Goal: Task Accomplishment & Management: Use online tool/utility

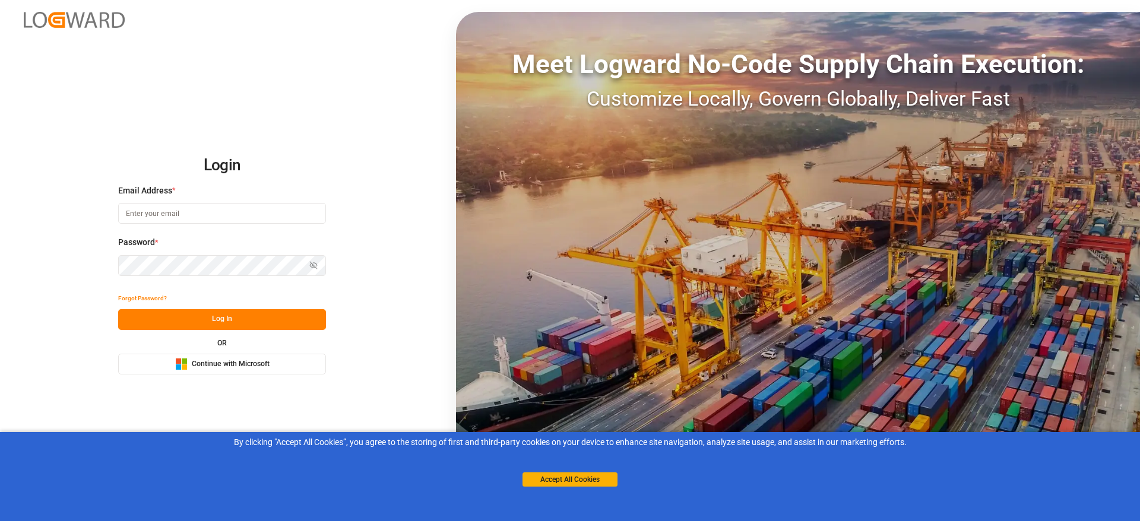
click at [224, 366] on span "Continue with Microsoft" at bounding box center [231, 364] width 78 height 11
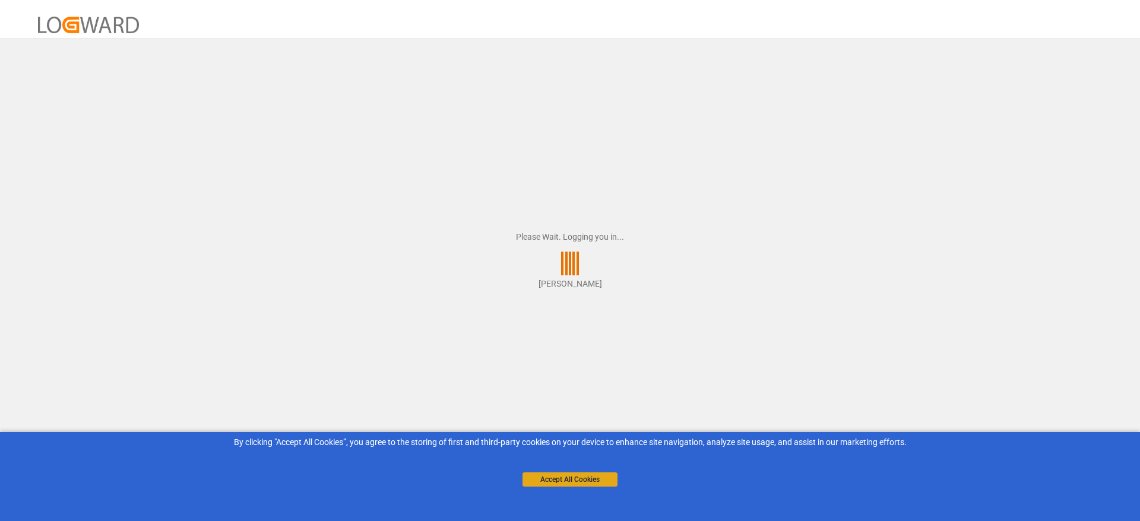
click at [576, 474] on button "Accept All Cookies" at bounding box center [569, 480] width 95 height 14
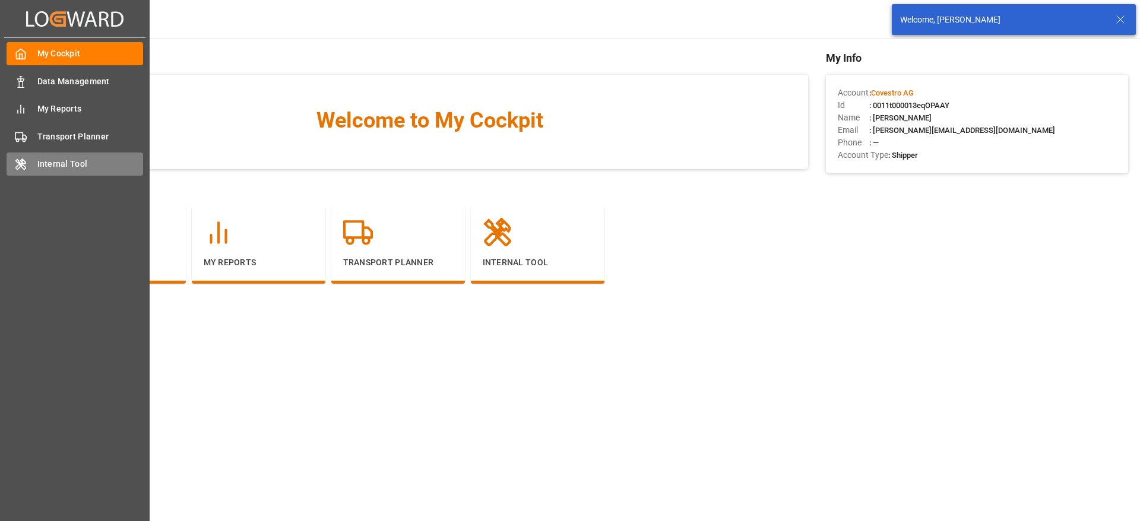
click at [14, 175] on div "Internal Tool Internal Tool" at bounding box center [75, 164] width 137 height 23
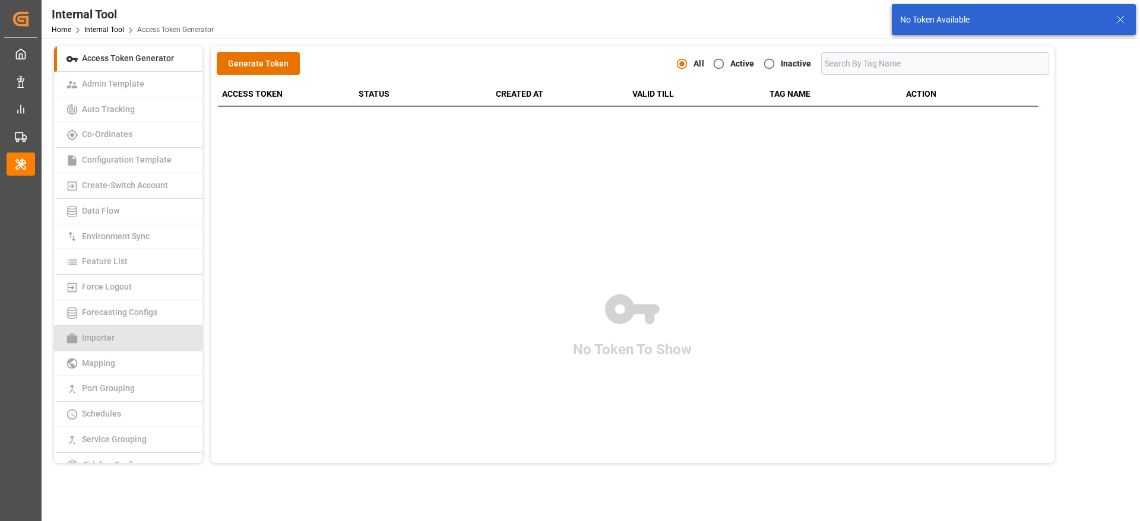
click at [125, 341] on link "Importer" at bounding box center [128, 339] width 148 height 26
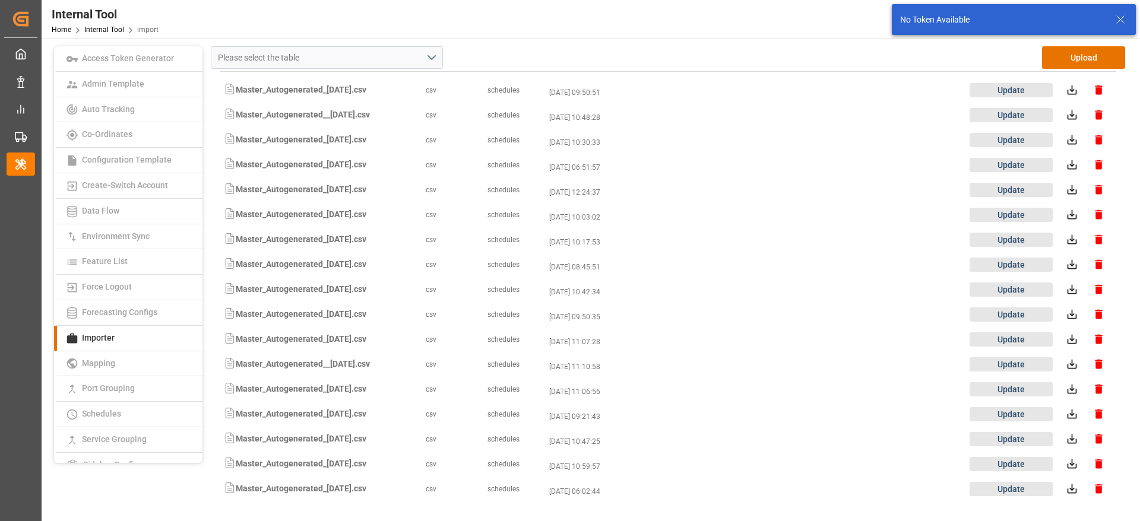
click at [1120, 21] on icon at bounding box center [1120, 19] width 14 height 14
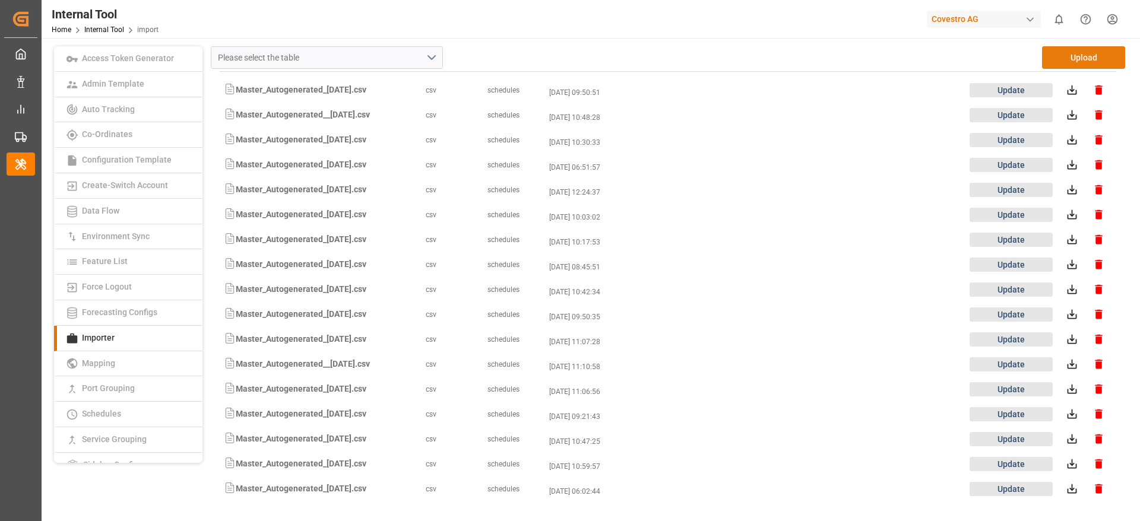
click at [1089, 61] on button "Upload" at bounding box center [1083, 57] width 83 height 23
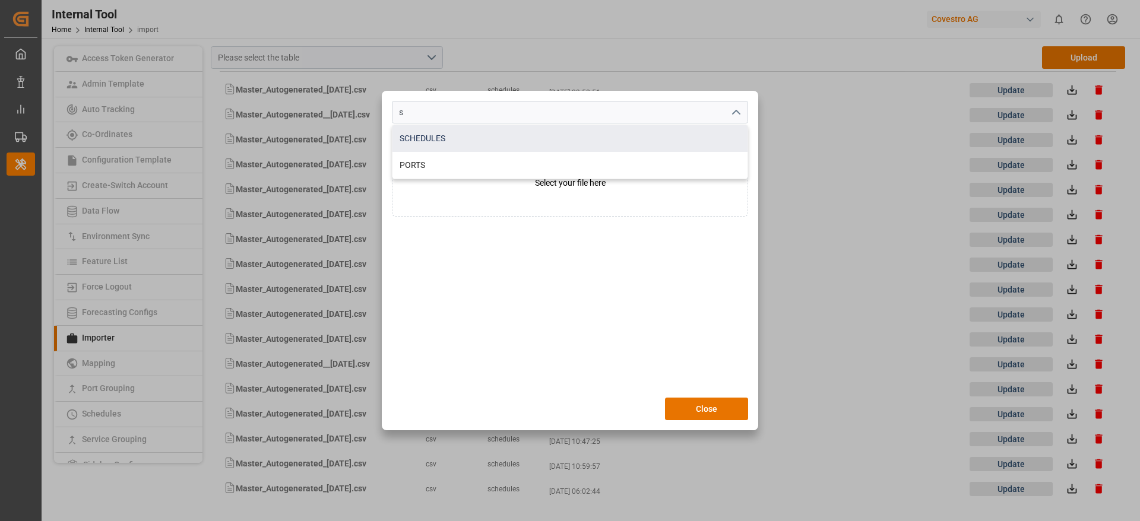
click at [469, 141] on div "SCHEDULES" at bounding box center [569, 138] width 355 height 27
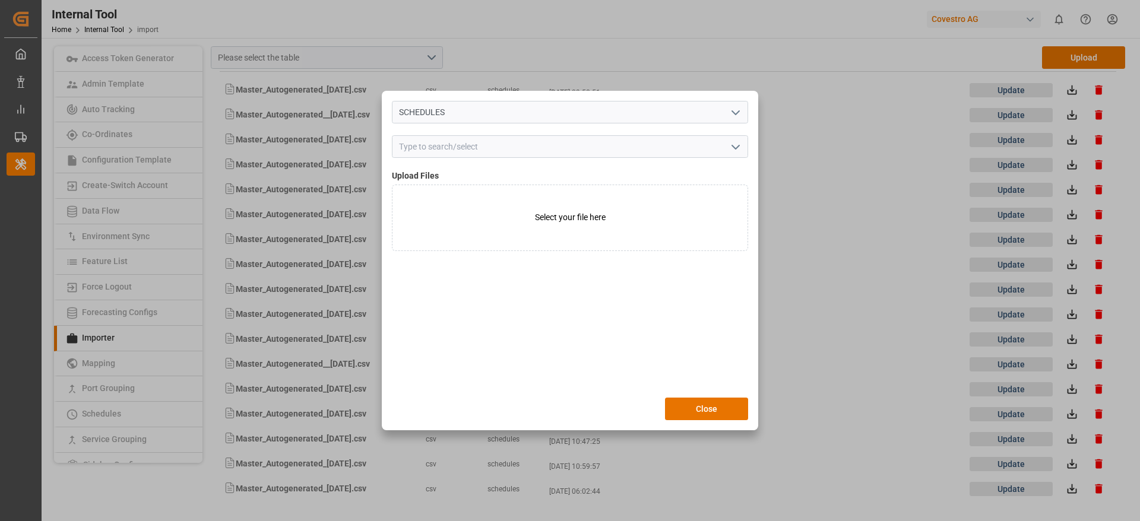
type input "SCHEDULES"
click at [461, 150] on input at bounding box center [570, 146] width 356 height 23
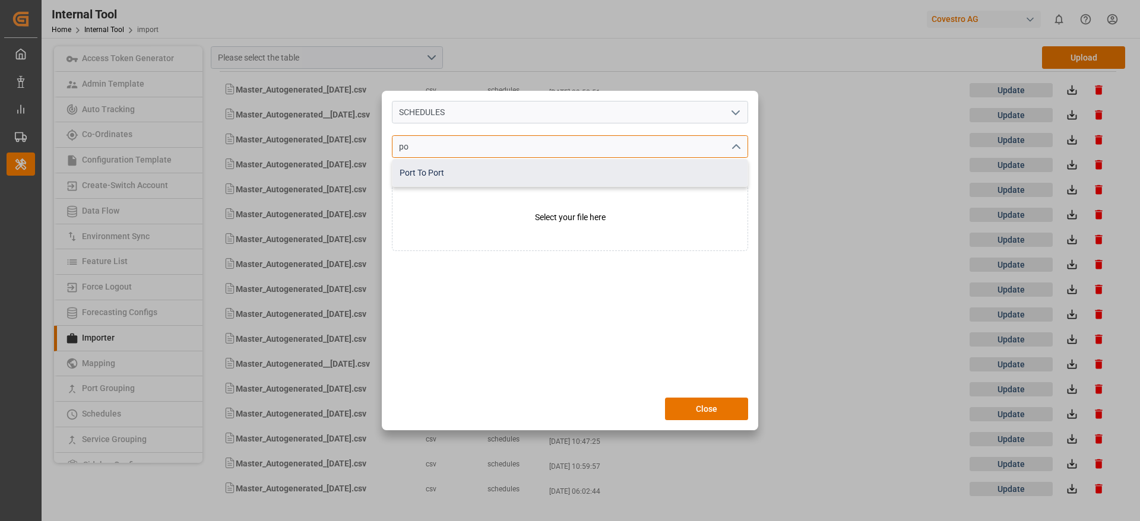
click at [458, 182] on div "Port To Port" at bounding box center [569, 173] width 355 height 27
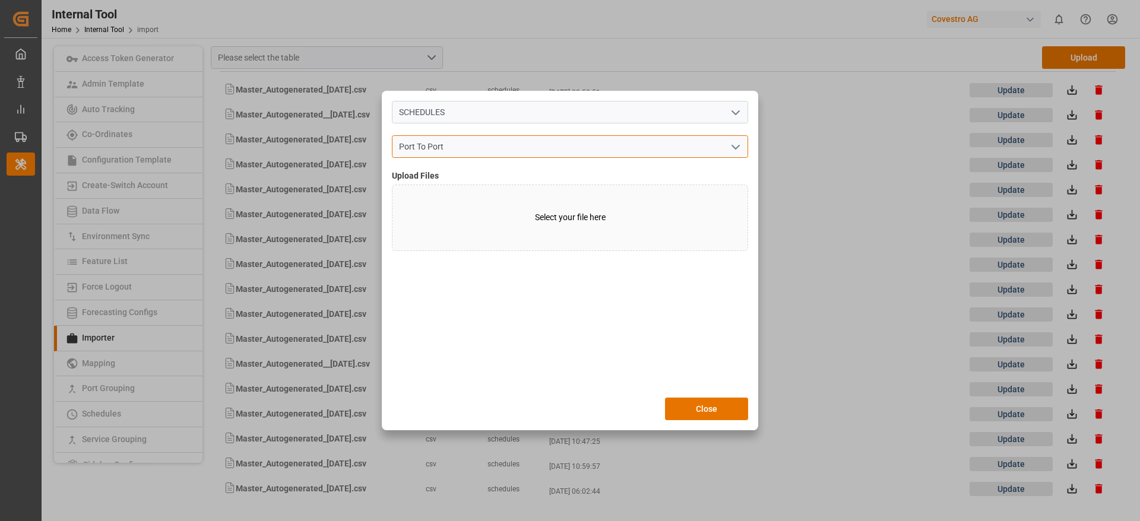
type input "Port To Port"
click at [466, 202] on label "Select your file here​" at bounding box center [570, 218] width 356 height 66
click at [392, 185] on input "Select your file here​" at bounding box center [392, 185] width 1 height 1
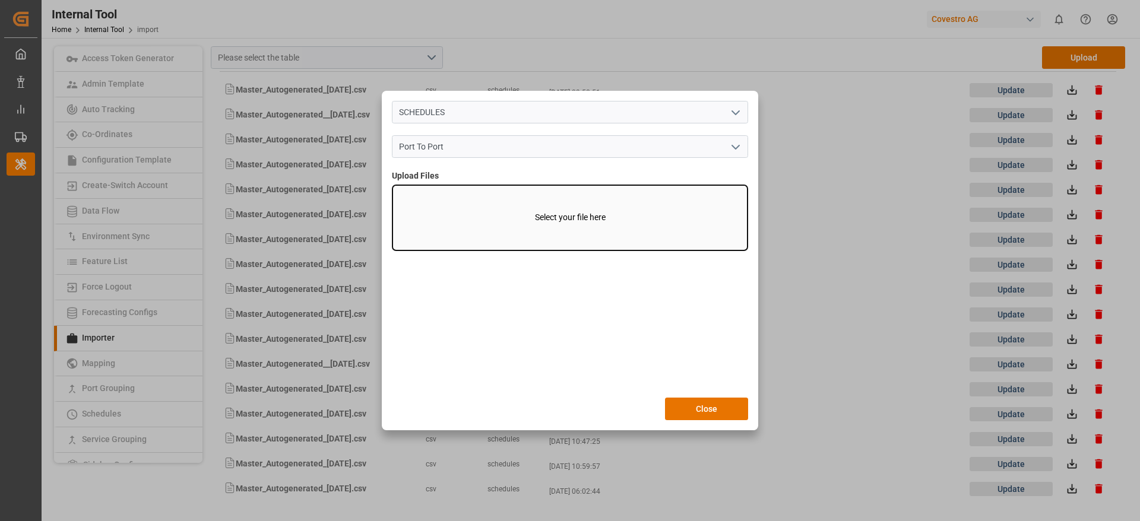
type input "C:\fakepath\Master_Autogenerated_17-09-2025.csv"
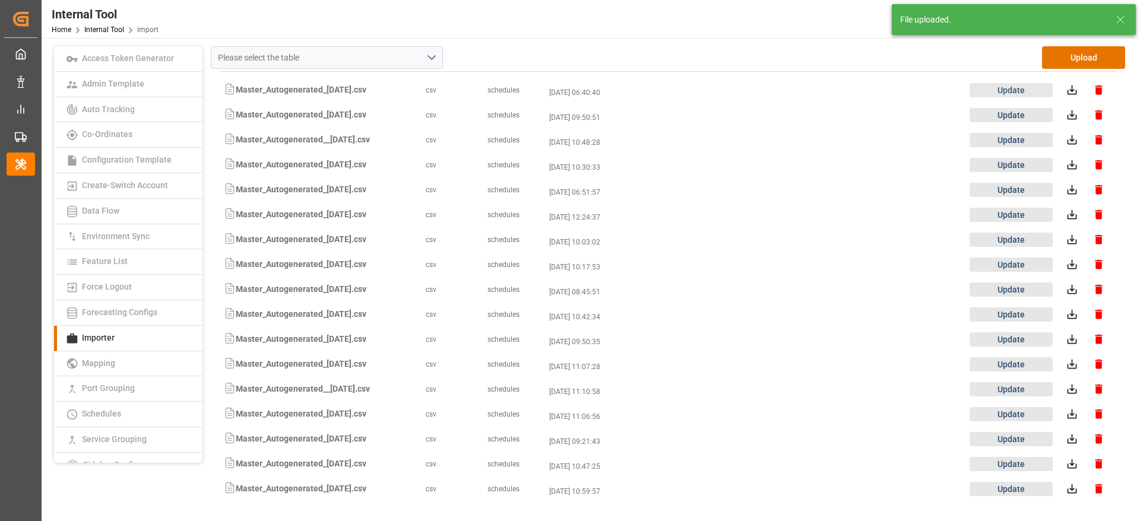
click at [1000, 88] on button "Update" at bounding box center [1011, 90] width 83 height 14
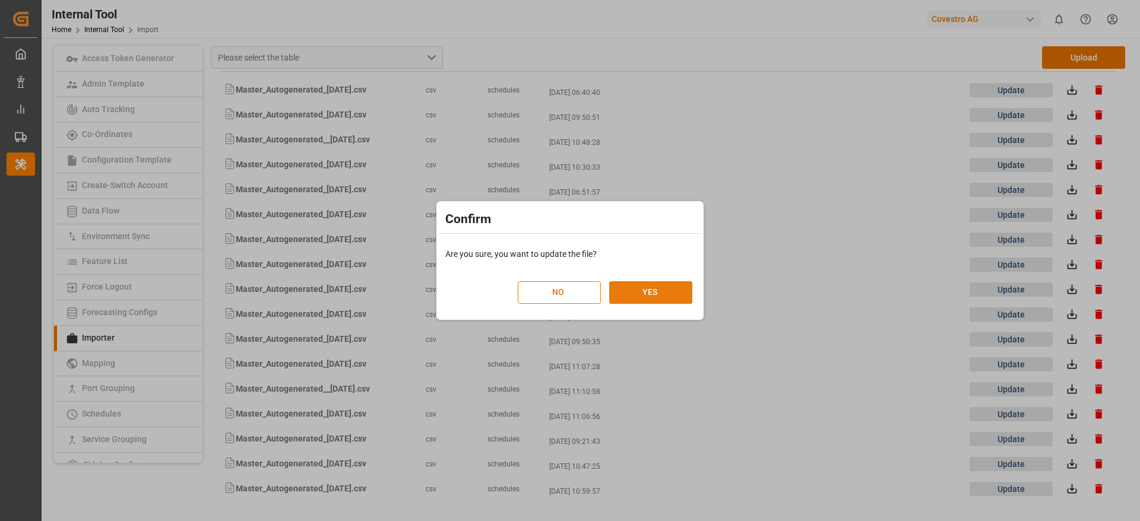
click at [649, 294] on button "YES" at bounding box center [650, 292] width 83 height 23
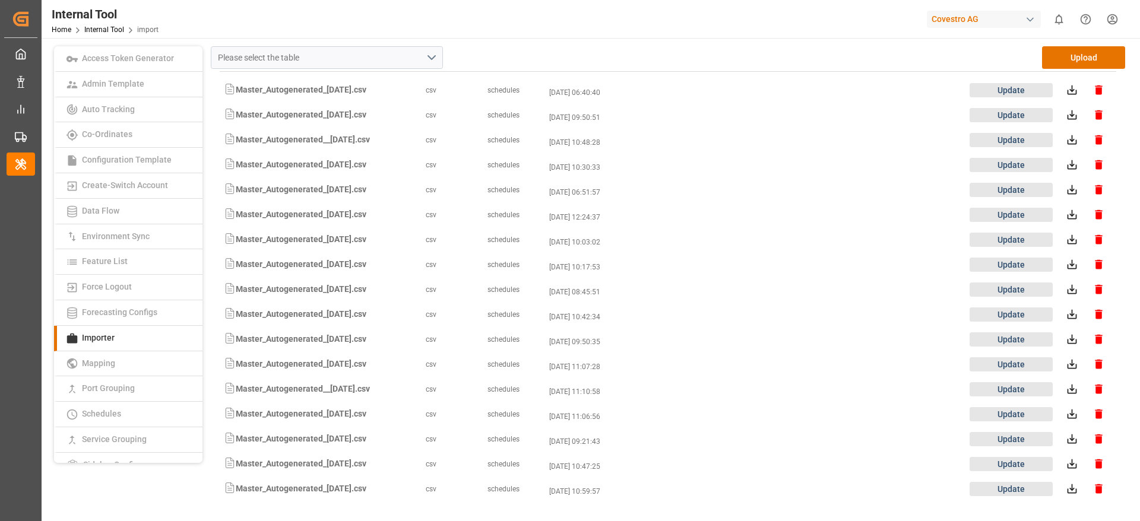
click at [1121, 14] on html "Created by potrace 1.15, written by Peter Selinger 2001-2017 Created by potrace…" at bounding box center [570, 260] width 1140 height 521
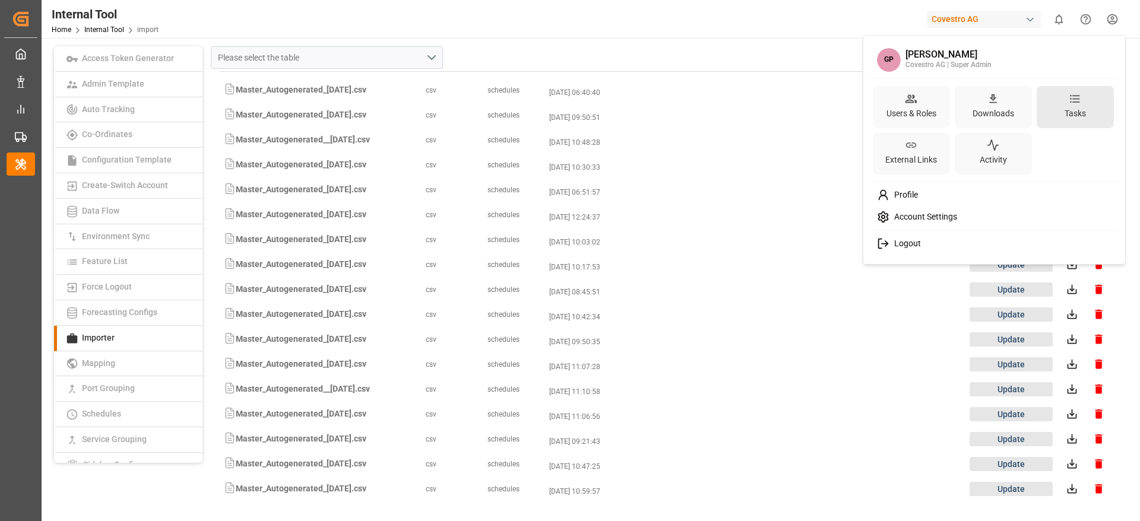
click at [1065, 109] on div "Tasks" at bounding box center [1075, 113] width 26 height 17
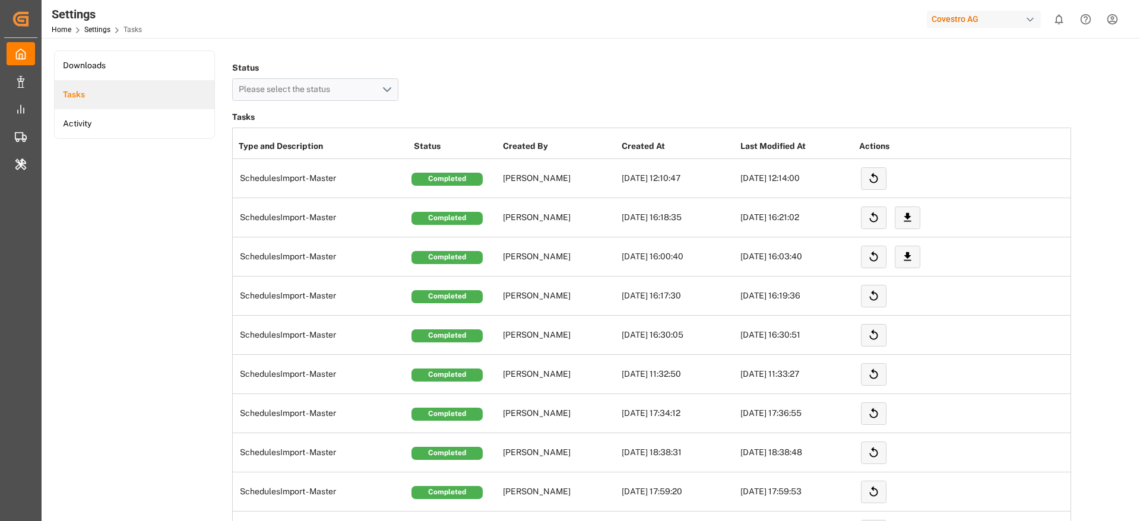
click at [948, 18] on div "Covestro AG" at bounding box center [984, 19] width 114 height 17
type input "evonik in"
click at [972, 72] on span "Evonik Industries AG" at bounding box center [960, 75] width 78 height 12
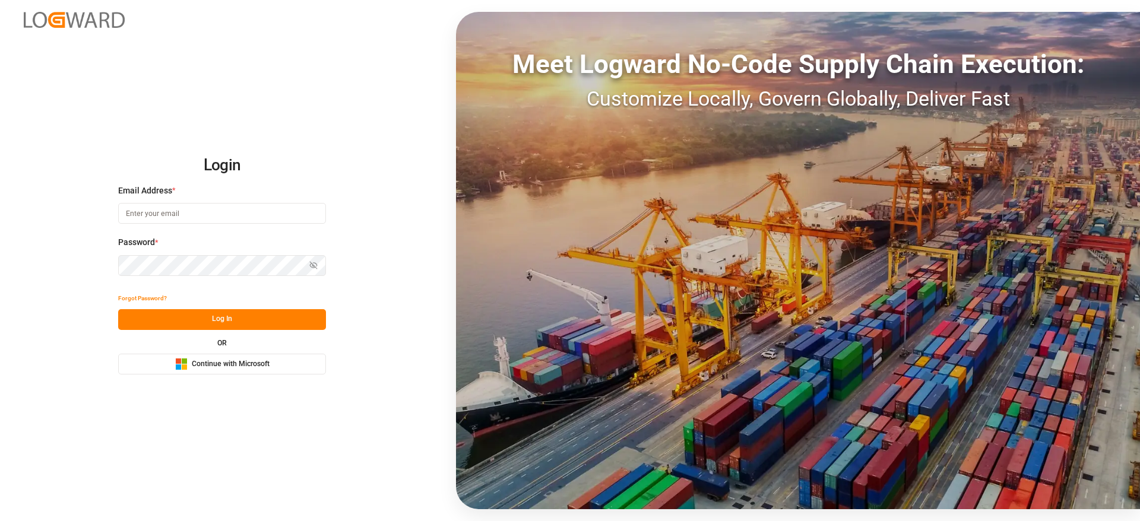
click at [203, 365] on span "Continue with Microsoft" at bounding box center [231, 364] width 78 height 11
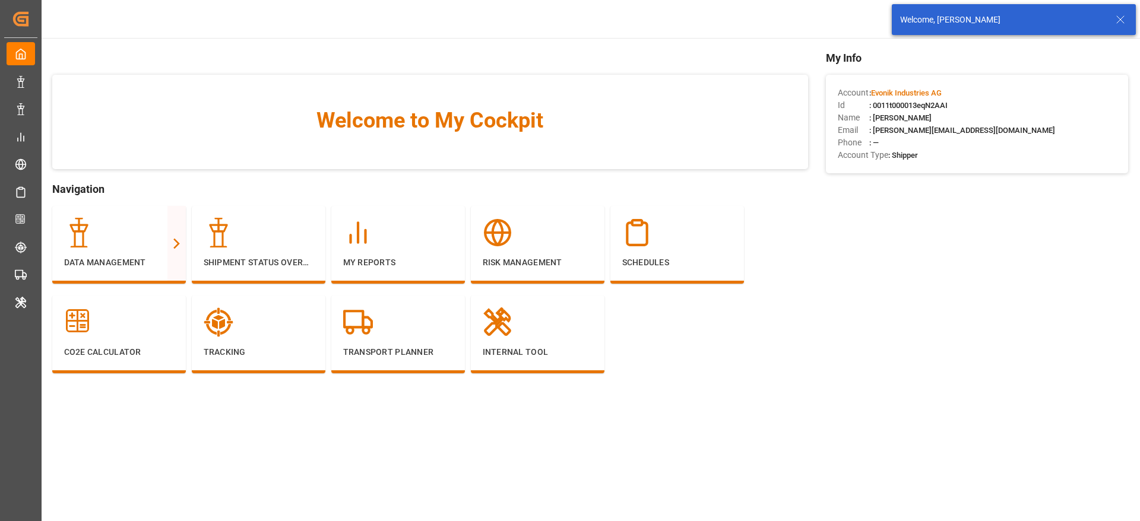
click at [1120, 24] on icon at bounding box center [1120, 19] width 14 height 14
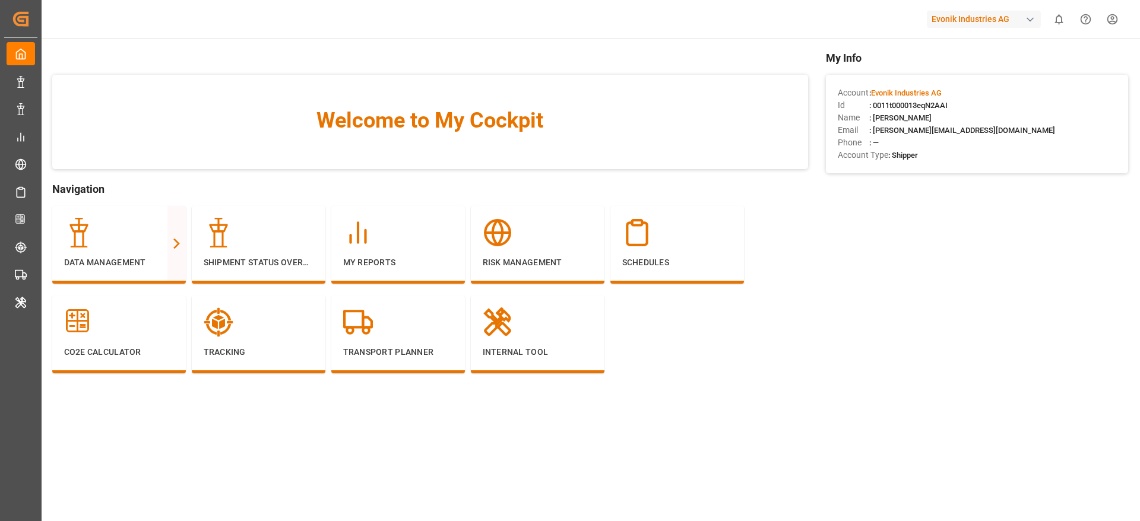
click at [975, 24] on div "Evonik Industries AG" at bounding box center [984, 19] width 114 height 17
type input "compo"
click at [968, 74] on span "Compo Expert" at bounding box center [947, 79] width 53 height 12
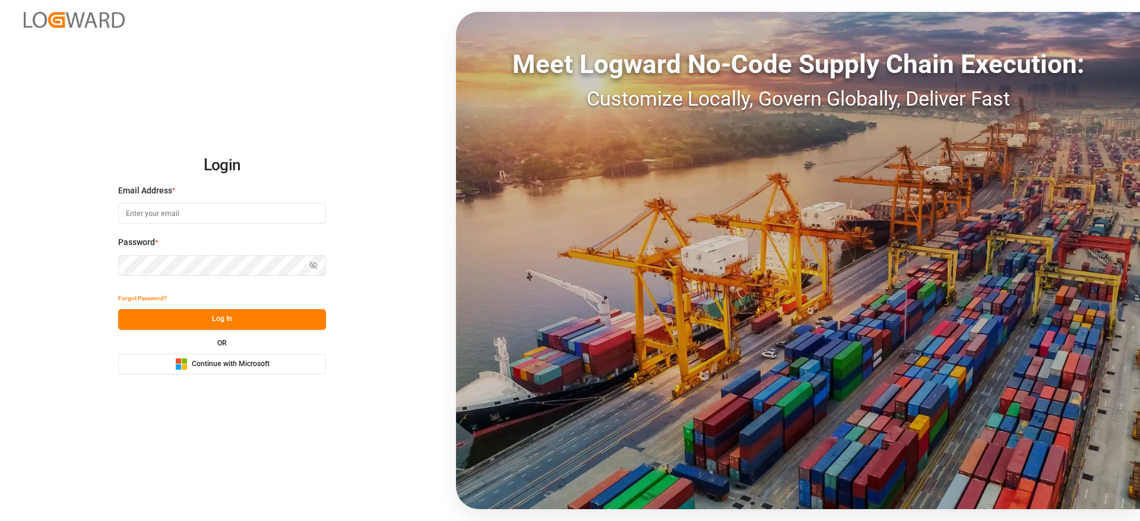
click at [228, 362] on span "Continue with Microsoft" at bounding box center [231, 364] width 78 height 11
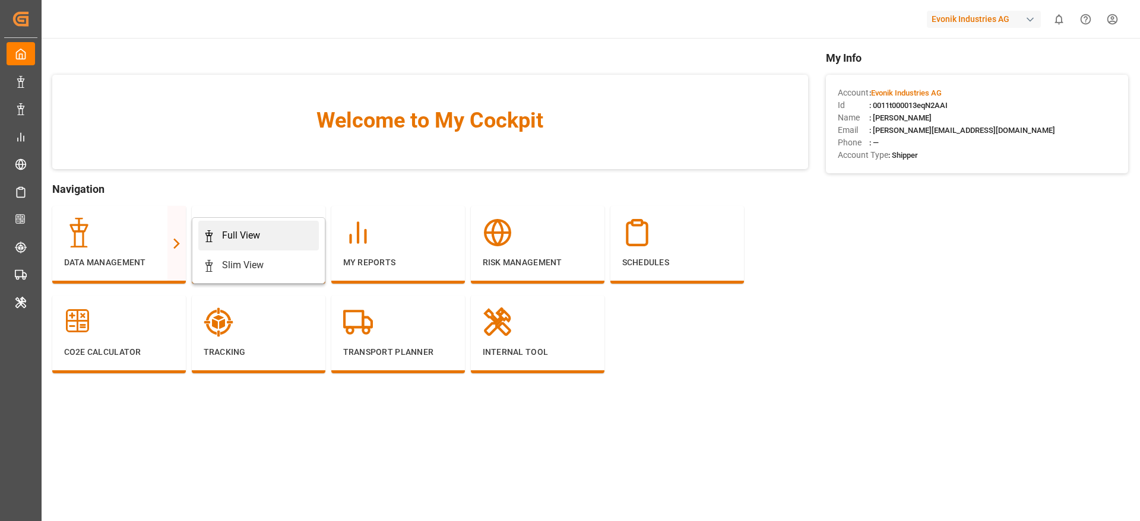
click at [209, 235] on polygon at bounding box center [211, 234] width 4 height 2
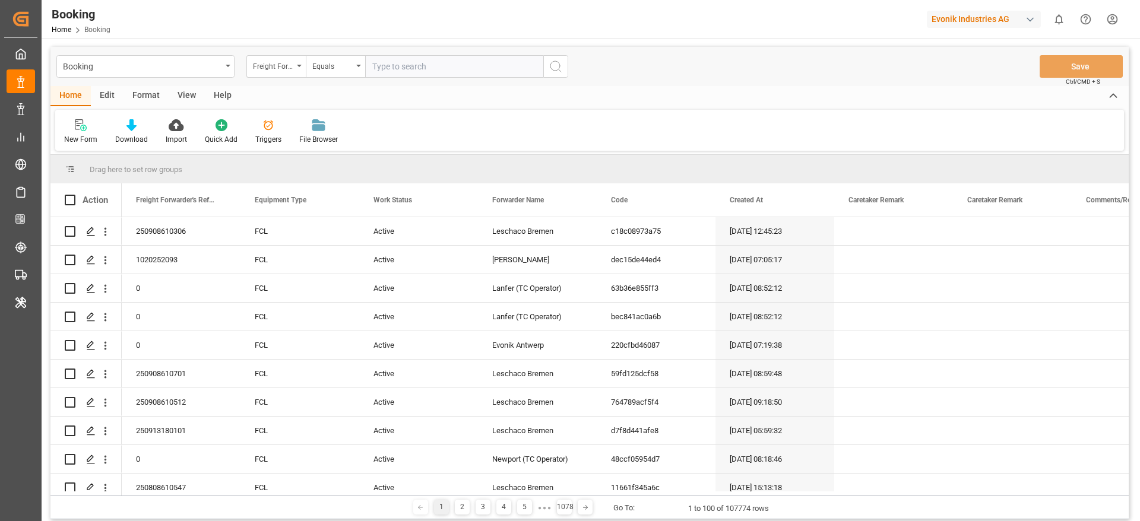
click at [154, 92] on div "Format" at bounding box center [145, 96] width 45 height 20
click at [83, 146] on div "Filter Rows Row Format" at bounding box center [589, 130] width 1069 height 41
click at [77, 137] on div "Filter Rows" at bounding box center [81, 139] width 35 height 11
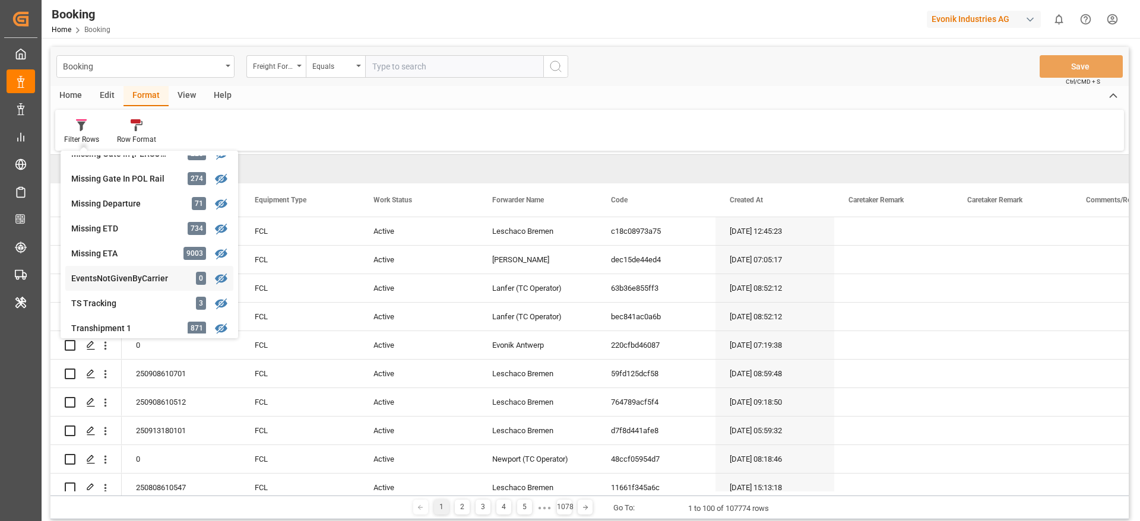
scroll to position [267, 0]
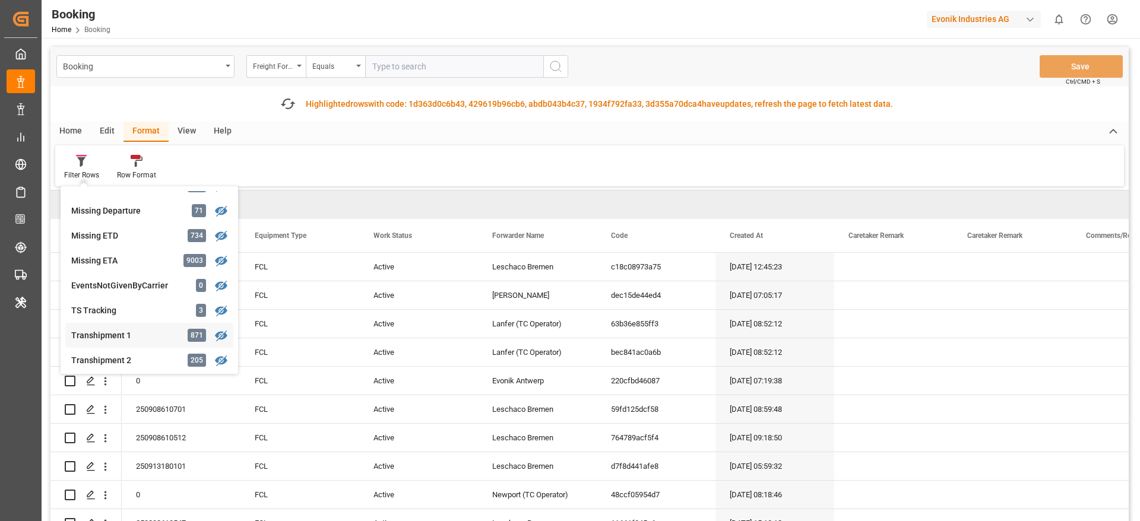
click at [137, 336] on div "Transhipment 1" at bounding box center [123, 336] width 104 height 12
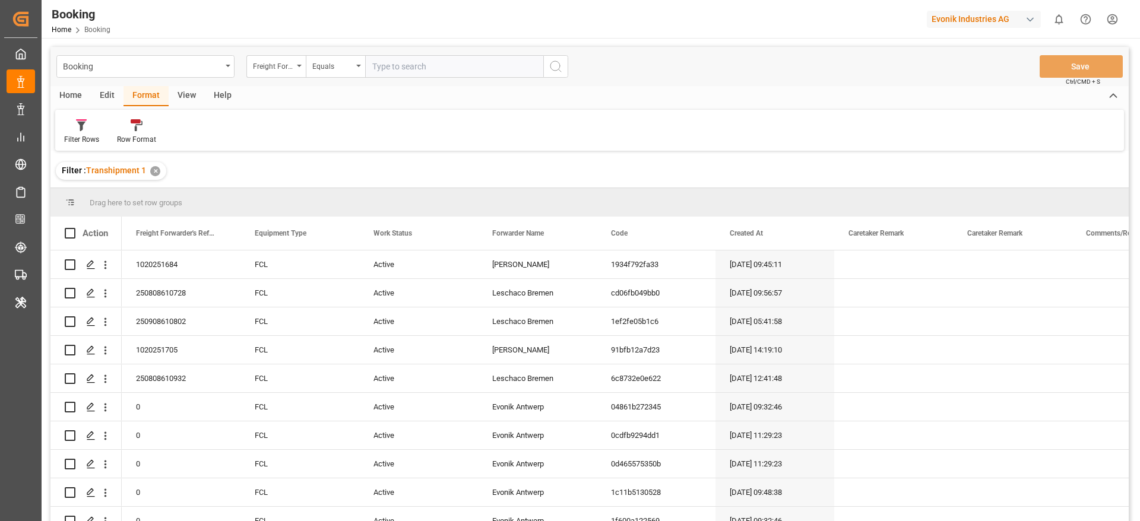
click at [176, 100] on div "View" at bounding box center [187, 96] width 36 height 20
click at [81, 134] on div "Default" at bounding box center [75, 139] width 23 height 11
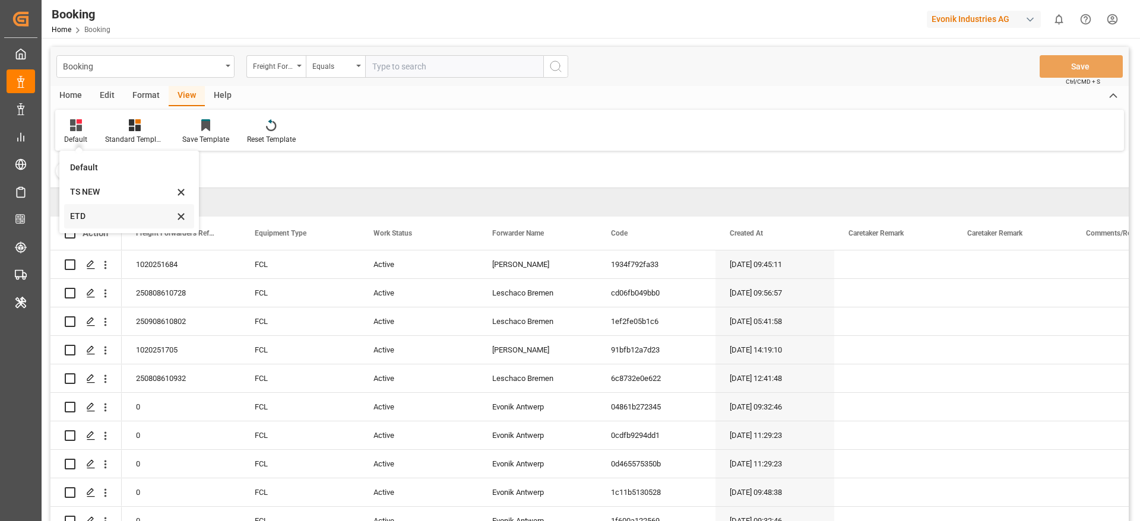
click at [97, 213] on div "ETD" at bounding box center [122, 216] width 104 height 12
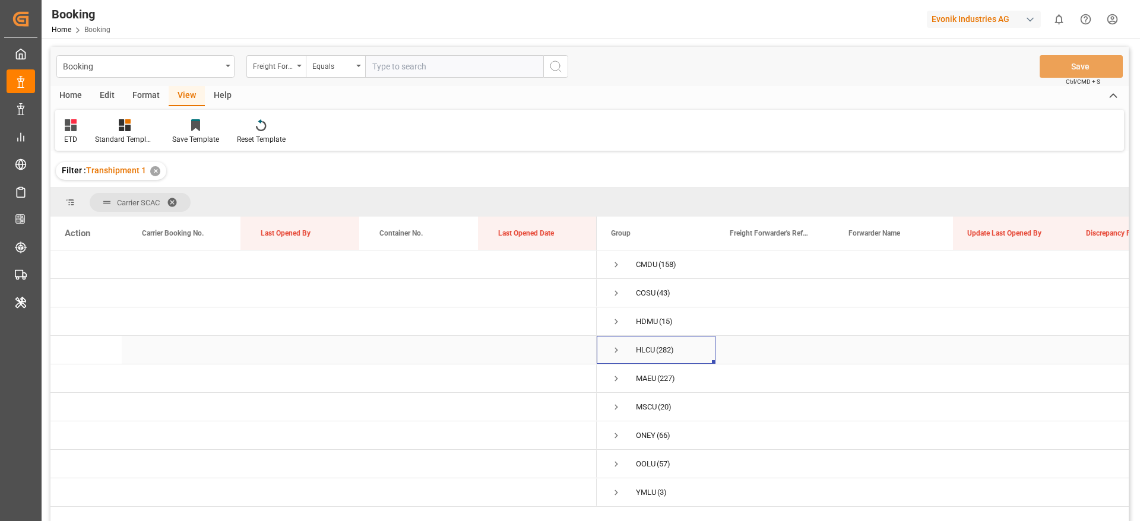
click at [622, 347] on span "HLCU (282)" at bounding box center [656, 350] width 90 height 27
click at [617, 351] on span "Press SPACE to select this row." at bounding box center [616, 350] width 11 height 11
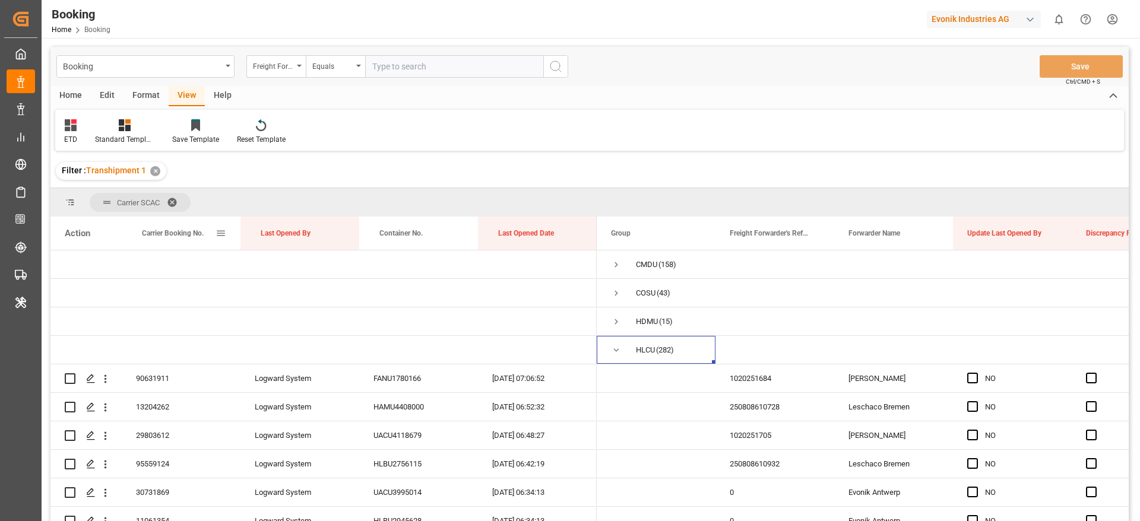
click at [171, 229] on span "Carrier Booking No." at bounding box center [173, 233] width 62 height 8
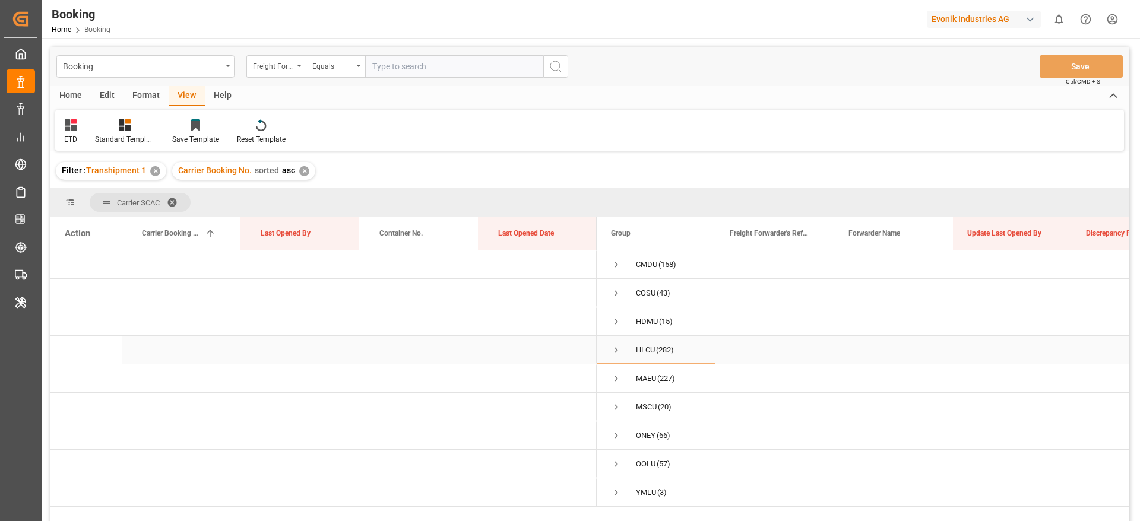
click at [614, 349] on span "Press SPACE to select this row." at bounding box center [616, 350] width 11 height 11
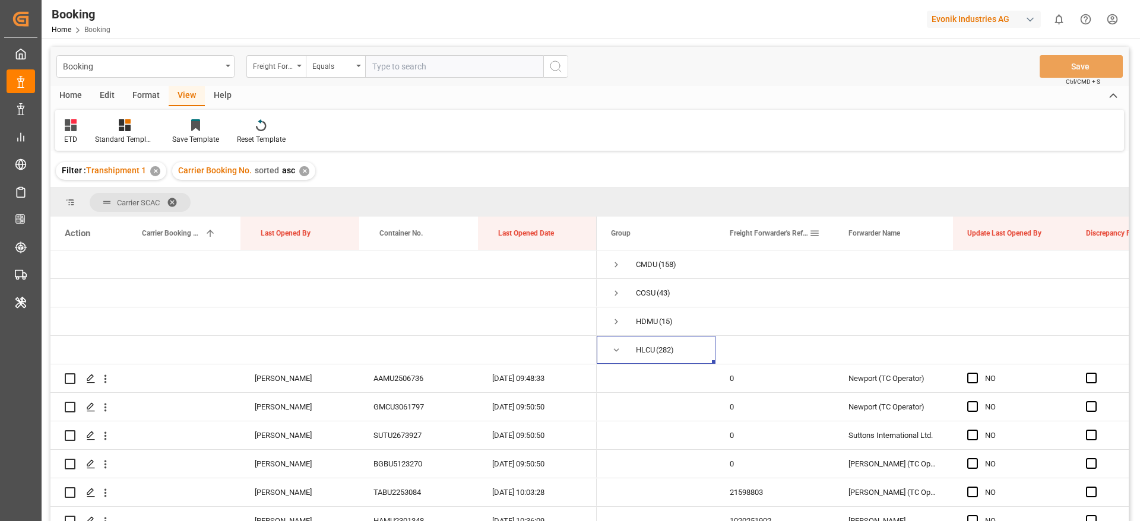
click at [815, 234] on span at bounding box center [814, 233] width 11 height 11
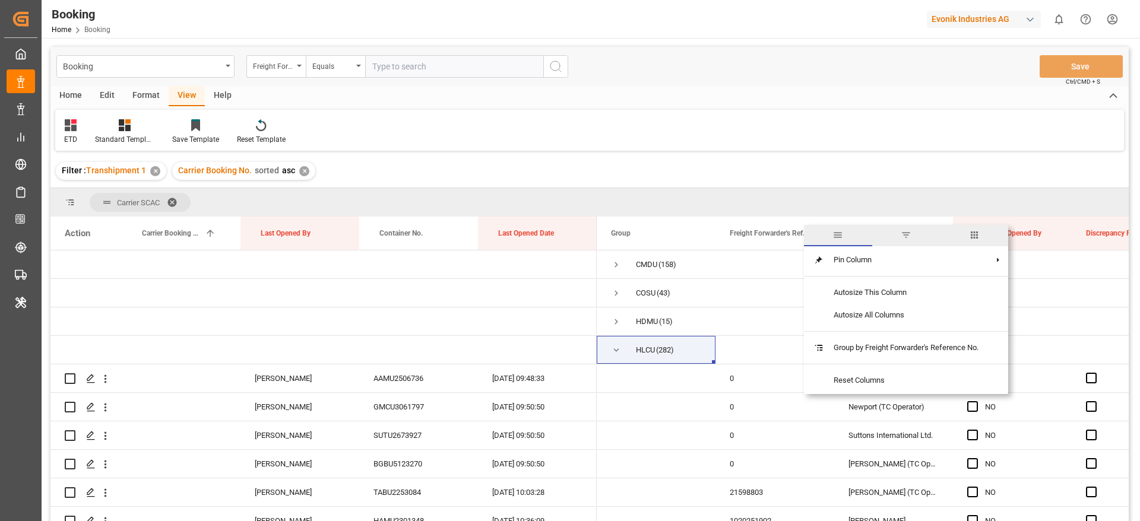
click at [987, 235] on span "columns" at bounding box center [974, 235] width 68 height 21
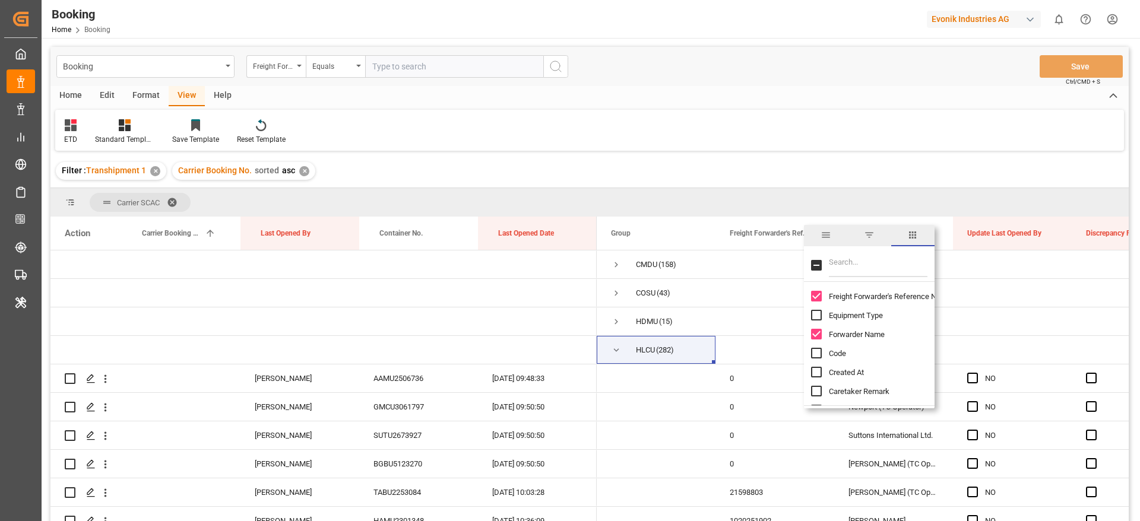
click at [877, 269] on input "Filter Columns Input" at bounding box center [878, 266] width 99 height 24
type input "eta"
click at [834, 303] on span "ETA TS1" at bounding box center [843, 302] width 28 height 9
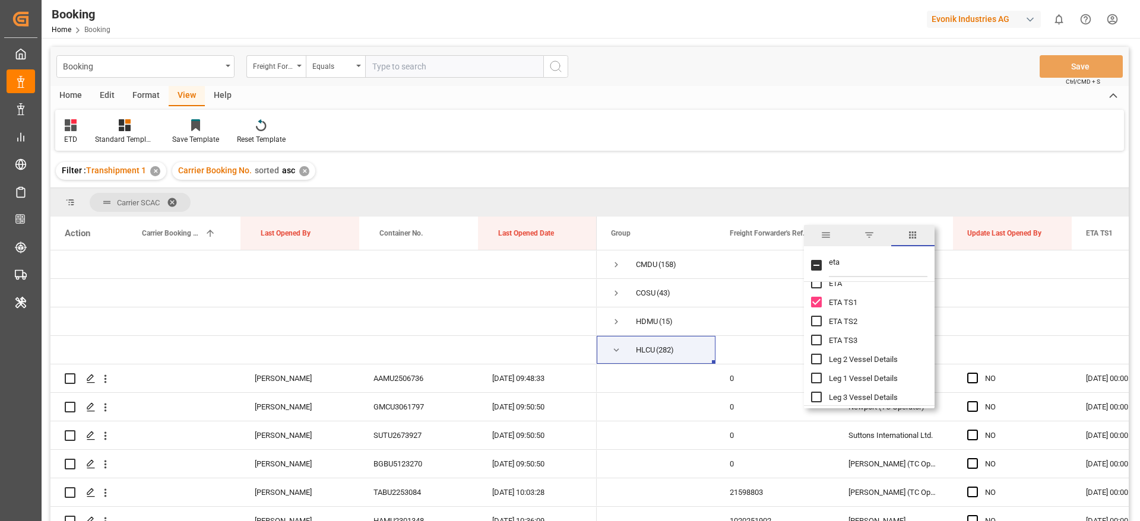
checkbox input "false"
checkbox input "true"
click at [869, 257] on input "eta" at bounding box center [878, 266] width 99 height 24
type input "etd"
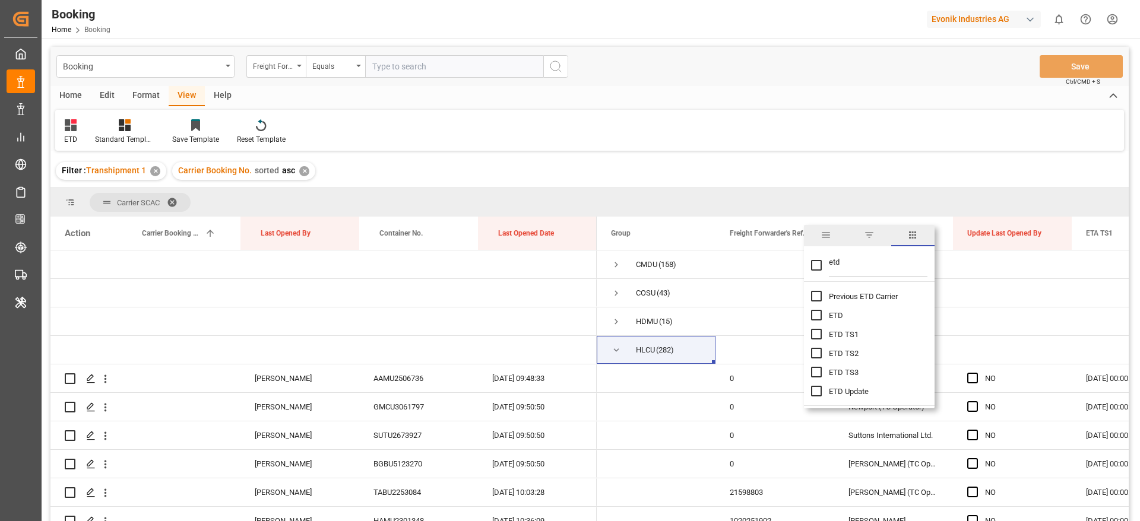
click at [837, 337] on span "ETD TS1" at bounding box center [844, 334] width 30 height 9
checkbox input "false"
checkbox input "true"
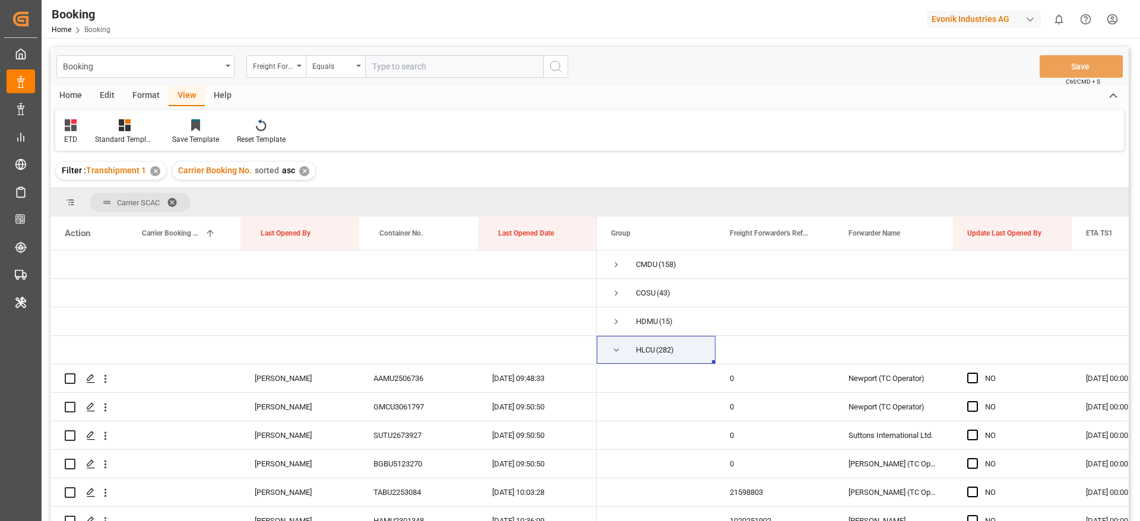
click at [847, 145] on div "ETD Standard Templates Save Template Reset Template" at bounding box center [589, 130] width 1069 height 41
click at [813, 234] on span at bounding box center [814, 233] width 11 height 11
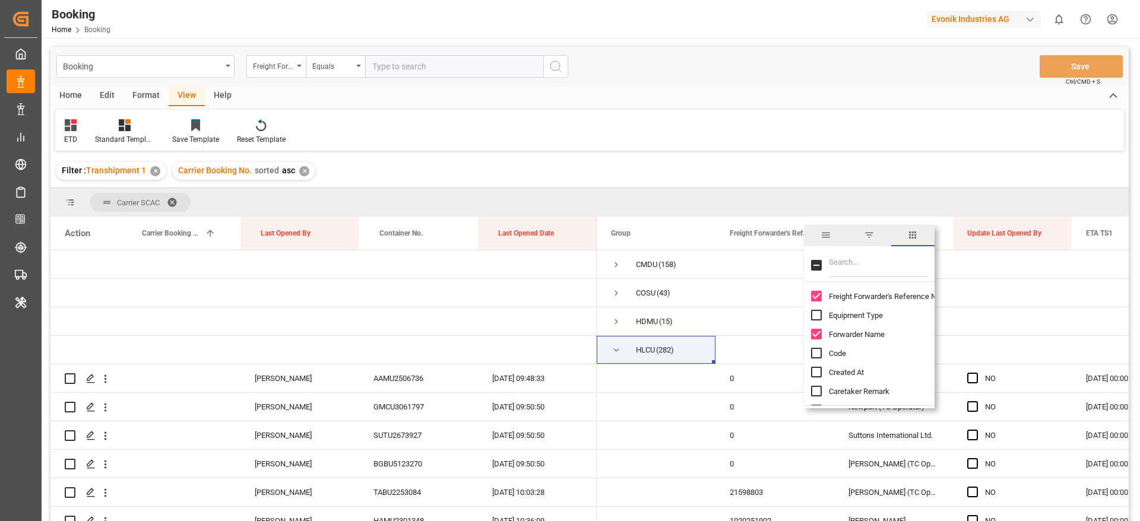
click at [848, 335] on span "Forwarder Name" at bounding box center [857, 334] width 56 height 9
checkbox input "false"
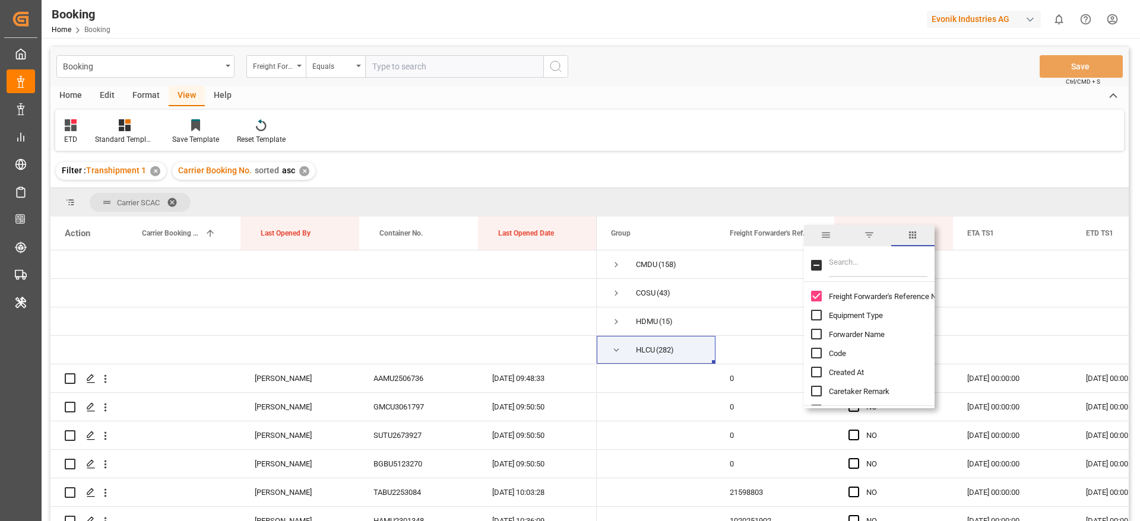
click at [856, 296] on span "Freight Forwarder's Reference No." at bounding box center [885, 296] width 113 height 9
checkbox input "false"
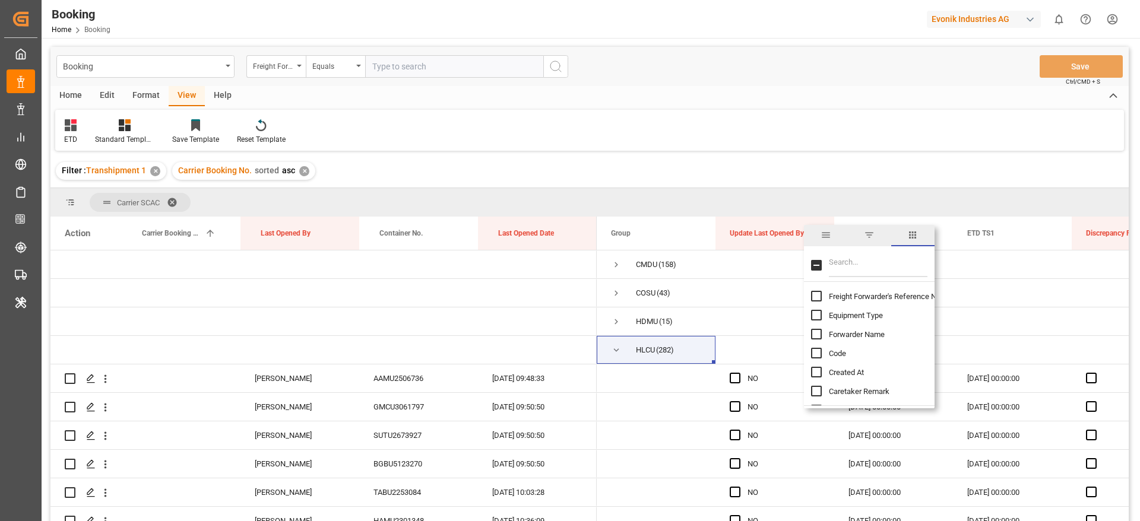
click at [838, 132] on div "ETD Standard Templates Save Template Reset Template" at bounding box center [589, 130] width 1069 height 41
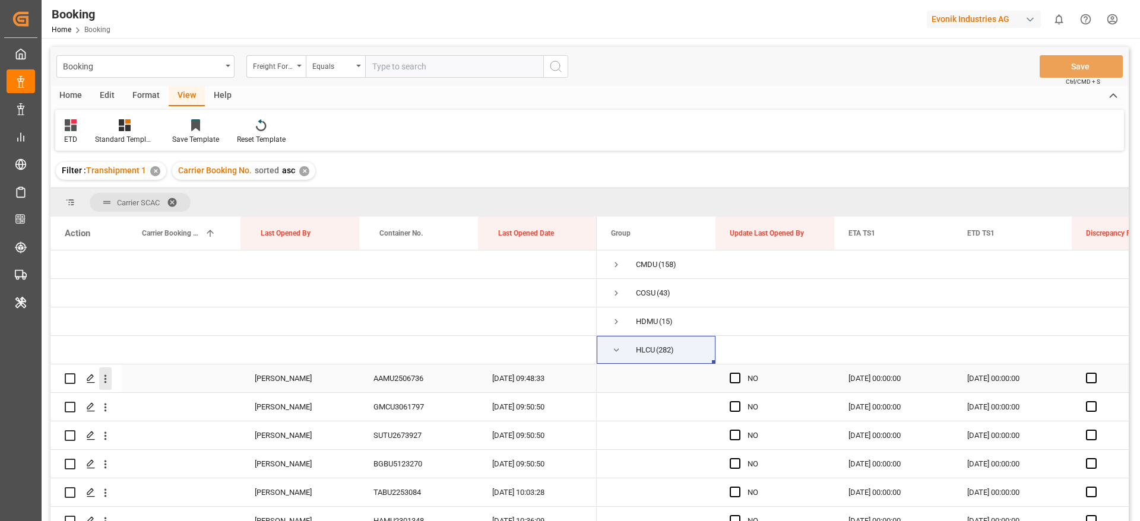
click at [106, 374] on icon "open menu" at bounding box center [105, 379] width 12 height 12
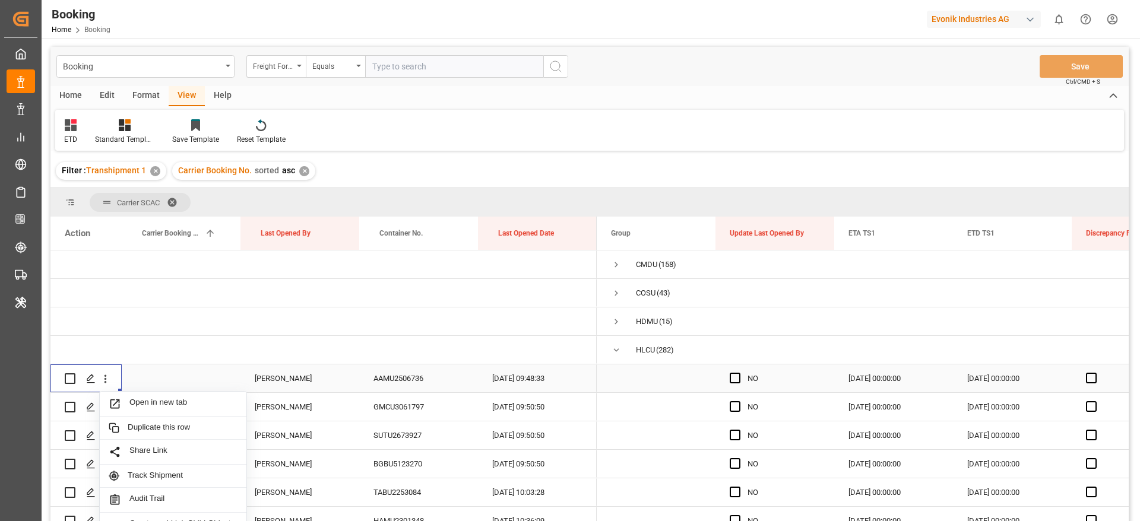
click at [169, 394] on div "Open in new tab" at bounding box center [173, 404] width 147 height 25
click at [738, 376] on span "Press SPACE to select this row." at bounding box center [735, 378] width 11 height 11
click at [739, 373] on input "Press SPACE to select this row." at bounding box center [739, 373] width 0 height 0
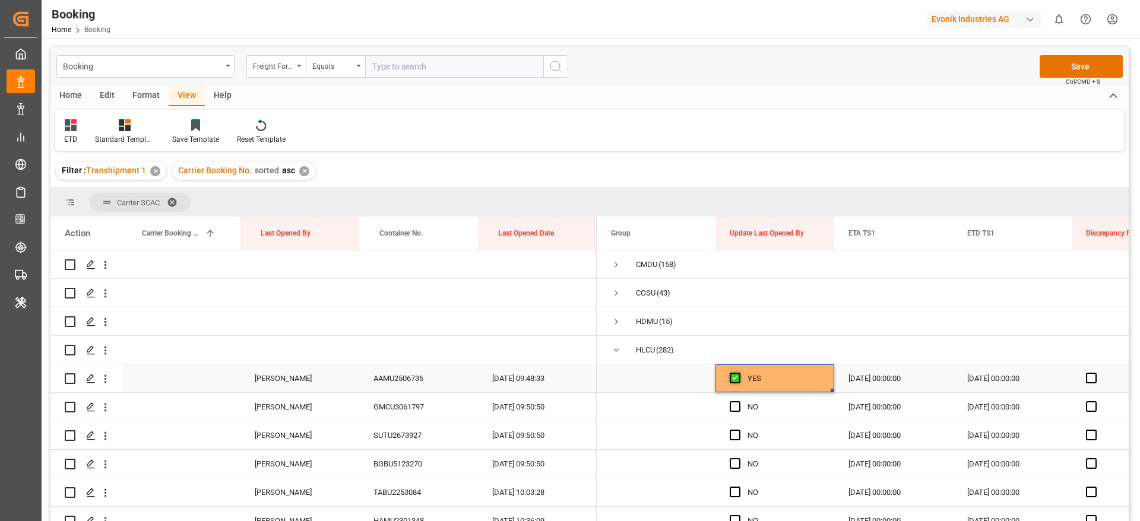
scroll to position [89, 0]
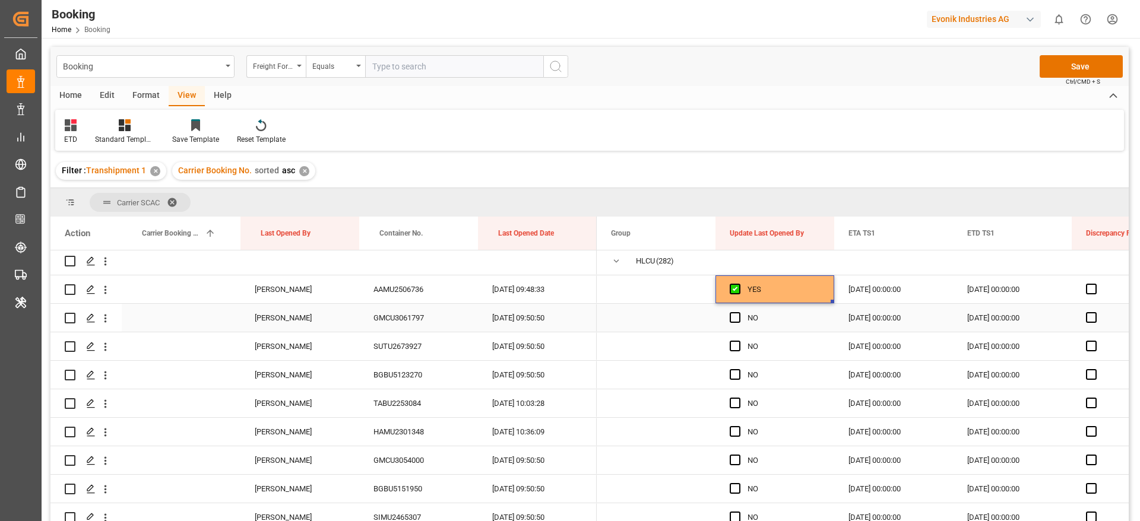
click at [415, 317] on div "GMCU3061797" at bounding box center [418, 318] width 119 height 28
click at [738, 319] on span "Press SPACE to select this row." at bounding box center [735, 317] width 11 height 11
click at [739, 312] on input "Press SPACE to select this row." at bounding box center [739, 312] width 0 height 0
click at [736, 346] on span "Press SPACE to select this row." at bounding box center [735, 346] width 11 height 11
click at [739, 341] on input "Press SPACE to select this row." at bounding box center [739, 341] width 0 height 0
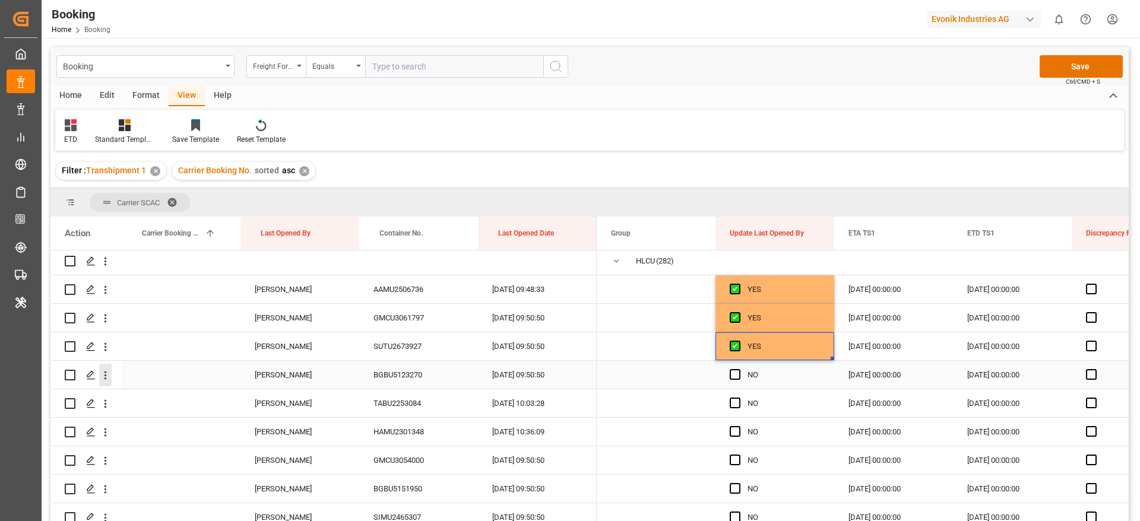
click at [107, 378] on icon "open menu" at bounding box center [105, 375] width 12 height 12
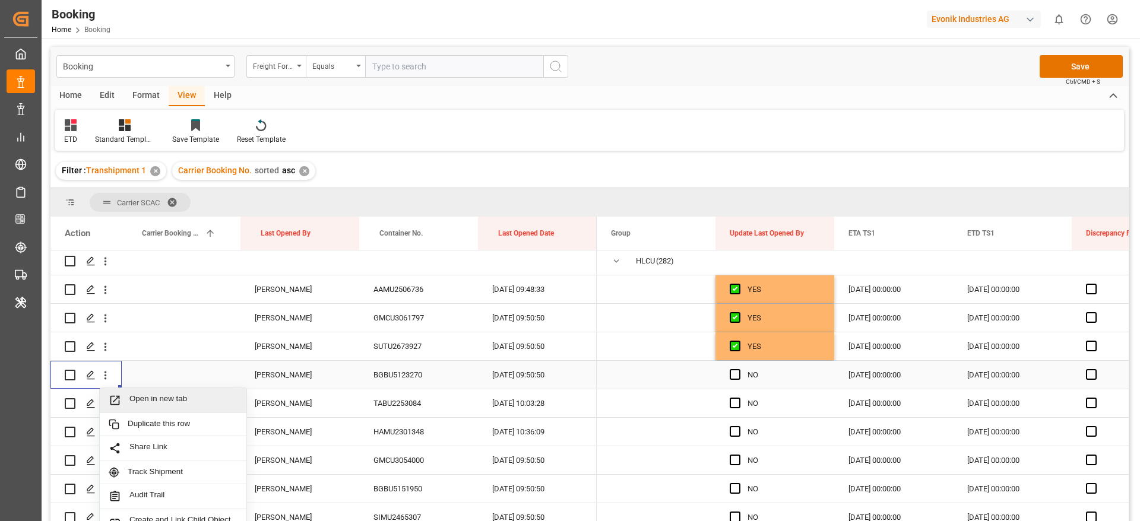
click at [179, 394] on span "Open in new tab" at bounding box center [183, 400] width 108 height 12
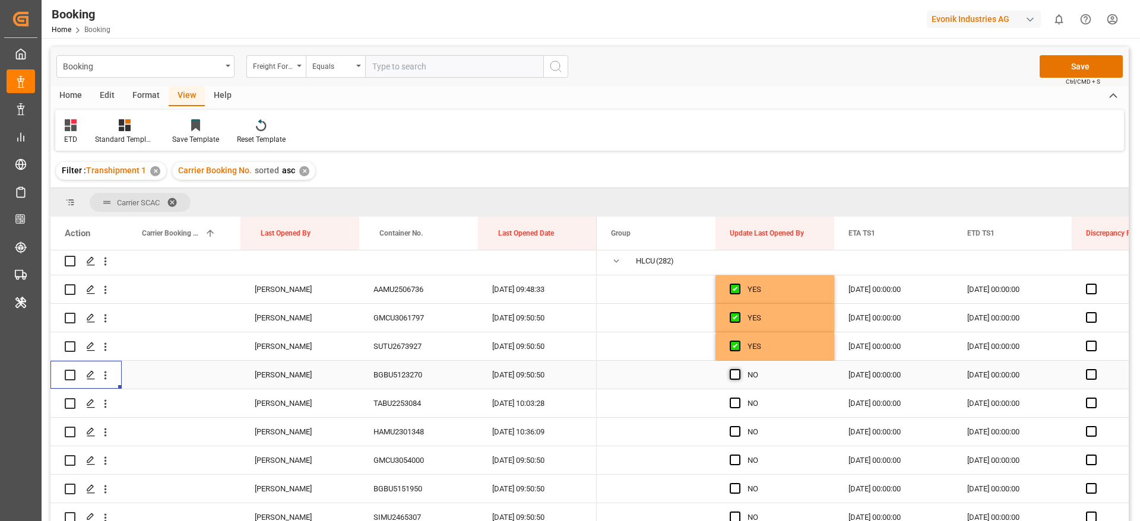
click at [735, 375] on span "Press SPACE to select this row." at bounding box center [735, 374] width 11 height 11
click at [739, 369] on input "Press SPACE to select this row." at bounding box center [739, 369] width 0 height 0
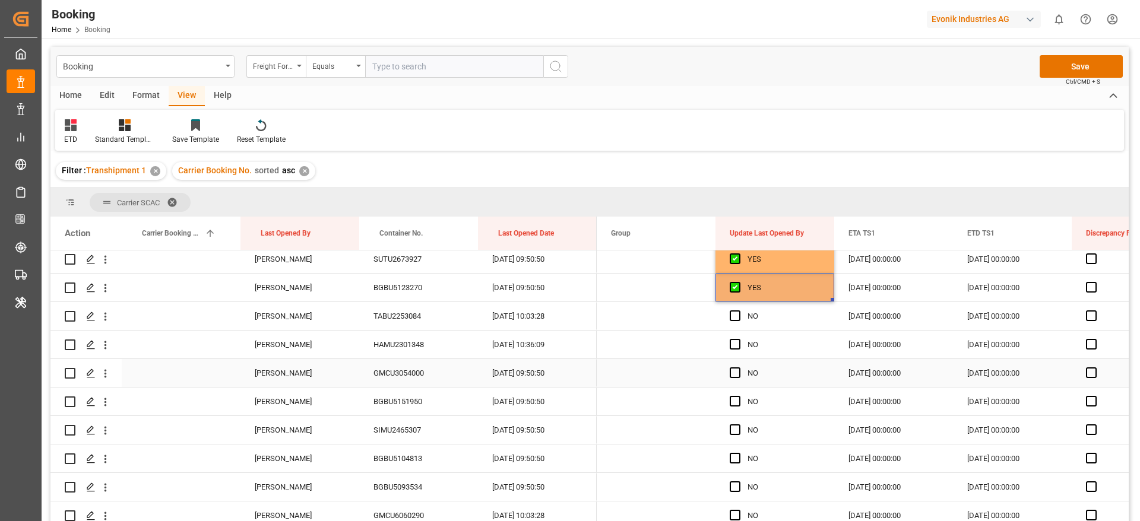
scroll to position [178, 0]
click at [730, 315] on span "Press SPACE to select this row." at bounding box center [735, 314] width 11 height 11
click at [739, 309] on input "Press SPACE to select this row." at bounding box center [739, 309] width 0 height 0
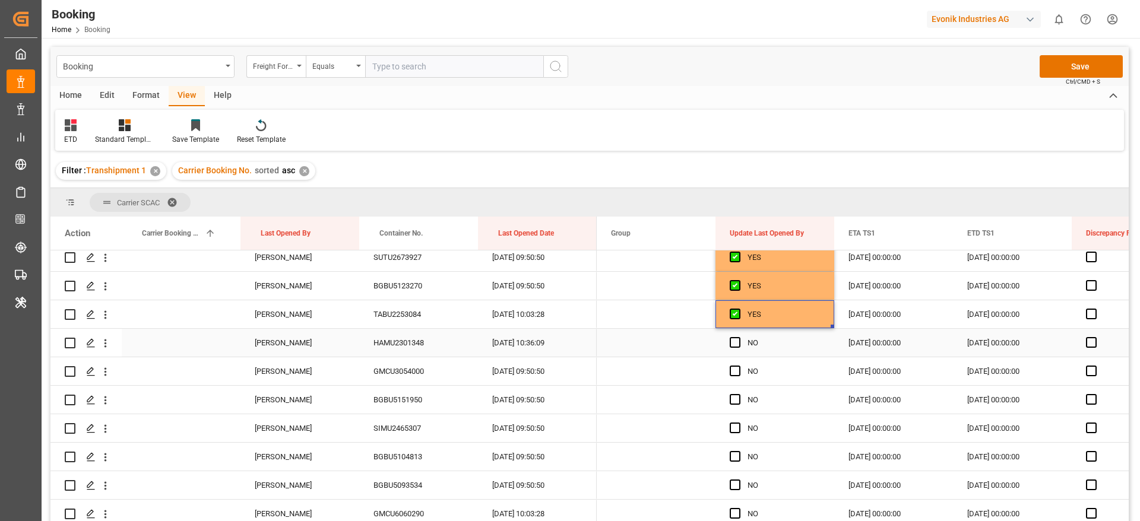
click at [727, 345] on div "NO" at bounding box center [774, 343] width 119 height 28
click at [733, 341] on span "Press SPACE to select this row." at bounding box center [735, 342] width 11 height 11
click at [739, 337] on input "Press SPACE to select this row." at bounding box center [739, 337] width 0 height 0
click at [733, 369] on span "Press SPACE to select this row." at bounding box center [735, 371] width 11 height 11
click at [739, 366] on input "Press SPACE to select this row." at bounding box center [739, 366] width 0 height 0
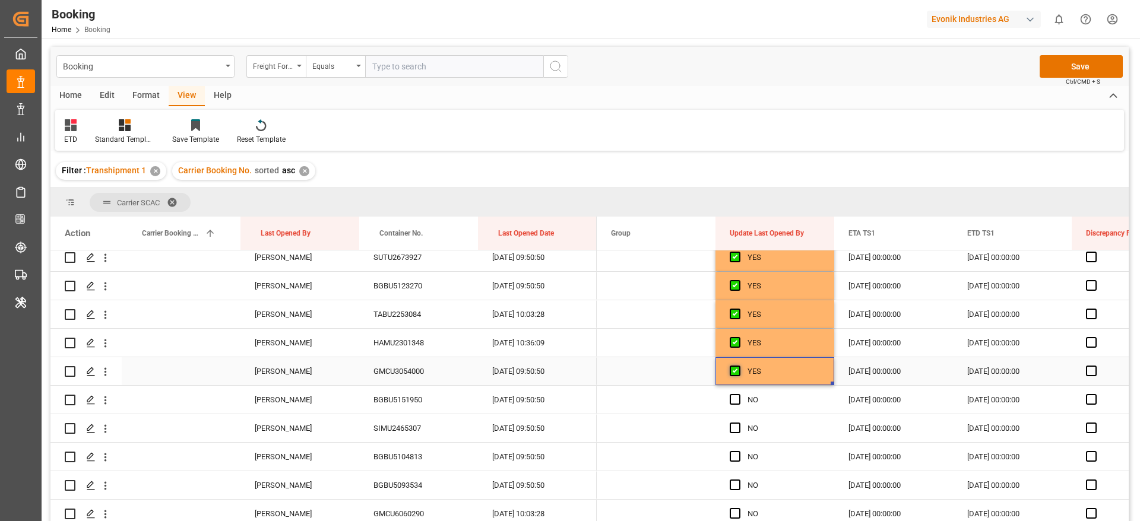
scroll to position [267, 0]
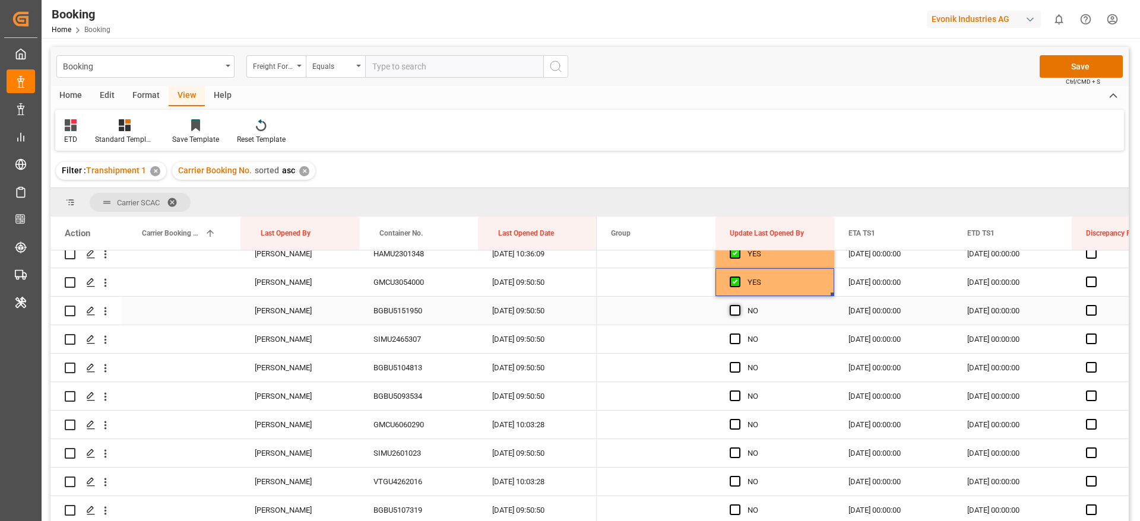
click at [734, 309] on span "Press SPACE to select this row." at bounding box center [735, 310] width 11 height 11
click at [739, 305] on input "Press SPACE to select this row." at bounding box center [739, 305] width 0 height 0
click at [730, 339] on span "Press SPACE to select this row." at bounding box center [735, 339] width 11 height 11
click at [739, 334] on input "Press SPACE to select this row." at bounding box center [739, 334] width 0 height 0
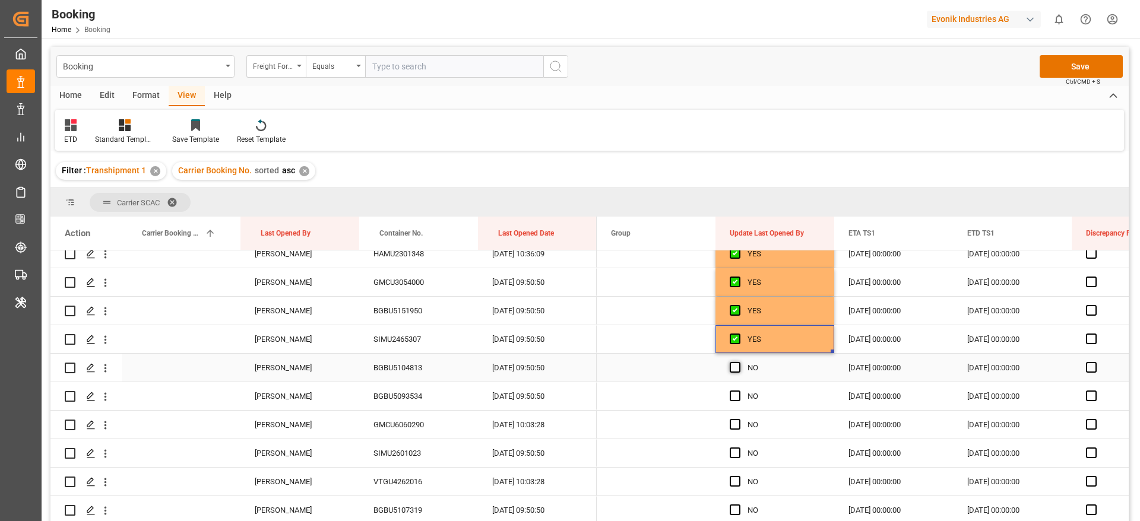
click at [734, 365] on span "Press SPACE to select this row." at bounding box center [735, 367] width 11 height 11
click at [739, 362] on input "Press SPACE to select this row." at bounding box center [739, 362] width 0 height 0
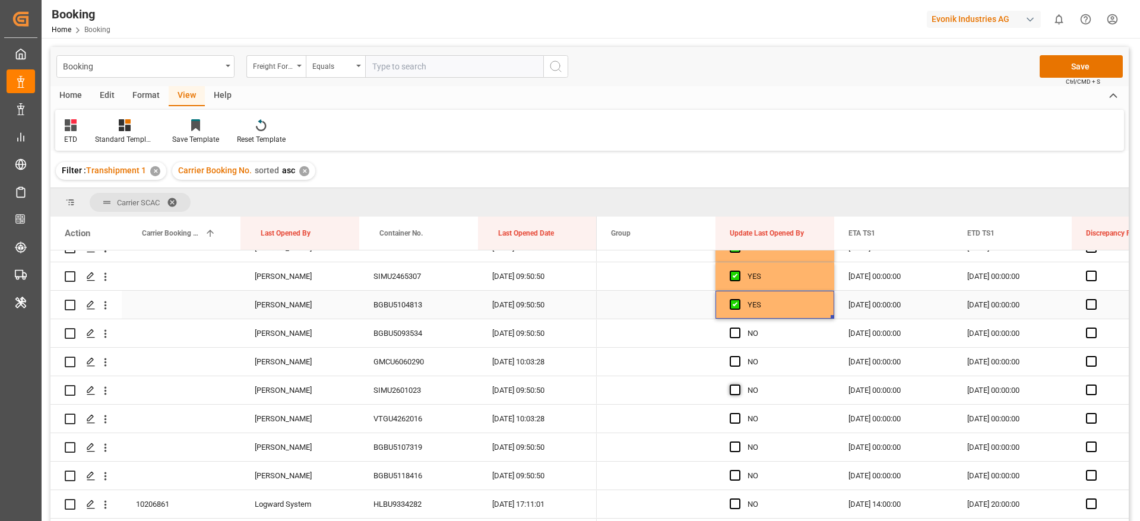
scroll to position [356, 0]
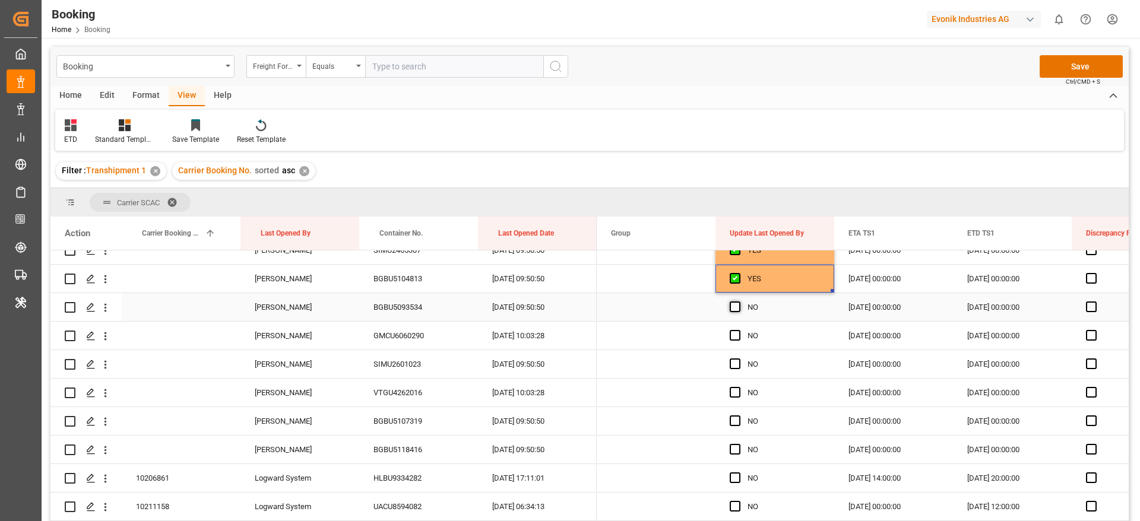
click at [737, 307] on span "Press SPACE to select this row." at bounding box center [735, 307] width 11 height 11
click at [739, 302] on input "Press SPACE to select this row." at bounding box center [739, 302] width 0 height 0
click at [732, 332] on span "Press SPACE to select this row." at bounding box center [735, 335] width 11 height 11
click at [739, 330] on input "Press SPACE to select this row." at bounding box center [739, 330] width 0 height 0
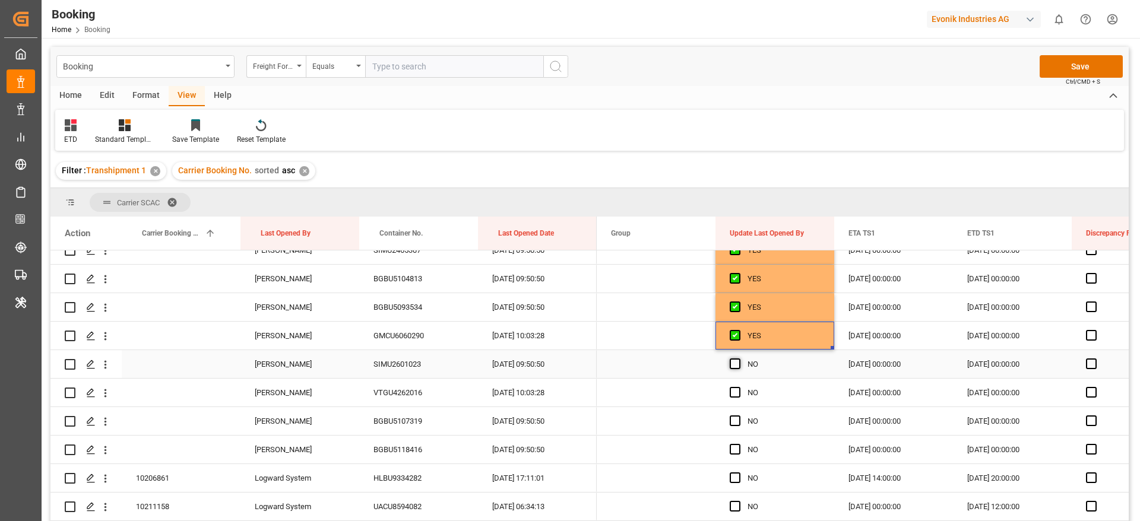
click at [730, 366] on span "Press SPACE to select this row." at bounding box center [735, 364] width 11 height 11
click at [739, 359] on input "Press SPACE to select this row." at bounding box center [739, 359] width 0 height 0
click at [732, 393] on span "Press SPACE to select this row." at bounding box center [735, 392] width 11 height 11
click at [739, 387] on input "Press SPACE to select this row." at bounding box center [739, 387] width 0 height 0
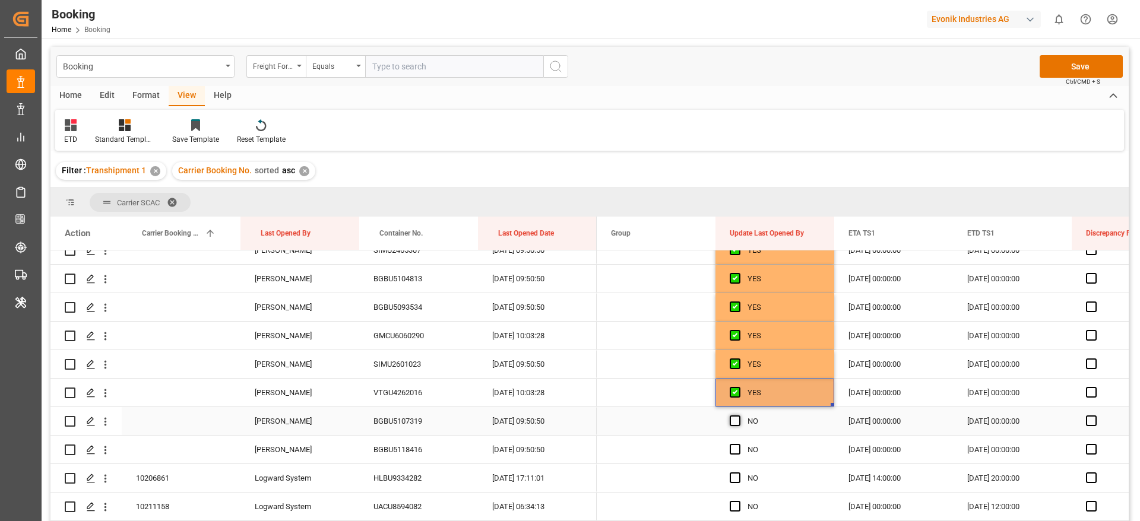
click at [731, 420] on span "Press SPACE to select this row." at bounding box center [735, 421] width 11 height 11
click at [739, 416] on input "Press SPACE to select this row." at bounding box center [739, 416] width 0 height 0
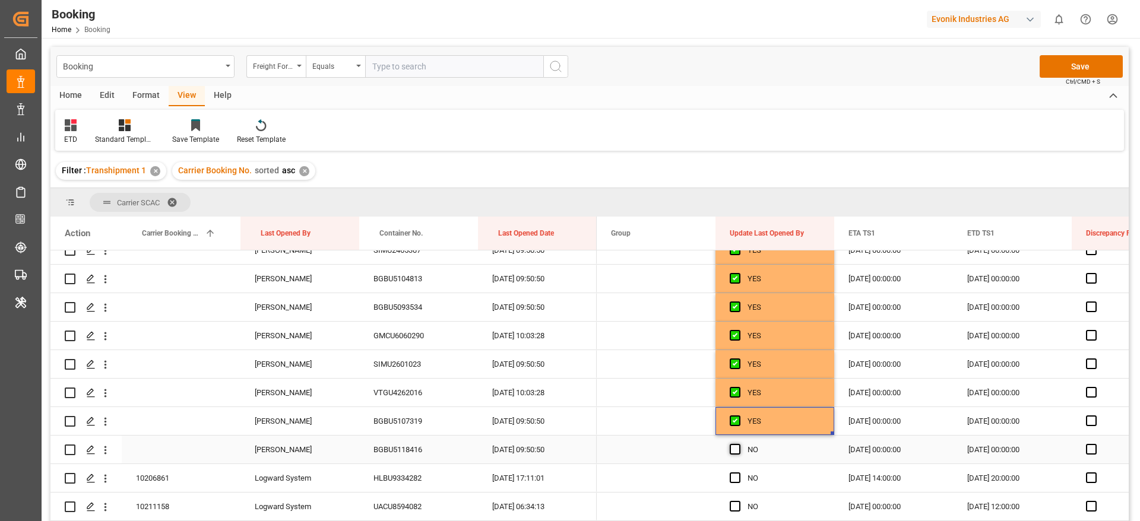
click at [733, 451] on span "Press SPACE to select this row." at bounding box center [735, 449] width 11 height 11
click at [739, 444] on input "Press SPACE to select this row." at bounding box center [739, 444] width 0 height 0
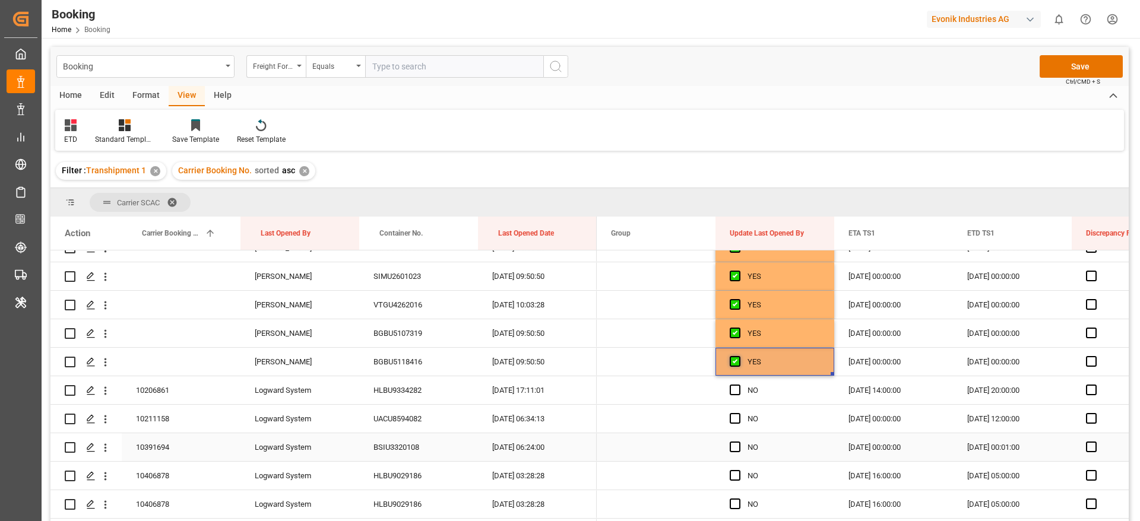
scroll to position [445, 0]
click at [107, 384] on icon "open menu" at bounding box center [105, 390] width 12 height 12
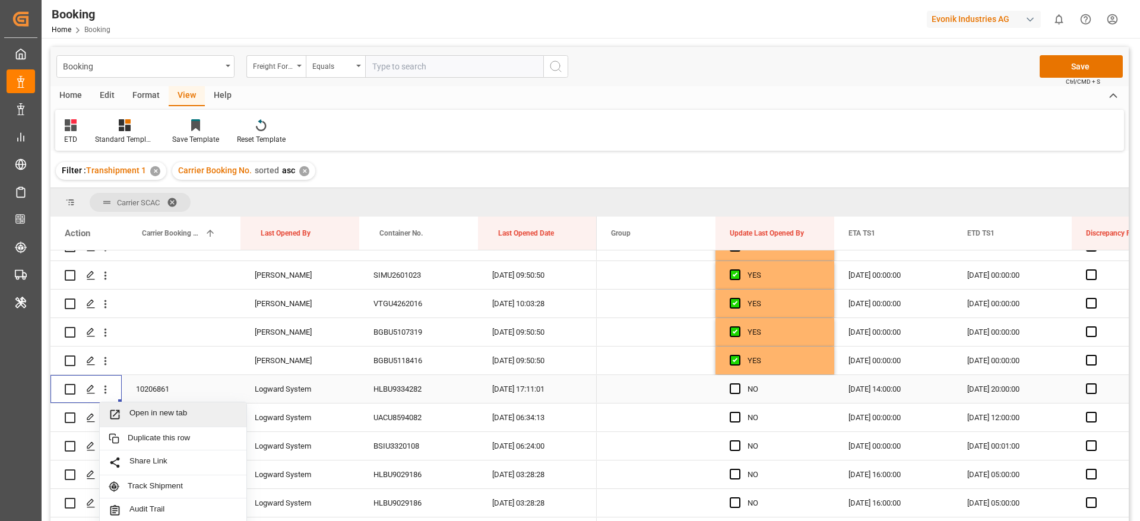
click at [202, 416] on span "Open in new tab" at bounding box center [183, 414] width 108 height 12
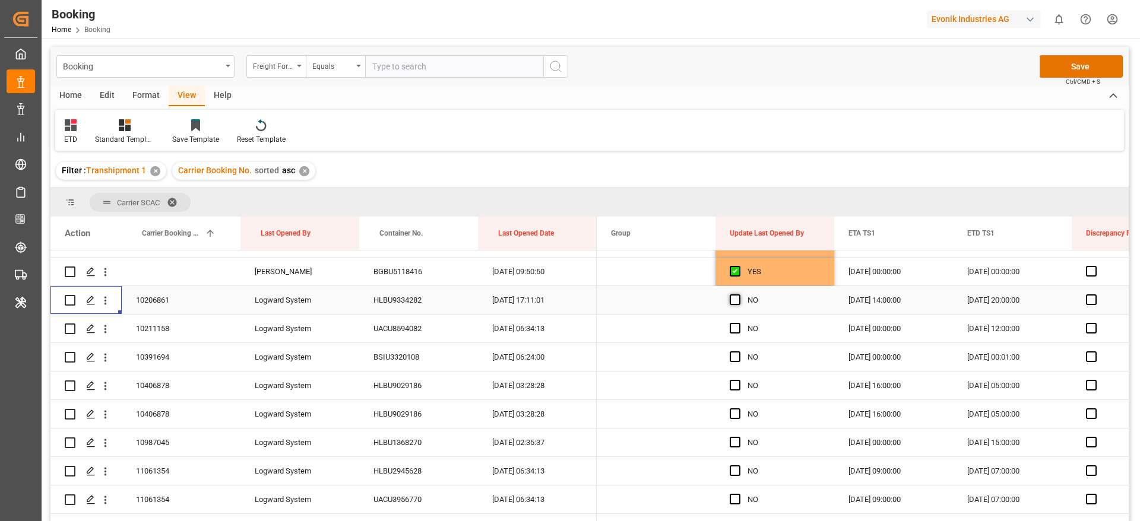
click at [730, 298] on span "Press SPACE to select this row." at bounding box center [735, 299] width 11 height 11
click at [739, 294] on input "Press SPACE to select this row." at bounding box center [739, 294] width 0 height 0
click at [734, 327] on span "Press SPACE to select this row." at bounding box center [735, 328] width 11 height 11
click at [739, 323] on input "Press SPACE to select this row." at bounding box center [739, 323] width 0 height 0
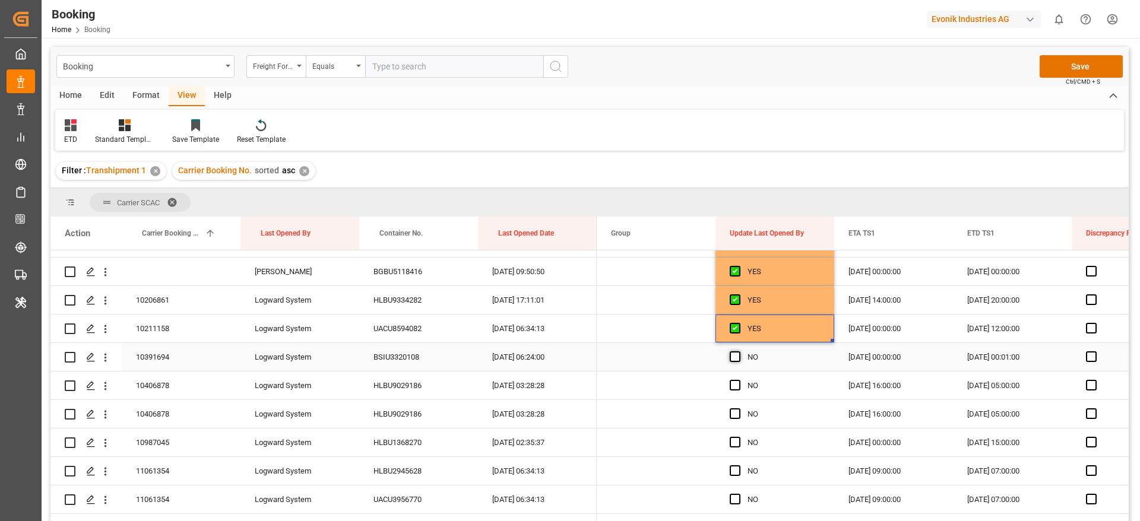
click at [733, 358] on span "Press SPACE to select this row." at bounding box center [735, 356] width 11 height 11
click at [739, 351] on input "Press SPACE to select this row." at bounding box center [739, 351] width 0 height 0
click at [736, 386] on span "Press SPACE to select this row." at bounding box center [735, 385] width 11 height 11
click at [739, 380] on input "Press SPACE to select this row." at bounding box center [739, 380] width 0 height 0
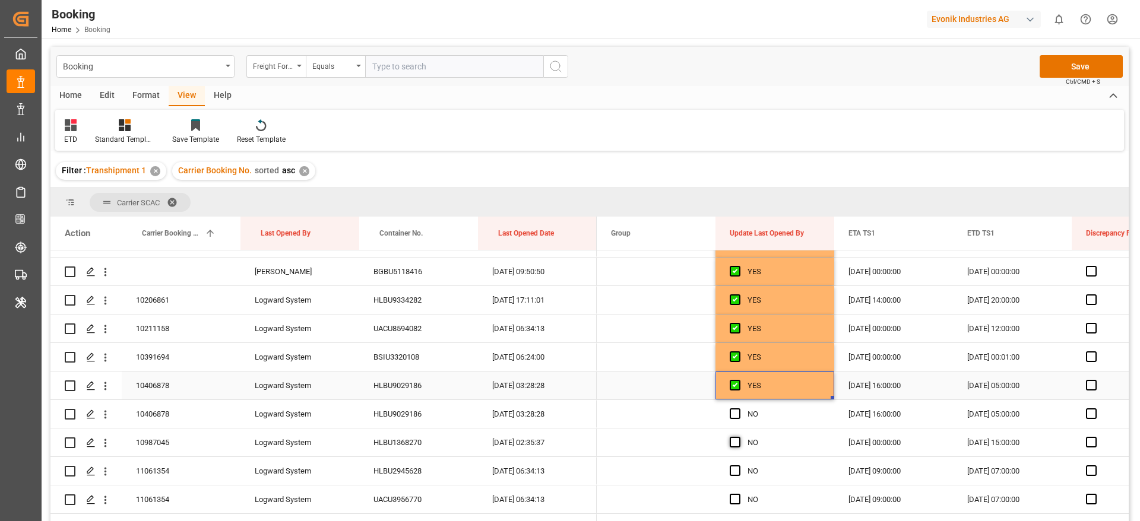
scroll to position [623, 0]
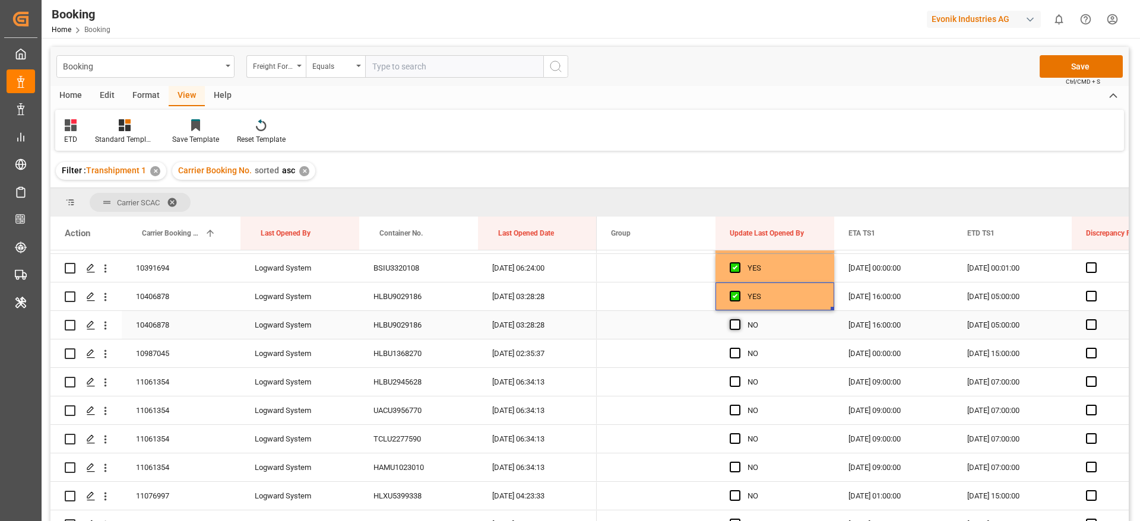
click at [733, 321] on span "Press SPACE to select this row." at bounding box center [735, 324] width 11 height 11
click at [739, 319] on input "Press SPACE to select this row." at bounding box center [739, 319] width 0 height 0
click at [734, 357] on span "Press SPACE to select this row." at bounding box center [735, 353] width 11 height 11
click at [739, 348] on input "Press SPACE to select this row." at bounding box center [739, 348] width 0 height 0
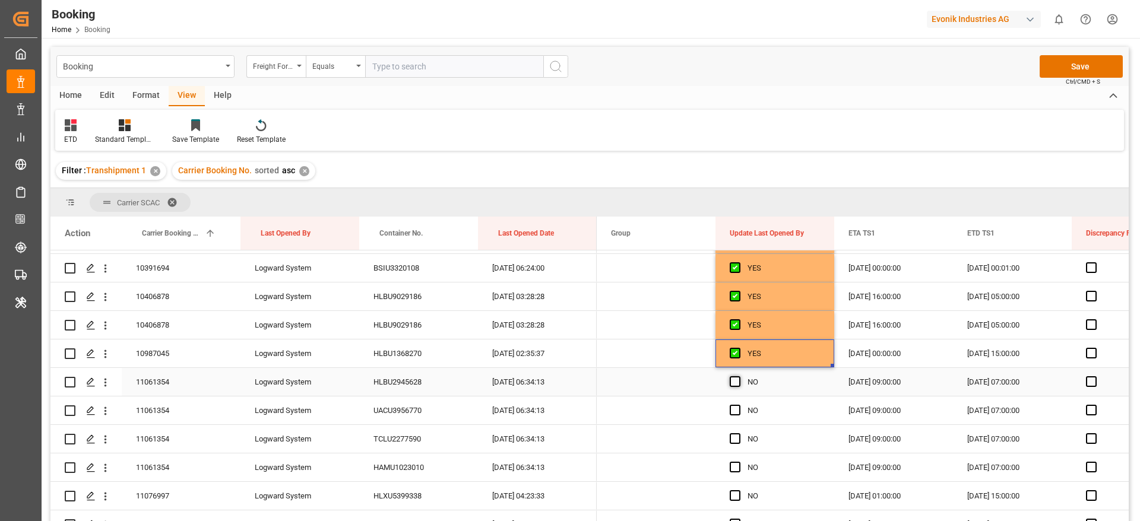
click at [734, 380] on span "Press SPACE to select this row." at bounding box center [735, 381] width 11 height 11
click at [739, 376] on input "Press SPACE to select this row." at bounding box center [739, 376] width 0 height 0
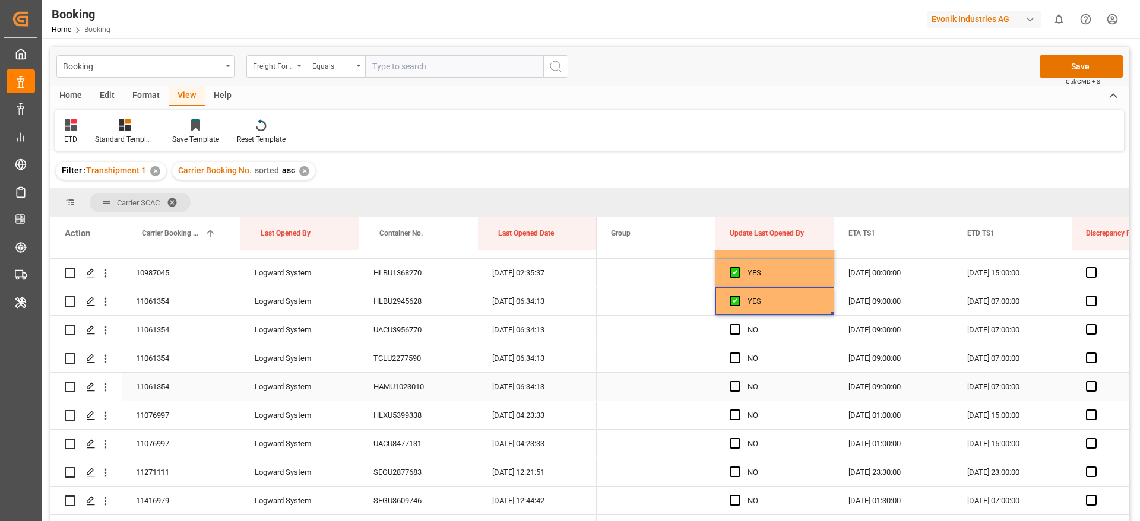
scroll to position [712, 0]
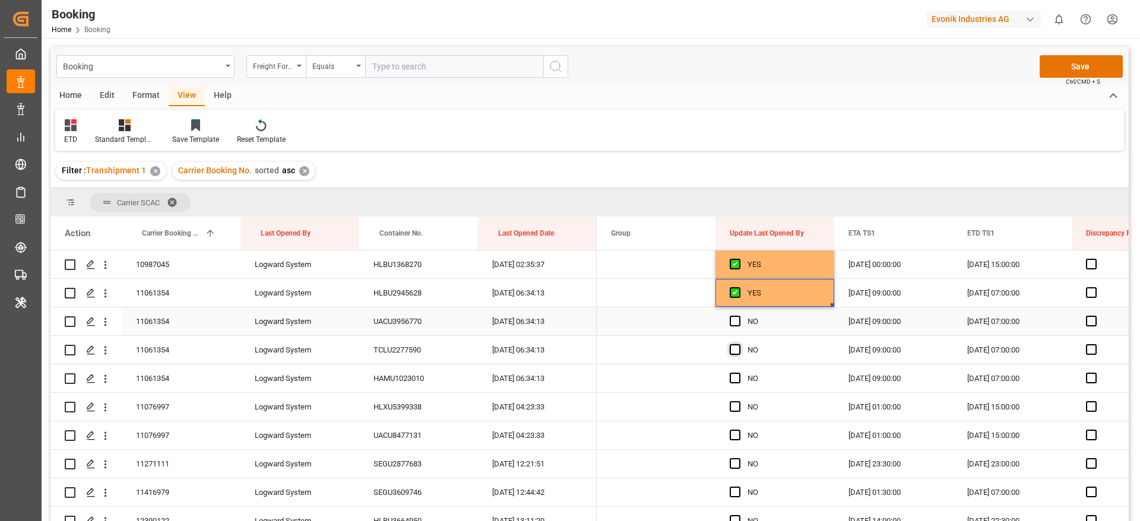
click at [734, 321] on span "Press SPACE to select this row." at bounding box center [735, 321] width 11 height 11
click at [739, 316] on input "Press SPACE to select this row." at bounding box center [739, 316] width 0 height 0
click at [735, 351] on span "Press SPACE to select this row." at bounding box center [735, 349] width 11 height 11
click at [739, 344] on input "Press SPACE to select this row." at bounding box center [739, 344] width 0 height 0
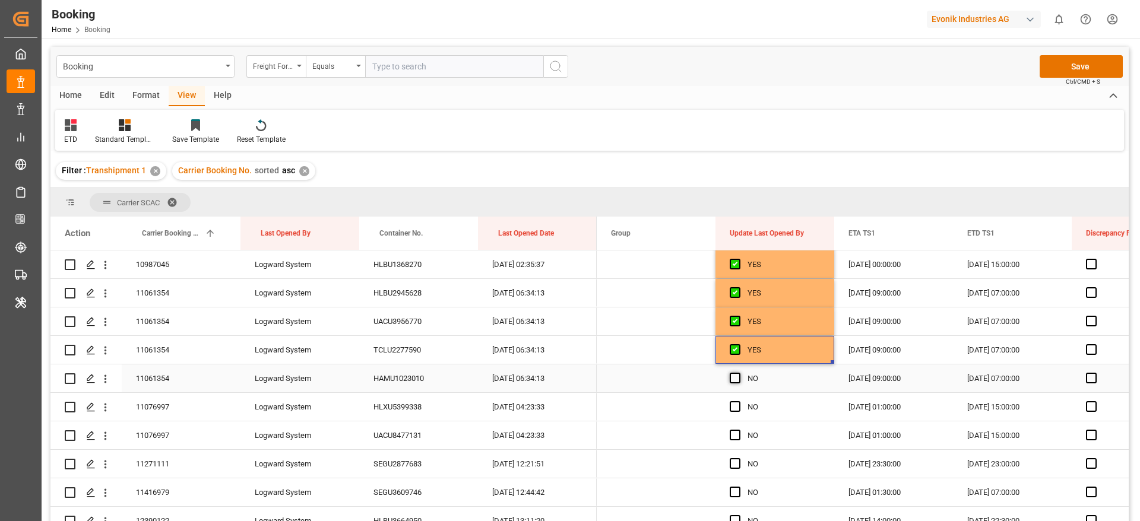
click at [735, 377] on span "Press SPACE to select this row." at bounding box center [735, 378] width 11 height 11
click at [739, 373] on input "Press SPACE to select this row." at bounding box center [739, 373] width 0 height 0
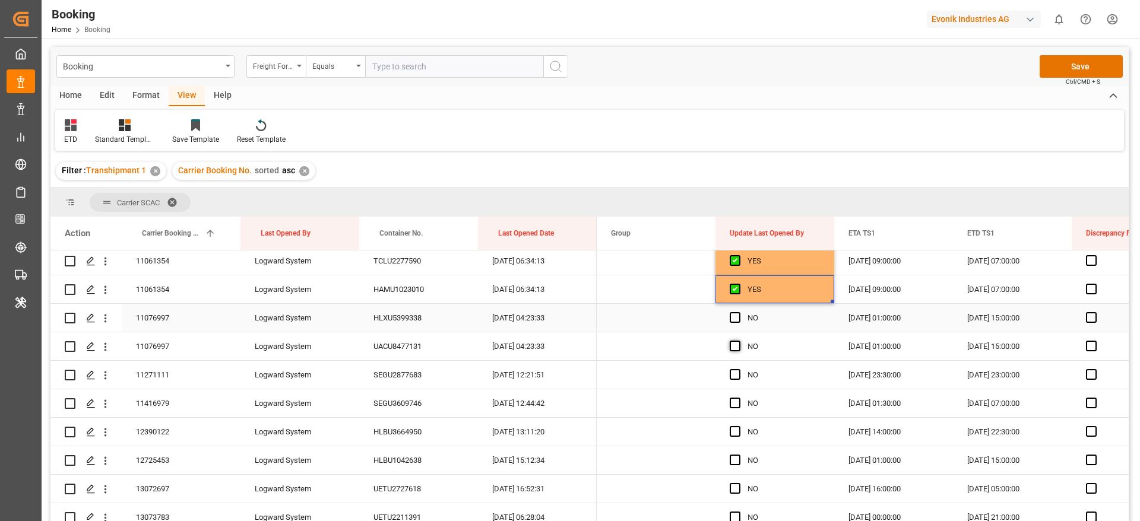
click at [734, 315] on span "Press SPACE to select this row." at bounding box center [735, 317] width 11 height 11
click at [739, 312] on input "Press SPACE to select this row." at bounding box center [739, 312] width 0 height 0
click at [736, 353] on div "Press SPACE to select this row." at bounding box center [739, 346] width 18 height 27
click at [736, 373] on span "Press SPACE to select this row." at bounding box center [735, 374] width 11 height 11
click at [739, 369] on input "Press SPACE to select this row." at bounding box center [739, 369] width 0 height 0
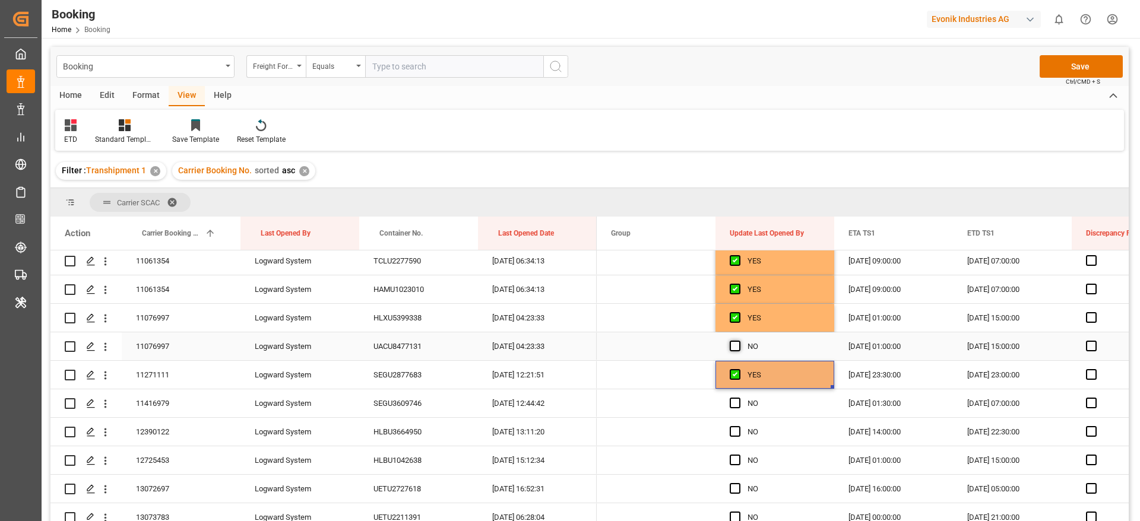
click at [736, 343] on span "Press SPACE to select this row." at bounding box center [735, 346] width 11 height 11
click at [739, 341] on input "Press SPACE to select this row." at bounding box center [739, 341] width 0 height 0
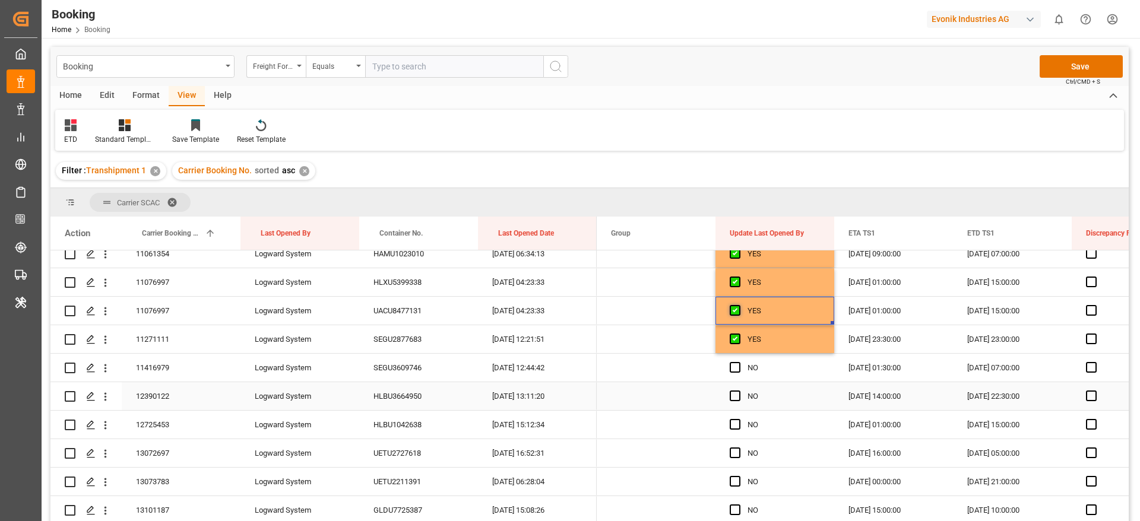
scroll to position [891, 0]
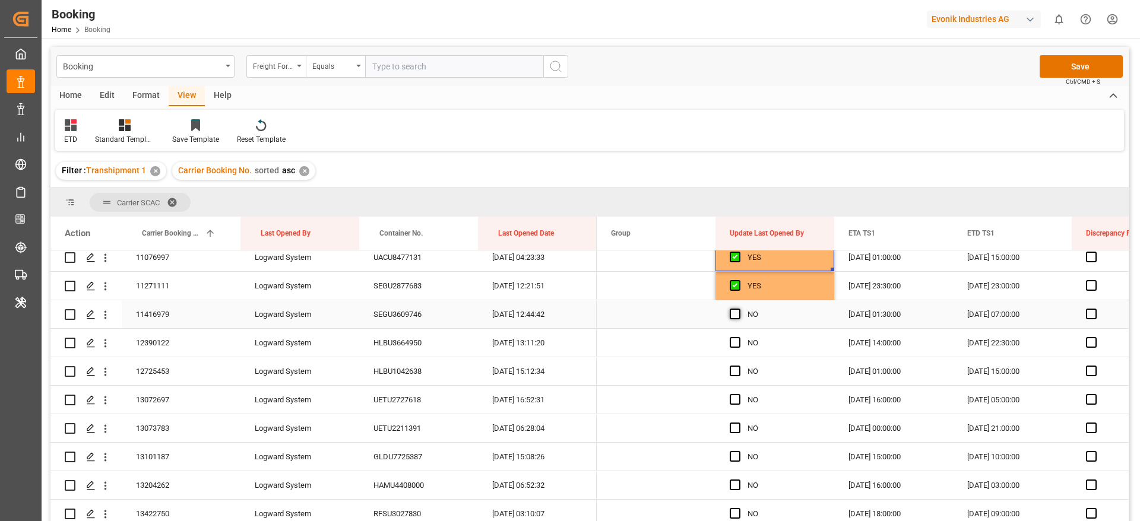
click at [730, 313] on span "Press SPACE to select this row." at bounding box center [735, 314] width 11 height 11
click at [739, 309] on input "Press SPACE to select this row." at bounding box center [739, 309] width 0 height 0
click at [731, 346] on span "Press SPACE to select this row." at bounding box center [735, 342] width 11 height 11
click at [739, 337] on input "Press SPACE to select this row." at bounding box center [739, 337] width 0 height 0
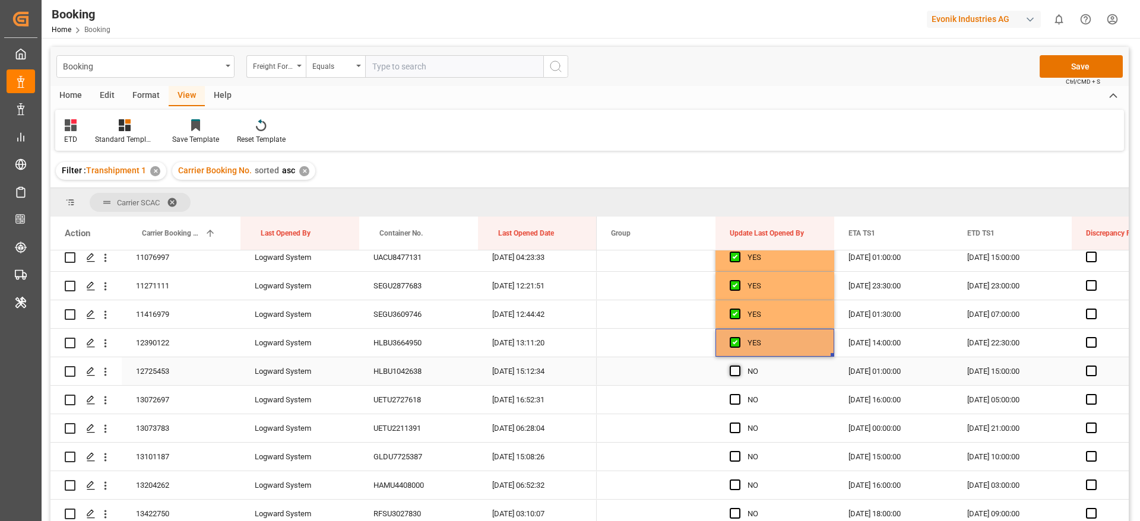
click at [732, 370] on span "Press SPACE to select this row." at bounding box center [735, 371] width 11 height 11
click at [739, 366] on input "Press SPACE to select this row." at bounding box center [739, 366] width 0 height 0
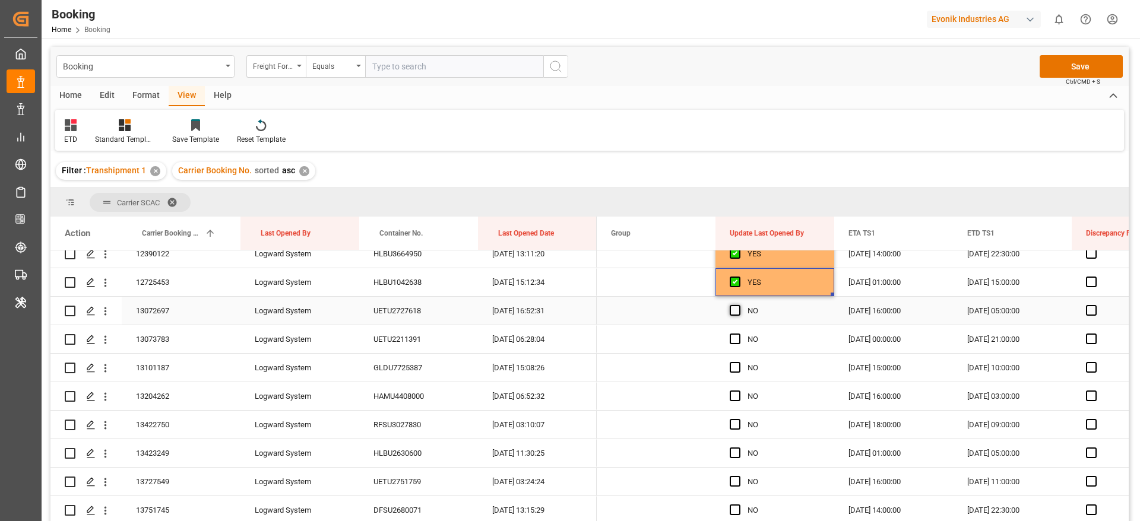
click at [733, 311] on span "Press SPACE to select this row." at bounding box center [735, 310] width 11 height 11
click at [739, 305] on input "Press SPACE to select this row." at bounding box center [739, 305] width 0 height 0
click at [737, 343] on span "Press SPACE to select this row." at bounding box center [735, 339] width 11 height 11
click at [739, 334] on input "Press SPACE to select this row." at bounding box center [739, 334] width 0 height 0
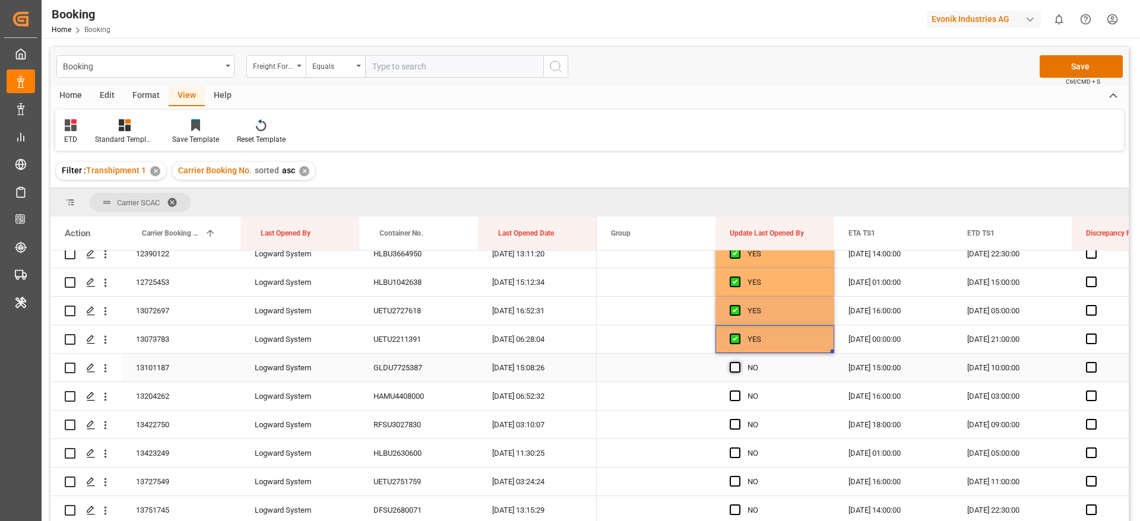
click at [736, 369] on span "Press SPACE to select this row." at bounding box center [735, 367] width 11 height 11
click at [739, 362] on input "Press SPACE to select this row." at bounding box center [739, 362] width 0 height 0
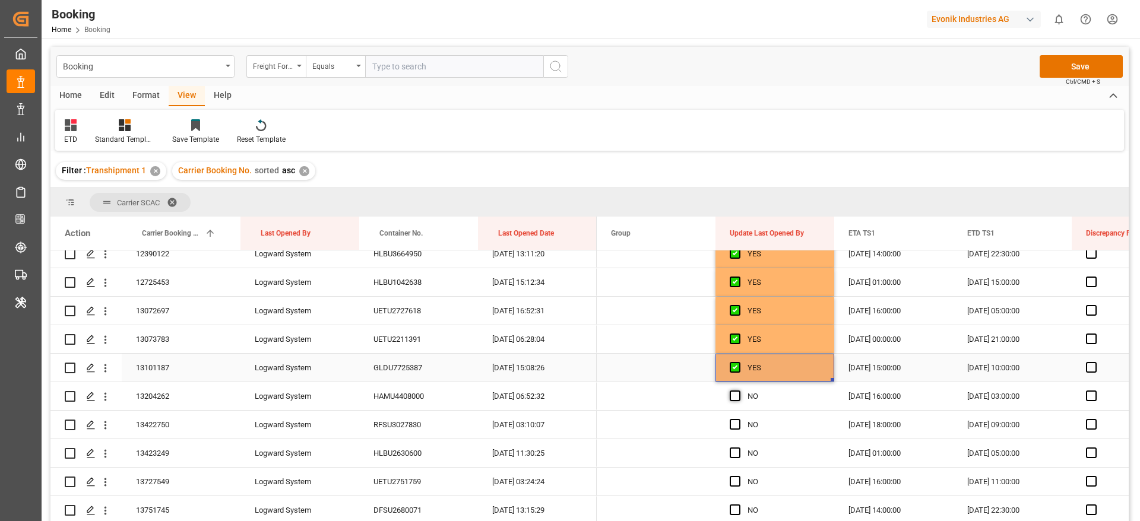
click at [734, 390] on div "Press SPACE to select this row." at bounding box center [739, 396] width 18 height 27
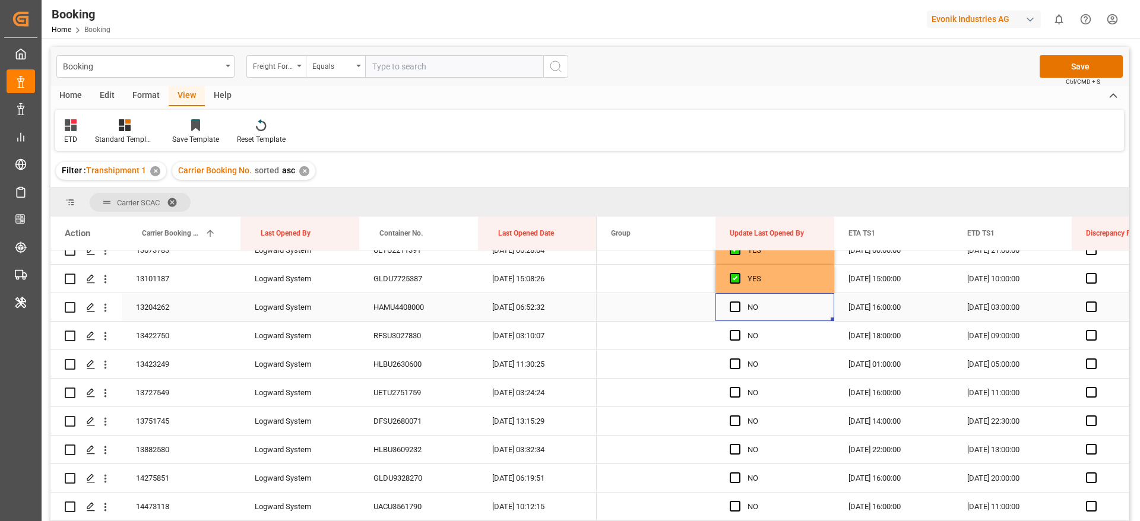
click at [734, 309] on span "Press SPACE to select this row." at bounding box center [735, 307] width 11 height 11
click at [739, 302] on input "Press SPACE to select this row." at bounding box center [739, 302] width 0 height 0
click at [734, 344] on div "Press SPACE to select this row." at bounding box center [739, 335] width 18 height 27
click at [735, 335] on span "Press SPACE to select this row." at bounding box center [735, 335] width 11 height 11
click at [739, 330] on input "Press SPACE to select this row." at bounding box center [739, 330] width 0 height 0
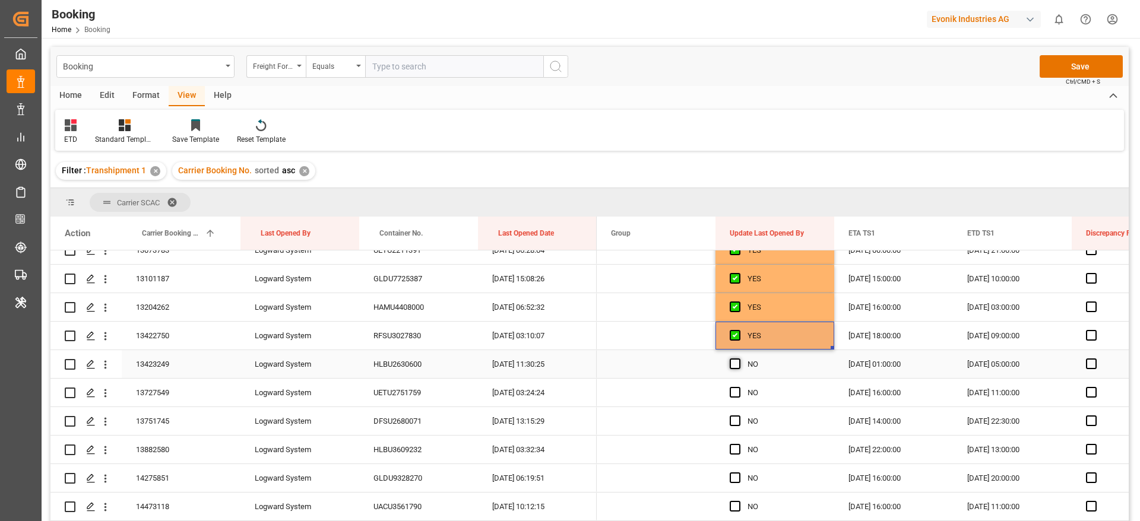
click at [736, 363] on span "Press SPACE to select this row." at bounding box center [735, 364] width 11 height 11
click at [739, 359] on input "Press SPACE to select this row." at bounding box center [739, 359] width 0 height 0
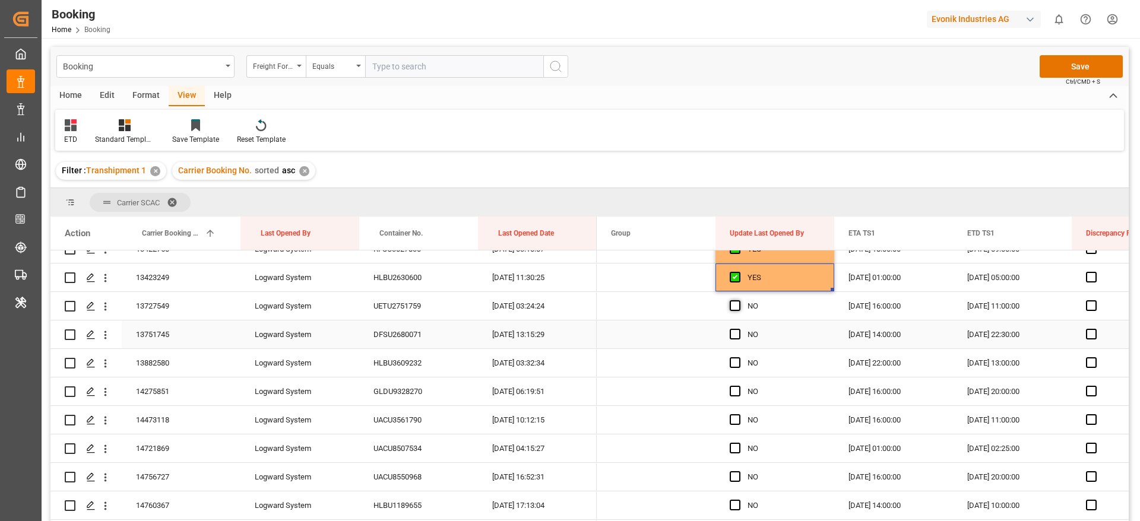
scroll to position [1158, 0]
click at [736, 306] on span "Press SPACE to select this row." at bounding box center [735, 303] width 11 height 11
click at [739, 298] on input "Press SPACE to select this row." at bounding box center [739, 298] width 0 height 0
click at [736, 333] on span "Press SPACE to select this row." at bounding box center [735, 332] width 11 height 11
click at [739, 327] on input "Press SPACE to select this row." at bounding box center [739, 327] width 0 height 0
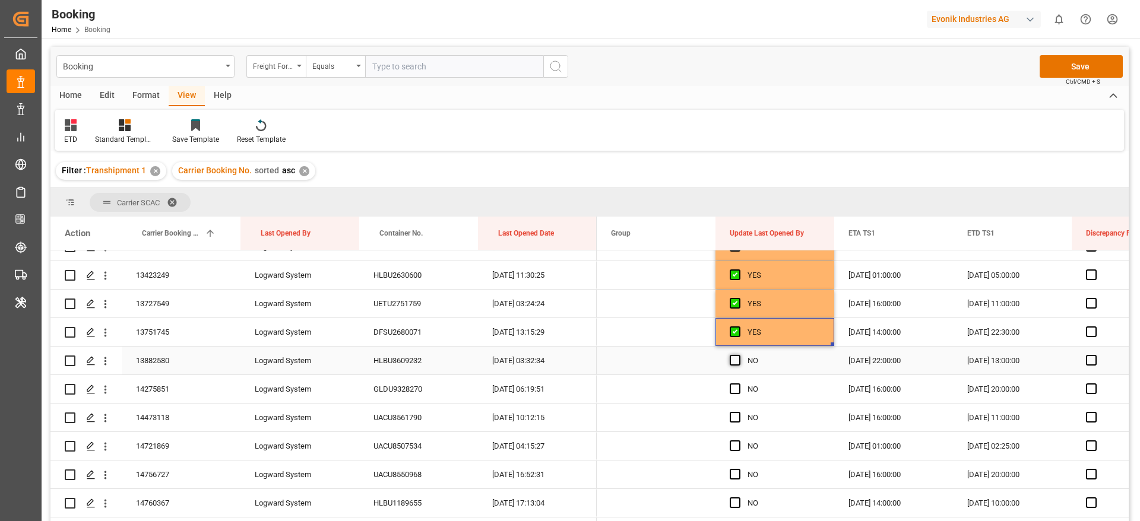
click at [734, 363] on span "Press SPACE to select this row." at bounding box center [735, 360] width 11 height 11
click at [739, 355] on input "Press SPACE to select this row." at bounding box center [739, 355] width 0 height 0
click at [733, 385] on span "Press SPACE to select this row." at bounding box center [735, 389] width 11 height 11
click at [739, 384] on input "Press SPACE to select this row." at bounding box center [739, 384] width 0 height 0
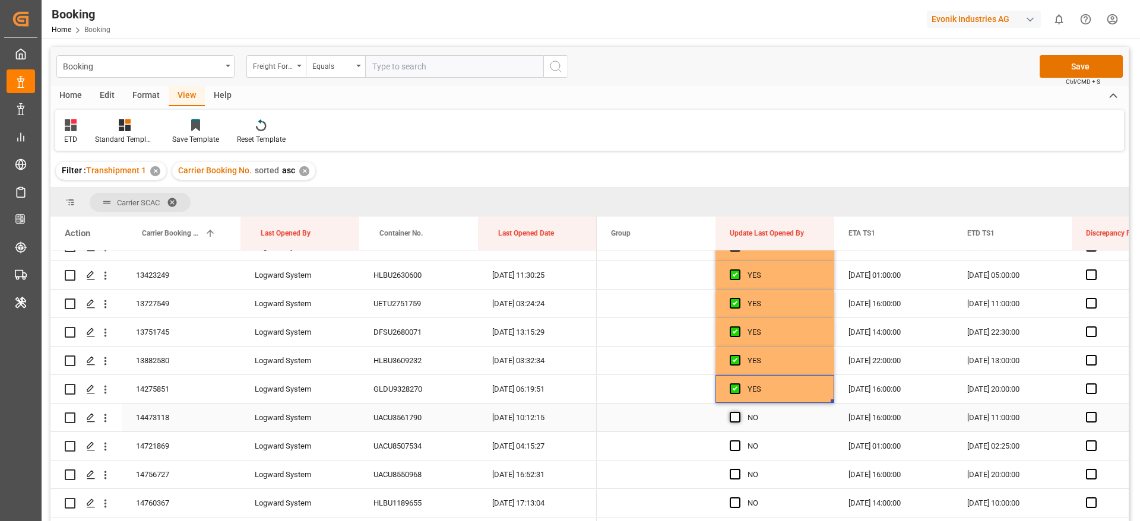
click at [730, 413] on span "Press SPACE to select this row." at bounding box center [735, 417] width 11 height 11
click at [739, 412] on input "Press SPACE to select this row." at bounding box center [739, 412] width 0 height 0
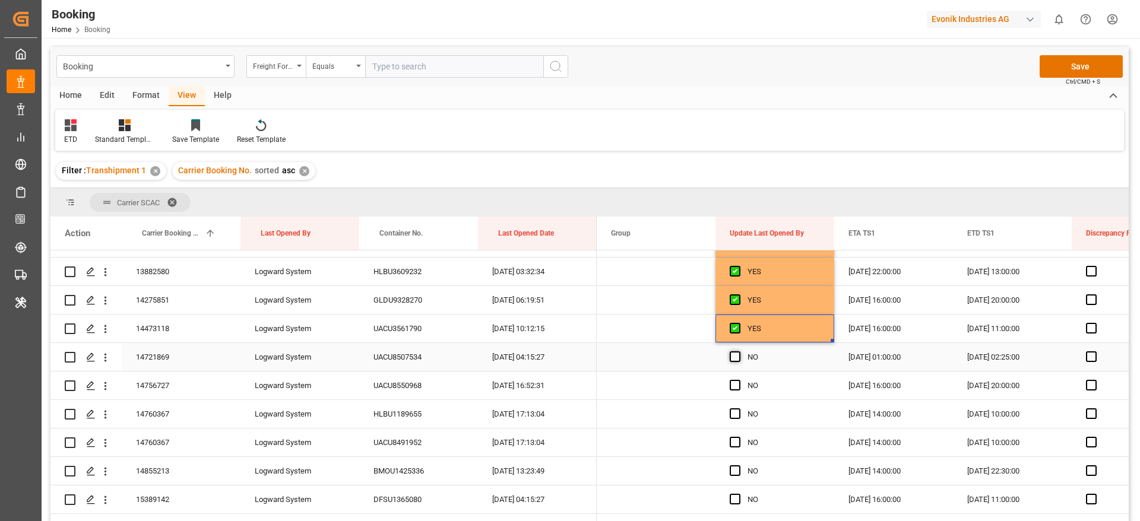
click at [733, 354] on span "Press SPACE to select this row." at bounding box center [735, 356] width 11 height 11
click at [739, 351] on input "Press SPACE to select this row." at bounding box center [739, 351] width 0 height 0
click at [732, 389] on span "Press SPACE to select this row." at bounding box center [735, 385] width 11 height 11
click at [739, 380] on input "Press SPACE to select this row." at bounding box center [739, 380] width 0 height 0
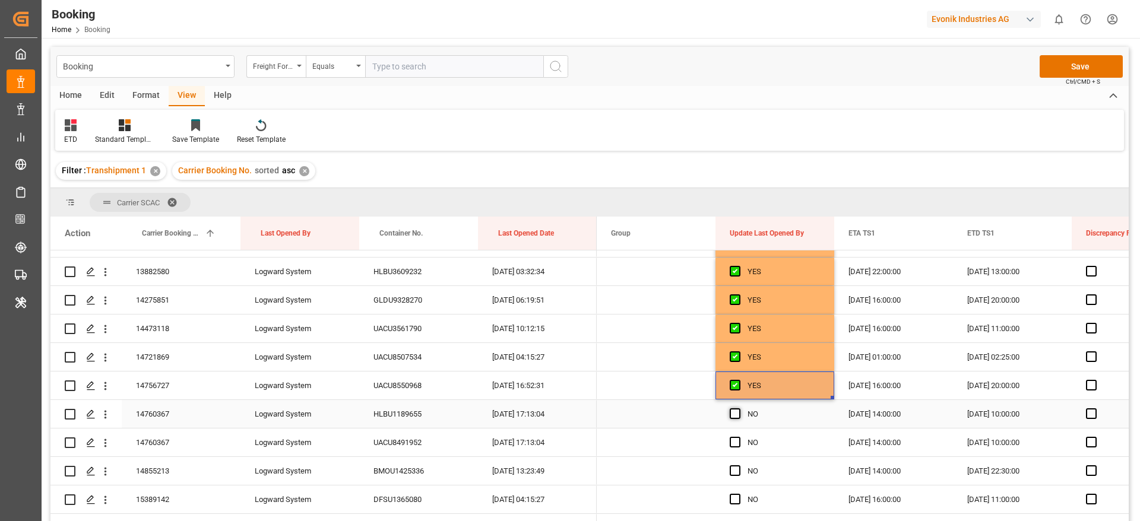
click at [731, 410] on span "Press SPACE to select this row." at bounding box center [735, 413] width 11 height 11
click at [739, 408] on input "Press SPACE to select this row." at bounding box center [739, 408] width 0 height 0
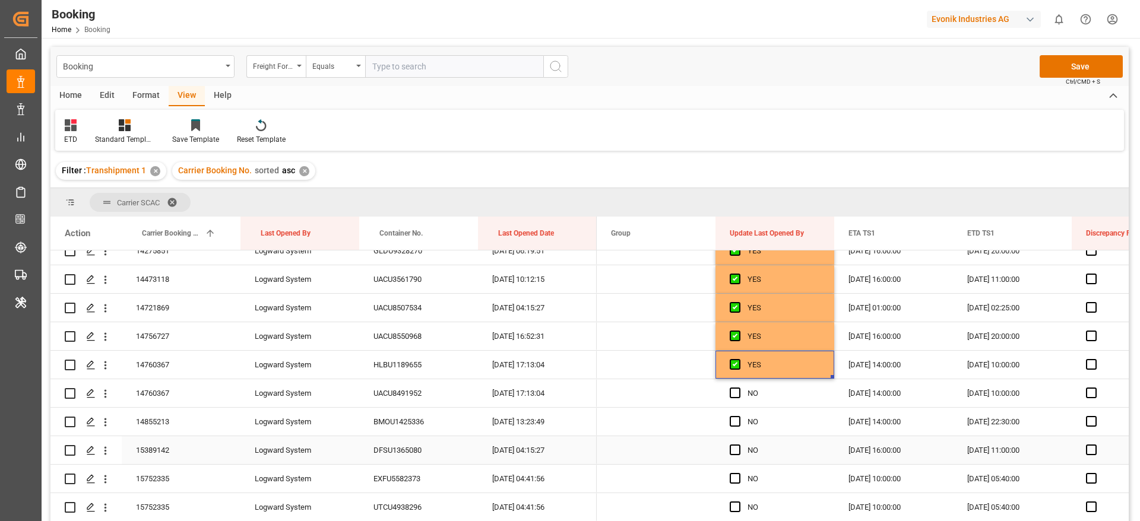
scroll to position [1336, 0]
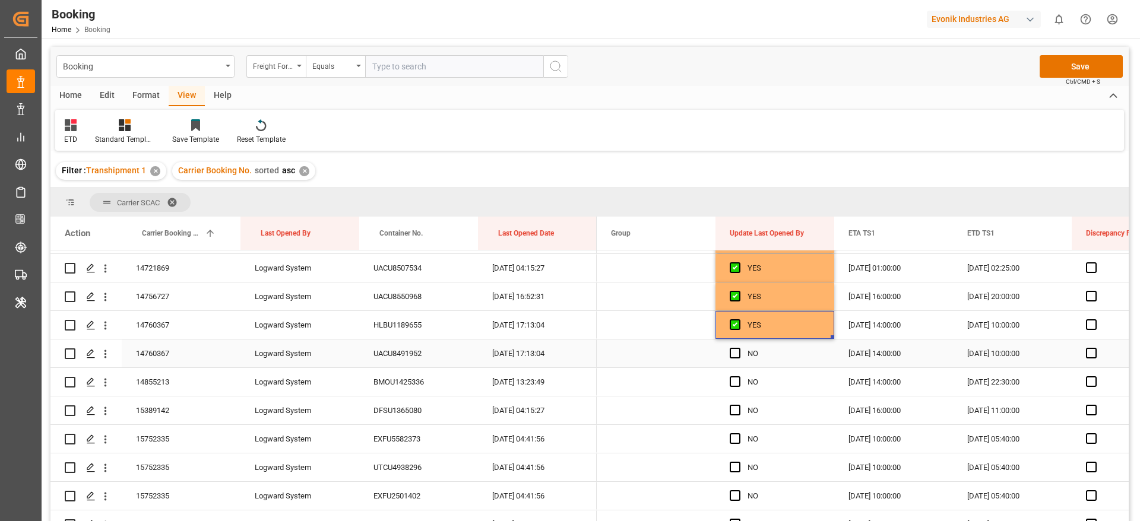
click at [729, 357] on div "NO" at bounding box center [774, 354] width 119 height 28
click at [733, 393] on div "Press SPACE to select this row." at bounding box center [739, 382] width 18 height 27
click at [734, 382] on span "Press SPACE to select this row." at bounding box center [735, 381] width 11 height 11
click at [739, 376] on input "Press SPACE to select this row." at bounding box center [739, 376] width 0 height 0
click at [735, 350] on span "Press SPACE to select this row." at bounding box center [735, 353] width 11 height 11
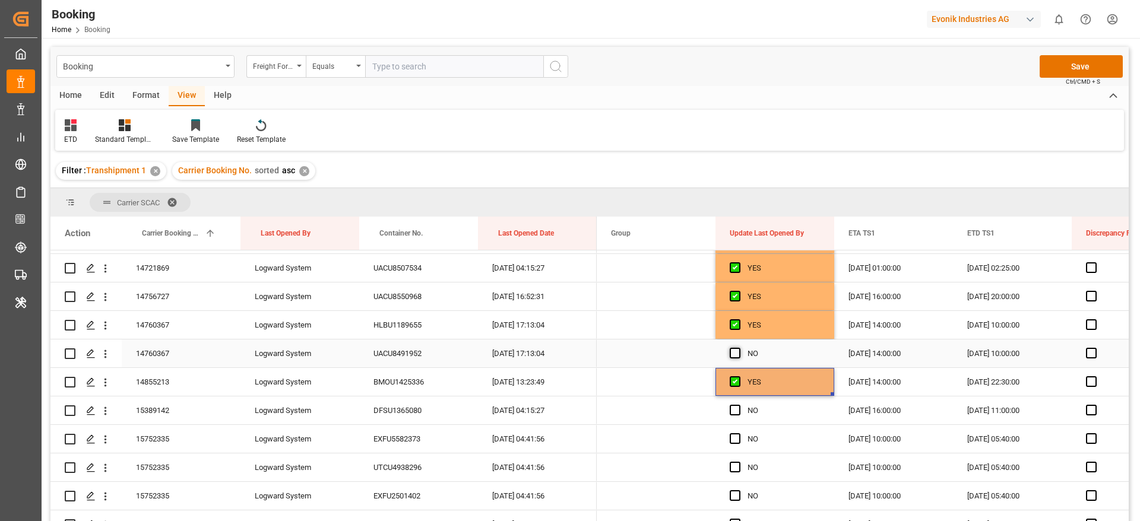
click at [739, 348] on input "Press SPACE to select this row." at bounding box center [739, 348] width 0 height 0
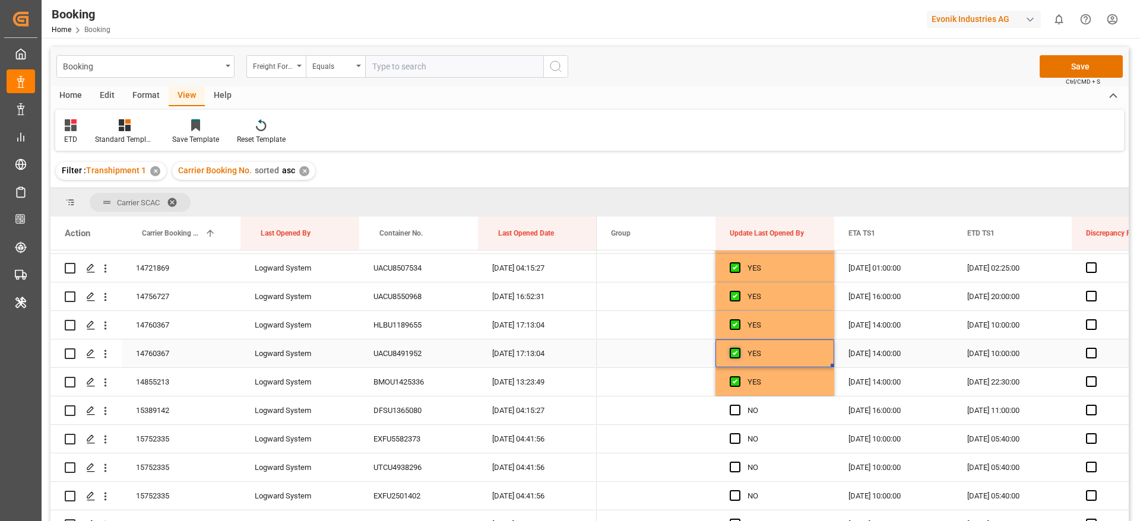
scroll to position [1425, 0]
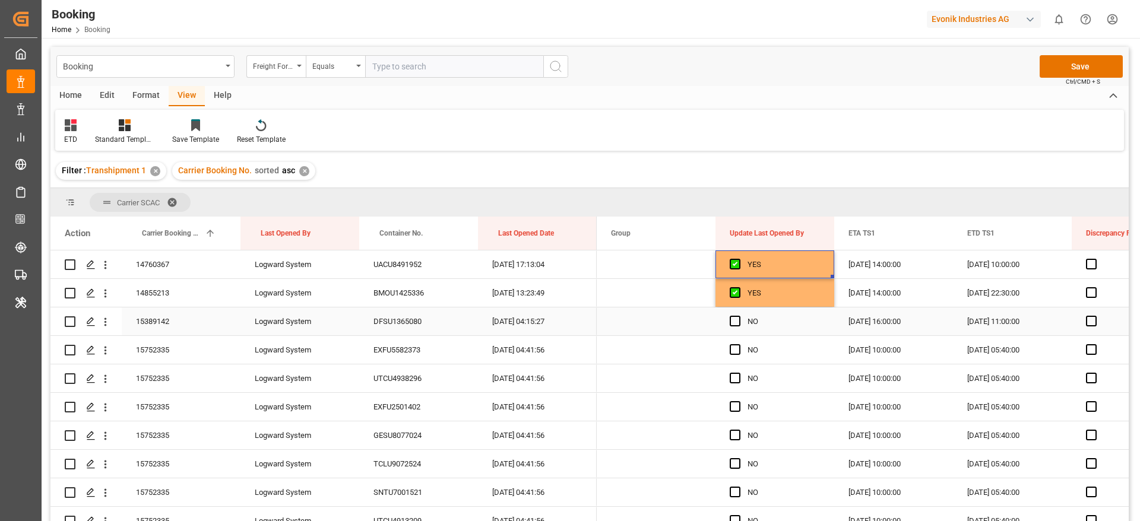
click at [735, 315] on div "Press SPACE to select this row." at bounding box center [739, 321] width 18 height 27
click at [738, 349] on span "Press SPACE to select this row." at bounding box center [735, 349] width 11 height 11
click at [739, 344] on input "Press SPACE to select this row." at bounding box center [739, 344] width 0 height 0
click at [737, 321] on span "Press SPACE to select this row." at bounding box center [735, 321] width 11 height 11
click at [739, 316] on input "Press SPACE to select this row." at bounding box center [739, 316] width 0 height 0
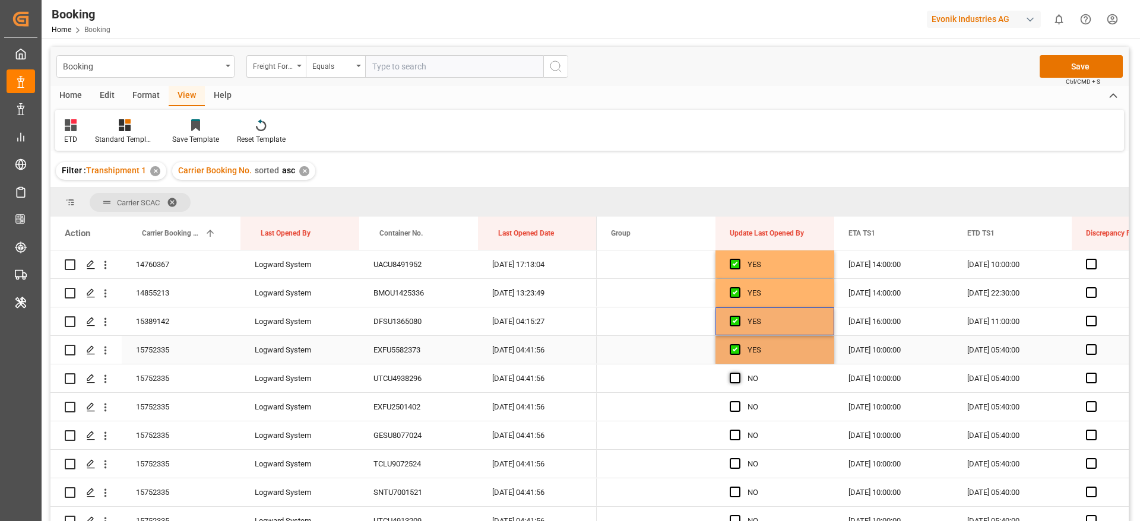
click at [737, 373] on span "Press SPACE to select this row." at bounding box center [735, 378] width 11 height 11
click at [739, 373] on input "Press SPACE to select this row." at bounding box center [739, 373] width 0 height 0
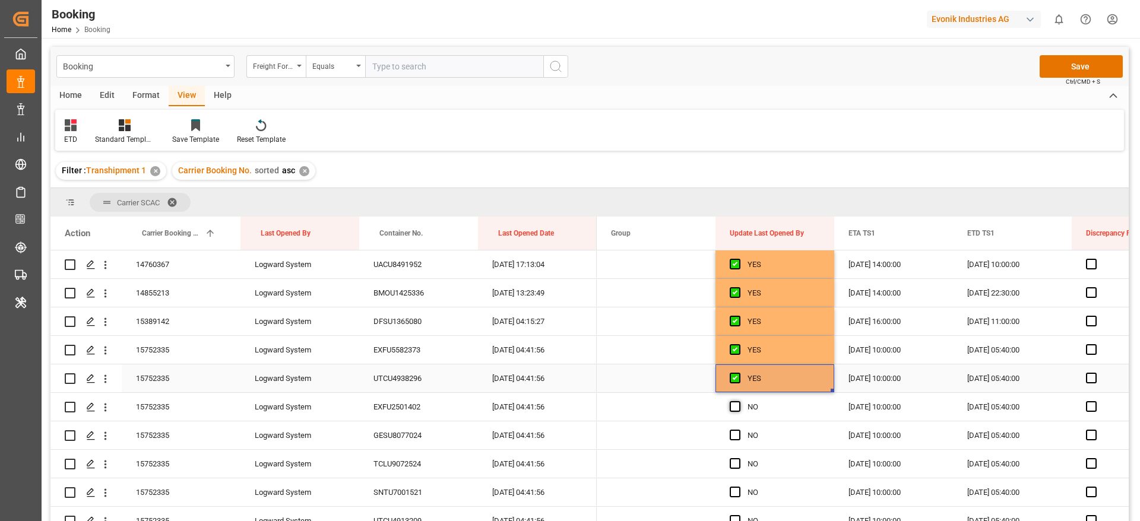
click at [736, 400] on div "Press SPACE to select this row." at bounding box center [739, 407] width 18 height 27
click at [734, 430] on div "Press SPACE to select this row." at bounding box center [739, 435] width 18 height 27
click at [734, 430] on span "Press SPACE to select this row." at bounding box center [735, 435] width 11 height 11
click at [739, 430] on input "Press SPACE to select this row." at bounding box center [739, 430] width 0 height 0
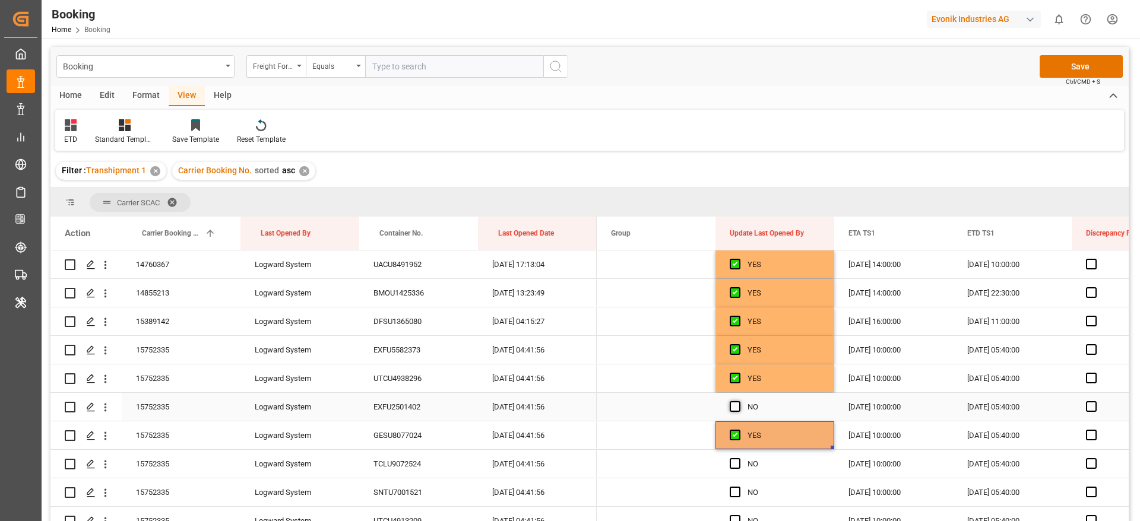
click at [733, 404] on span "Press SPACE to select this row." at bounding box center [735, 406] width 11 height 11
click at [739, 401] on input "Press SPACE to select this row." at bounding box center [739, 401] width 0 height 0
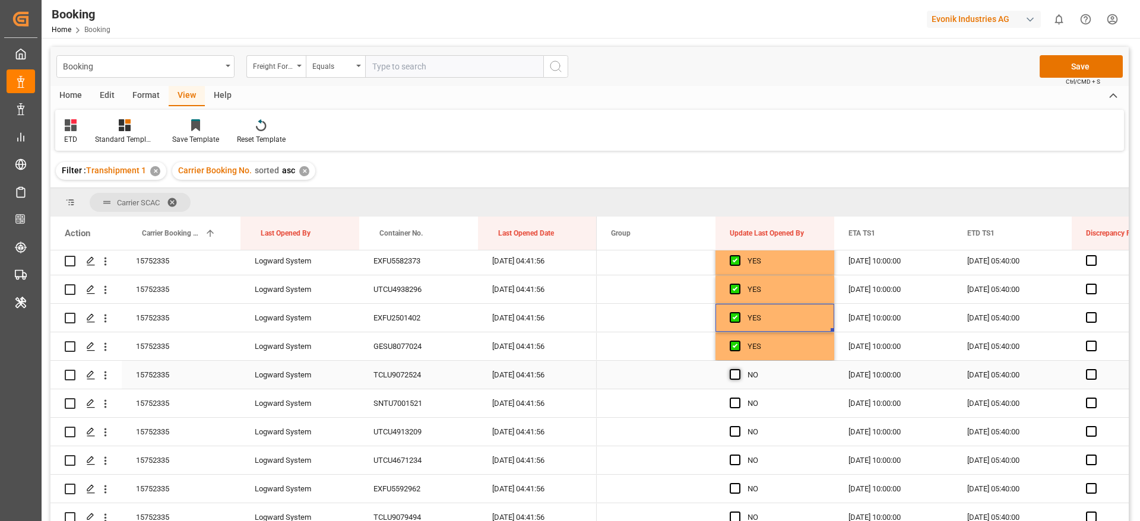
click at [735, 376] on span "Press SPACE to select this row." at bounding box center [735, 374] width 11 height 11
click at [739, 369] on input "Press SPACE to select this row." at bounding box center [739, 369] width 0 height 0
click at [739, 404] on span "Press SPACE to select this row." at bounding box center [735, 403] width 11 height 11
click at [739, 398] on input "Press SPACE to select this row." at bounding box center [739, 398] width 0 height 0
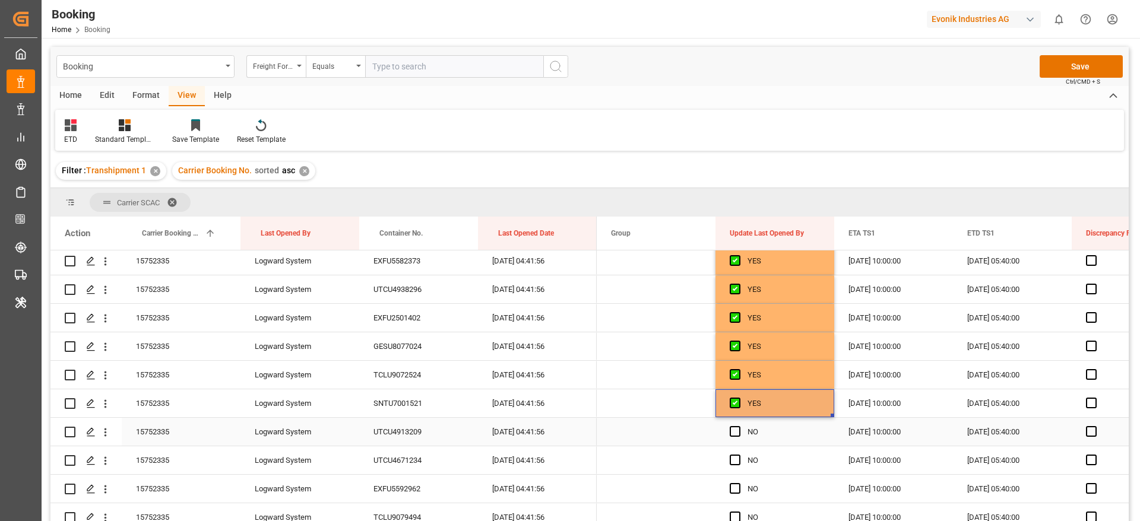
click at [736, 434] on span "Press SPACE to select this row." at bounding box center [735, 431] width 11 height 11
click at [739, 426] on input "Press SPACE to select this row." at bounding box center [739, 426] width 0 height 0
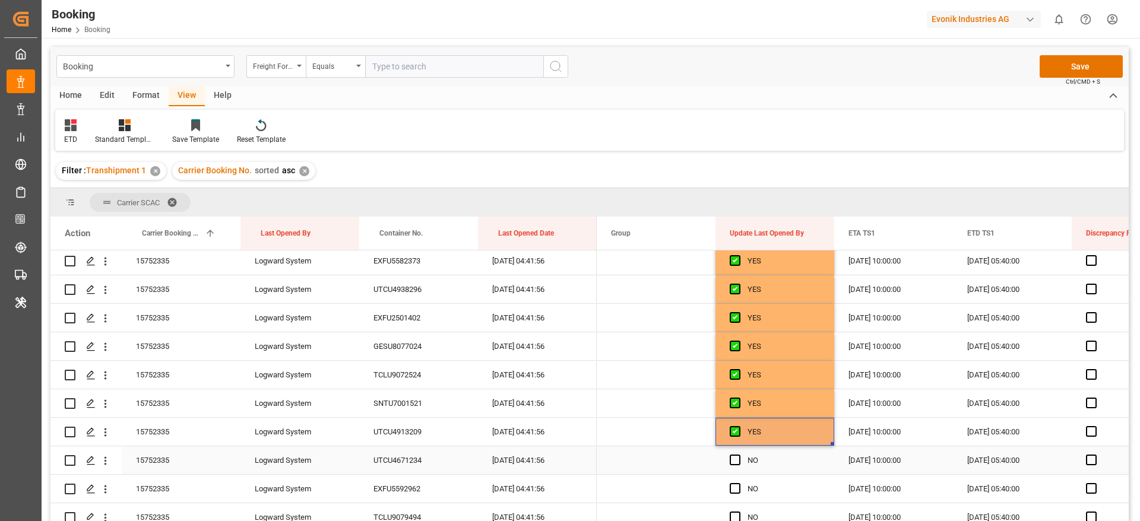
click at [731, 456] on span "Press SPACE to select this row." at bounding box center [735, 460] width 11 height 11
click at [739, 455] on input "Press SPACE to select this row." at bounding box center [739, 455] width 0 height 0
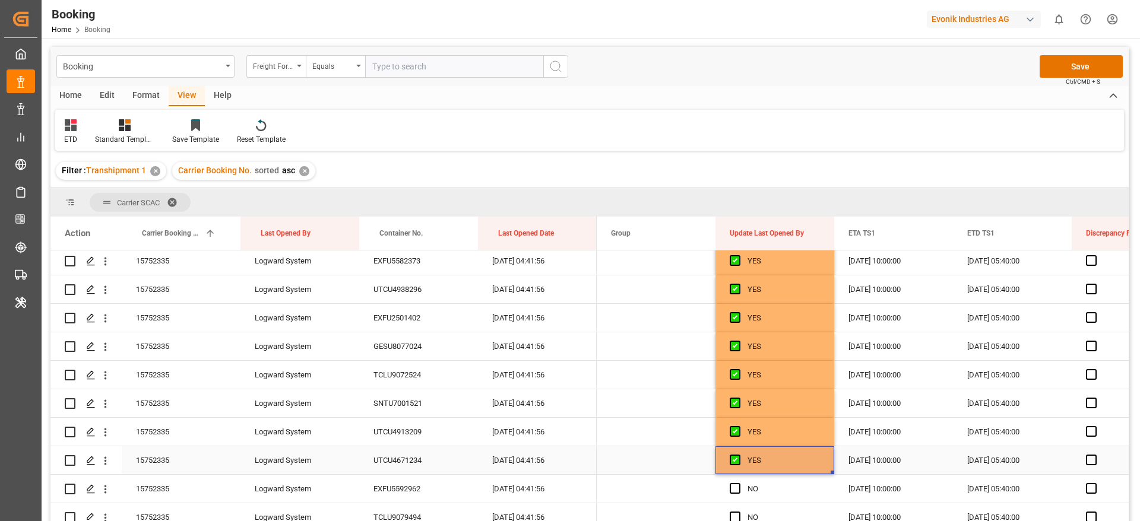
scroll to position [1603, 0]
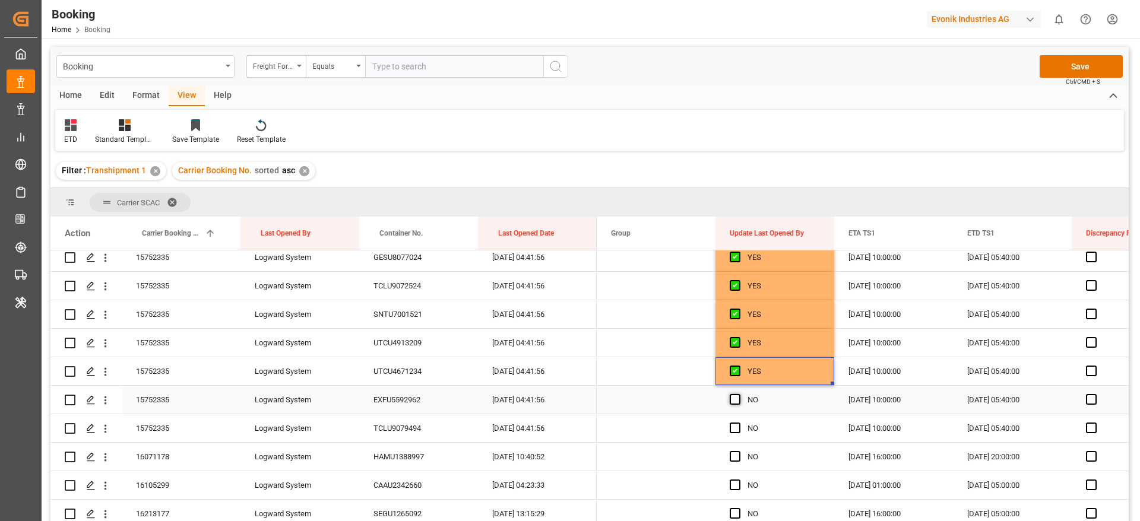
click at [730, 398] on span "Press SPACE to select this row." at bounding box center [735, 399] width 11 height 11
click at [739, 394] on input "Press SPACE to select this row." at bounding box center [739, 394] width 0 height 0
click at [734, 427] on span "Press SPACE to select this row." at bounding box center [735, 428] width 11 height 11
click at [739, 423] on input "Press SPACE to select this row." at bounding box center [739, 423] width 0 height 0
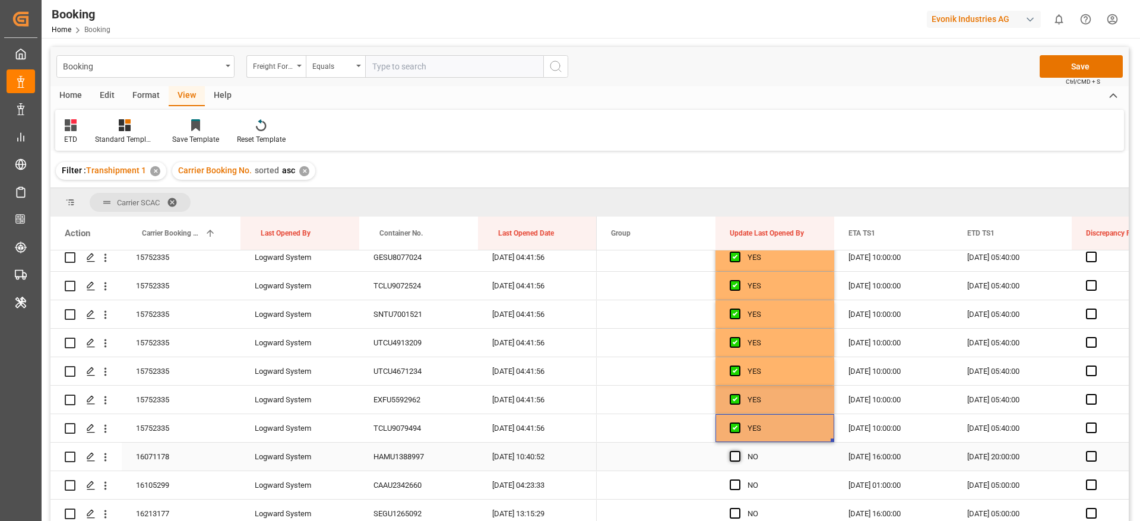
click at [732, 458] on span "Press SPACE to select this row." at bounding box center [735, 456] width 11 height 11
click at [739, 451] on input "Press SPACE to select this row." at bounding box center [739, 451] width 0 height 0
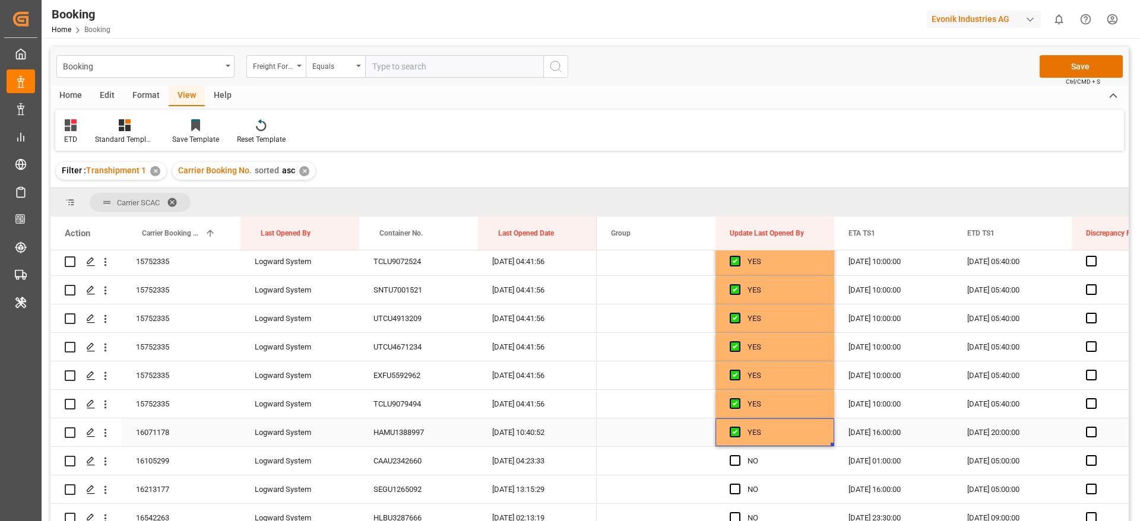
scroll to position [1692, 0]
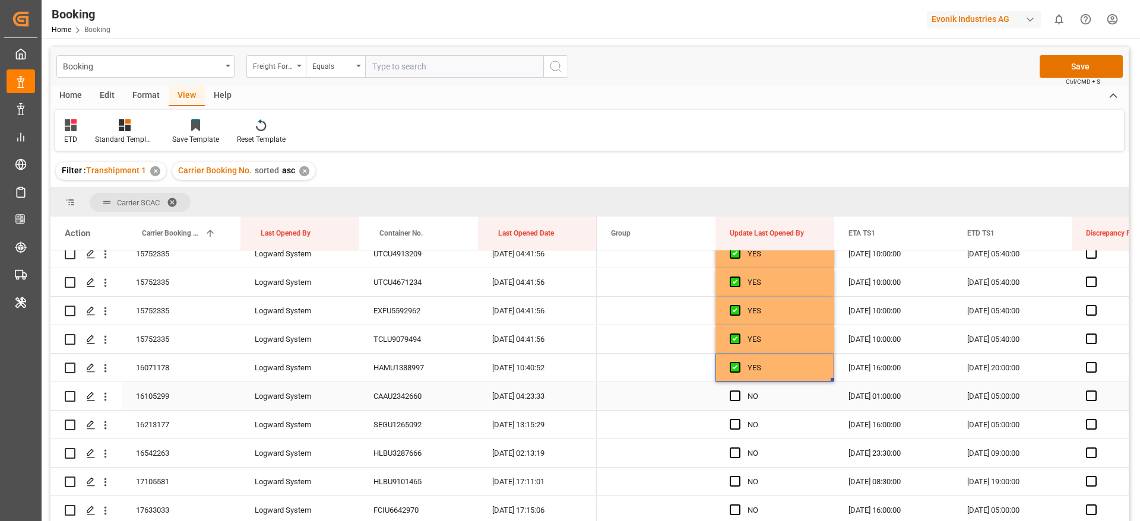
click at [736, 392] on span "Press SPACE to select this row." at bounding box center [735, 396] width 11 height 11
click at [739, 391] on input "Press SPACE to select this row." at bounding box center [739, 391] width 0 height 0
drag, startPoint x: 737, startPoint y: 422, endPoint x: 735, endPoint y: 438, distance: 16.1
click at [737, 423] on span "Press SPACE to select this row." at bounding box center [735, 424] width 11 height 11
click at [739, 419] on input "Press SPACE to select this row." at bounding box center [739, 419] width 0 height 0
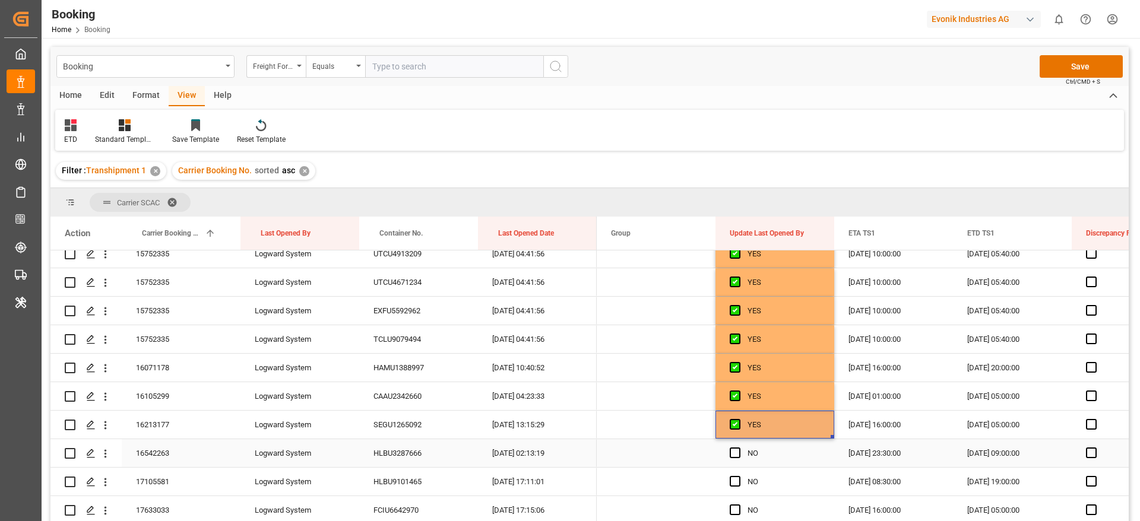
drag, startPoint x: 733, startPoint y: 446, endPoint x: 734, endPoint y: 461, distance: 15.4
click at [733, 447] on div "Press SPACE to select this row." at bounding box center [739, 453] width 18 height 27
drag, startPoint x: 737, startPoint y: 478, endPoint x: 732, endPoint y: 448, distance: 30.2
click at [738, 479] on span "Press SPACE to select this row." at bounding box center [735, 481] width 11 height 11
click at [739, 476] on input "Press SPACE to select this row." at bounding box center [739, 476] width 0 height 0
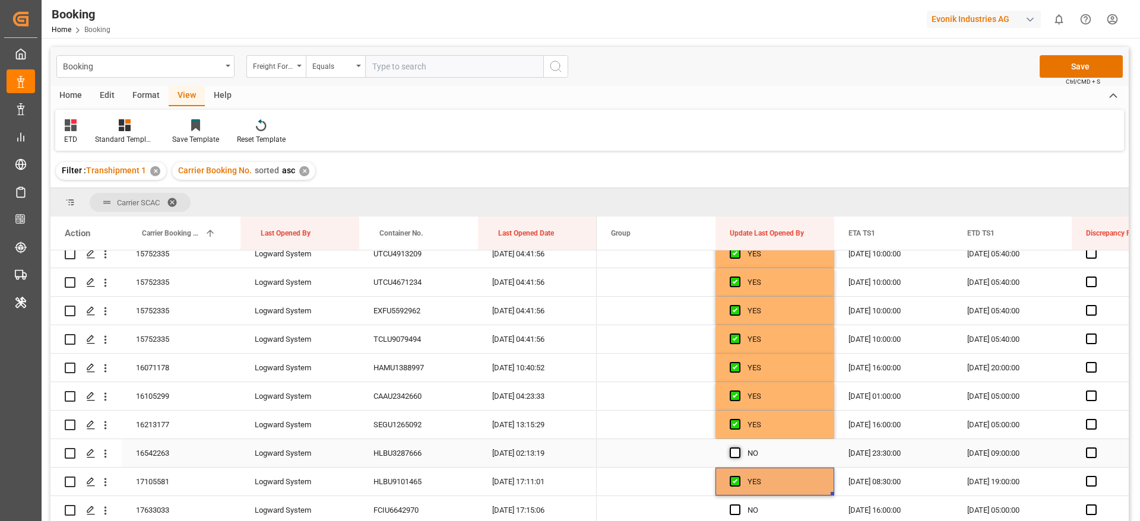
click at [732, 448] on span "Press SPACE to select this row." at bounding box center [735, 453] width 11 height 11
click at [739, 448] on input "Press SPACE to select this row." at bounding box center [739, 448] width 0 height 0
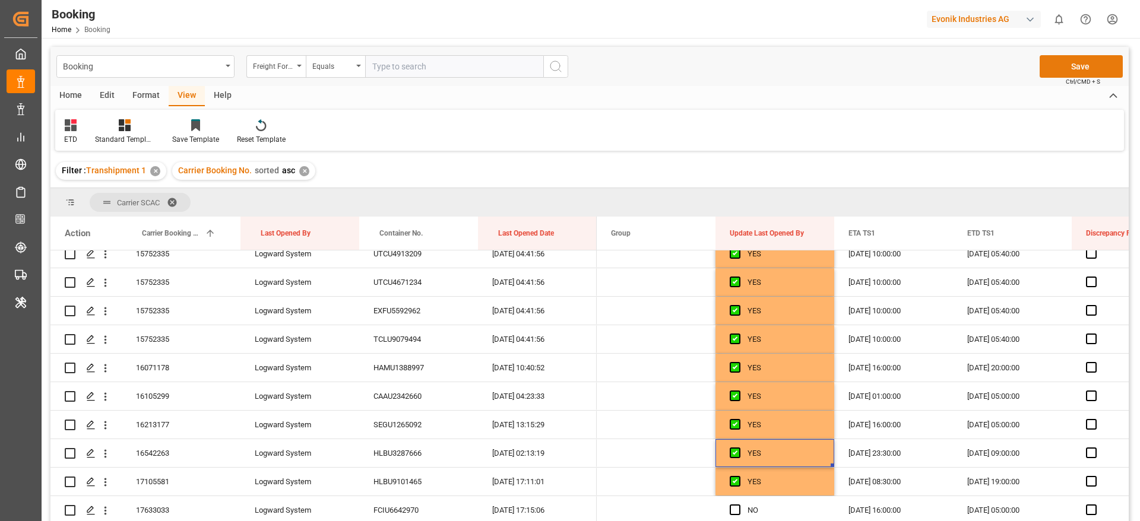
click at [1076, 57] on button "Save" at bounding box center [1081, 66] width 83 height 23
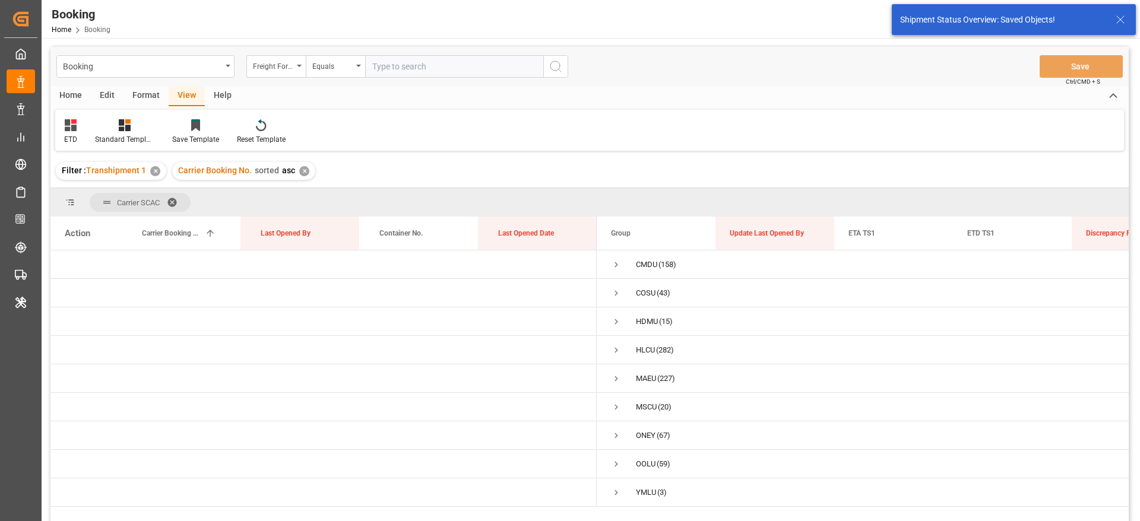
scroll to position [0, 0]
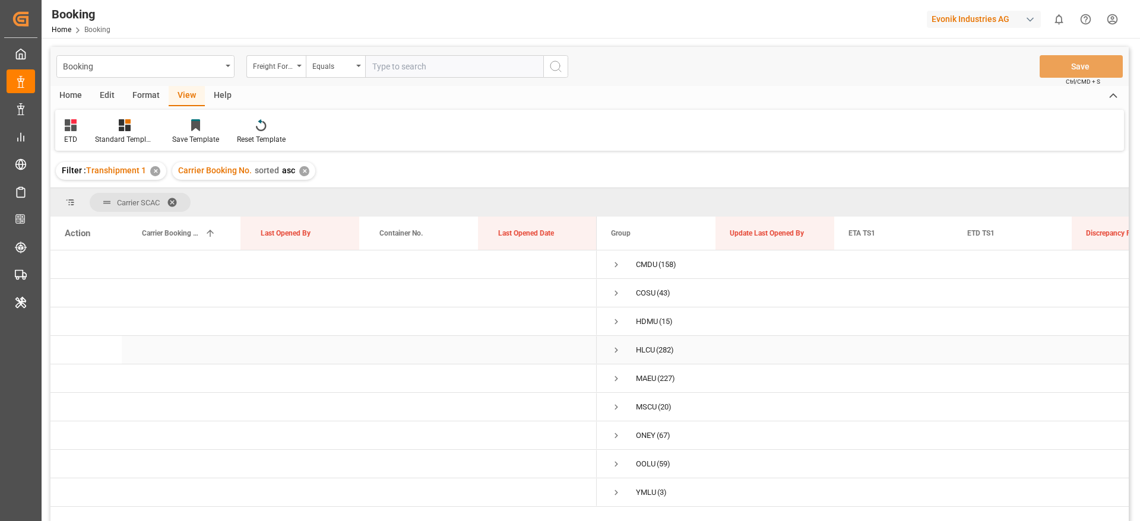
click at [614, 350] on span "Press SPACE to select this row." at bounding box center [616, 350] width 11 height 11
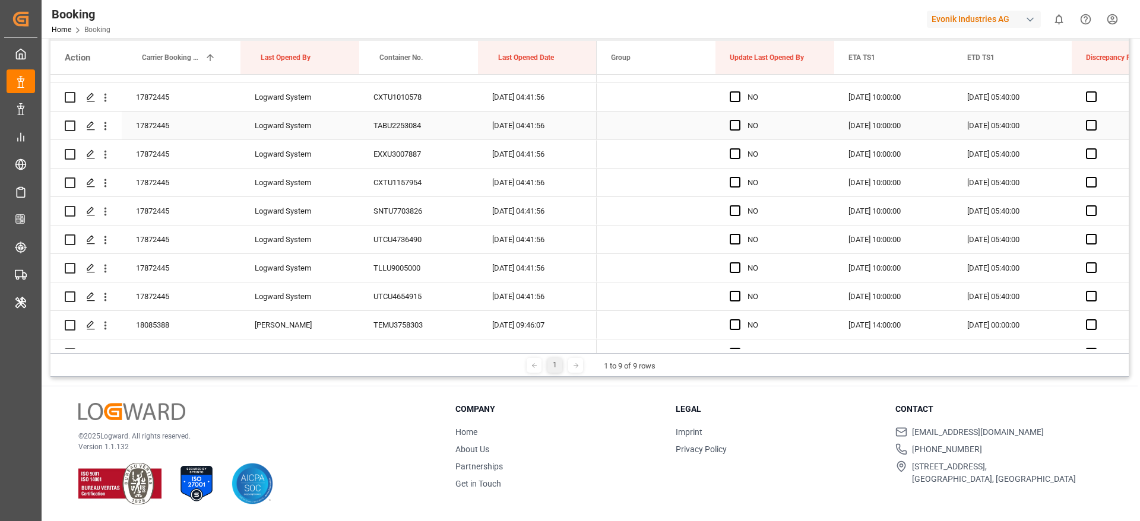
scroll to position [1870, 0]
click at [733, 157] on span "Press SPACE to select this row." at bounding box center [735, 156] width 11 height 11
click at [739, 151] on input "Press SPACE to select this row." at bounding box center [739, 151] width 0 height 0
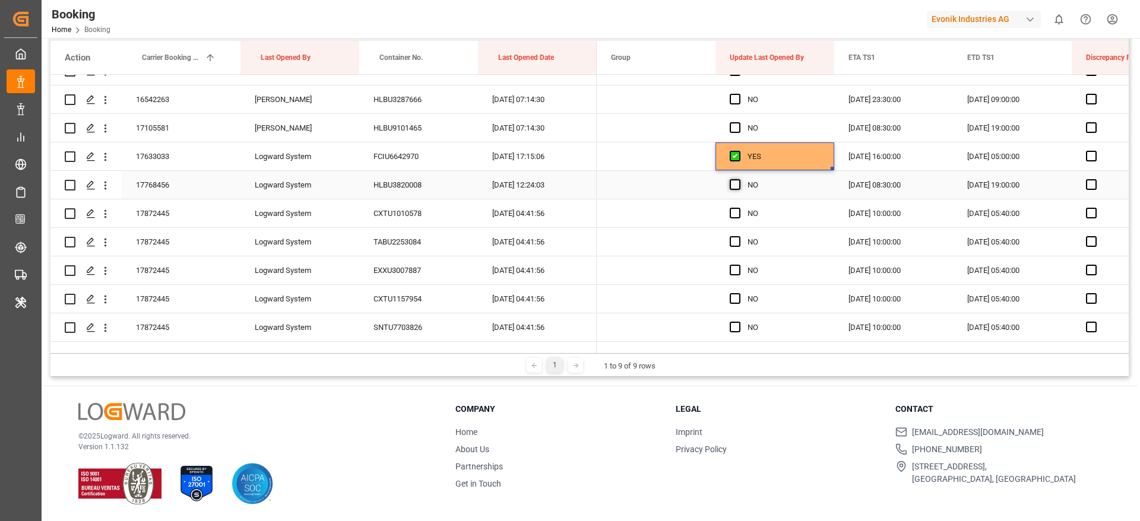
click at [738, 184] on span "Press SPACE to select this row." at bounding box center [735, 184] width 11 height 11
click at [739, 179] on input "Press SPACE to select this row." at bounding box center [739, 179] width 0 height 0
click at [173, 188] on div "17768456" at bounding box center [181, 185] width 119 height 28
click at [734, 212] on span "Press SPACE to select this row." at bounding box center [735, 213] width 11 height 11
click at [739, 208] on input "Press SPACE to select this row." at bounding box center [739, 208] width 0 height 0
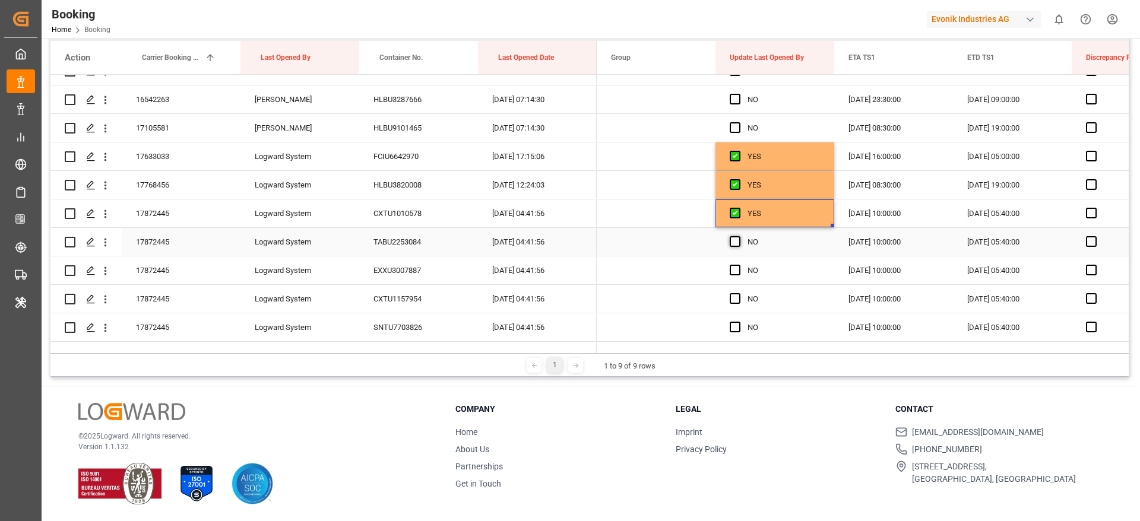
drag, startPoint x: 737, startPoint y: 244, endPoint x: 739, endPoint y: 271, distance: 27.3
click at [738, 244] on span "Press SPACE to select this row." at bounding box center [735, 241] width 11 height 11
click at [739, 236] on input "Press SPACE to select this row." at bounding box center [739, 236] width 0 height 0
click at [739, 271] on span "Press SPACE to select this row." at bounding box center [735, 270] width 11 height 11
click at [739, 265] on input "Press SPACE to select this row." at bounding box center [739, 265] width 0 height 0
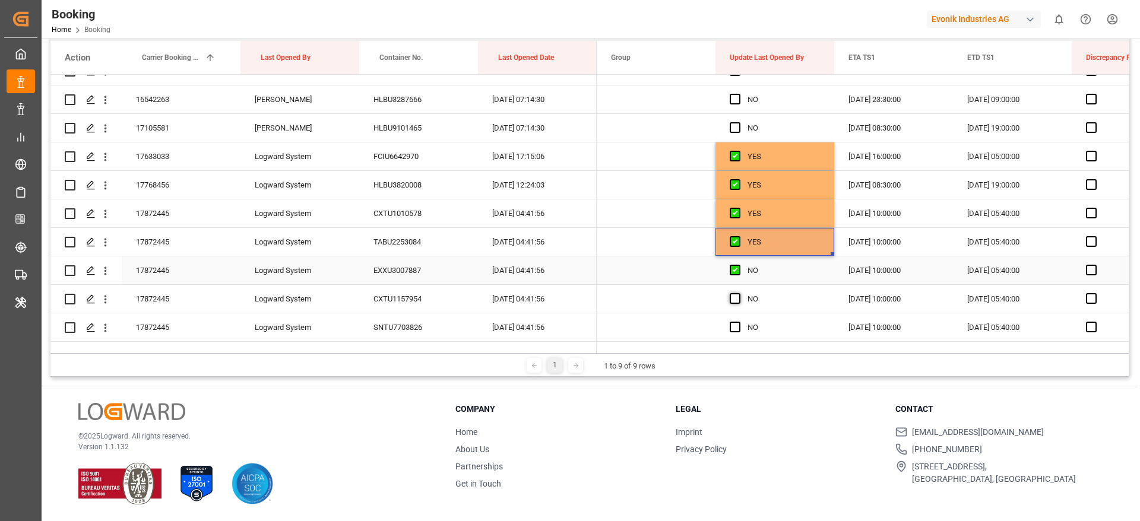
click at [734, 300] on span "Press SPACE to select this row." at bounding box center [735, 298] width 11 height 11
click at [739, 293] on input "Press SPACE to select this row." at bounding box center [739, 293] width 0 height 0
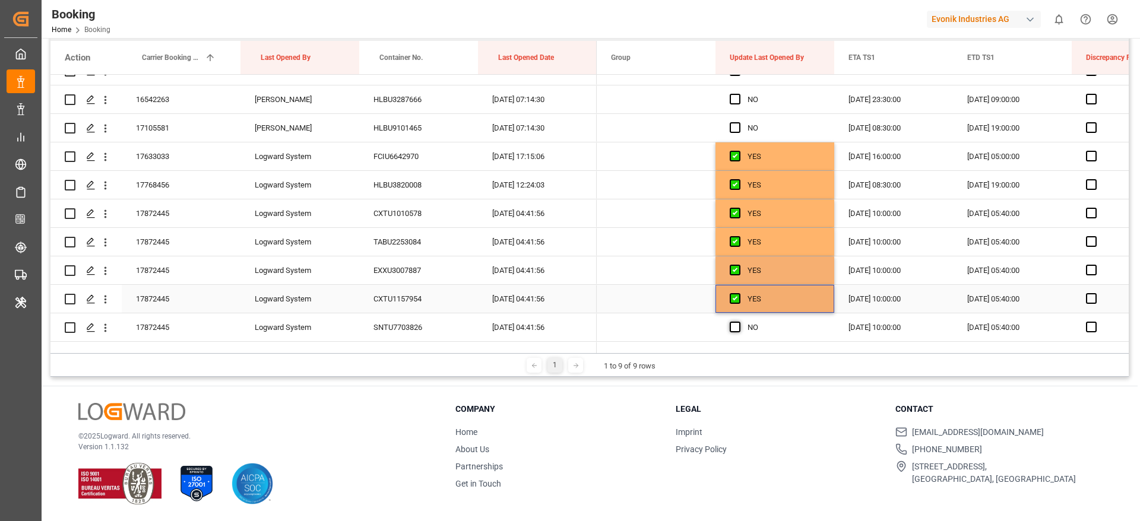
click at [734, 330] on span "Press SPACE to select this row." at bounding box center [735, 327] width 11 height 11
click at [739, 322] on input "Press SPACE to select this row." at bounding box center [739, 322] width 0 height 0
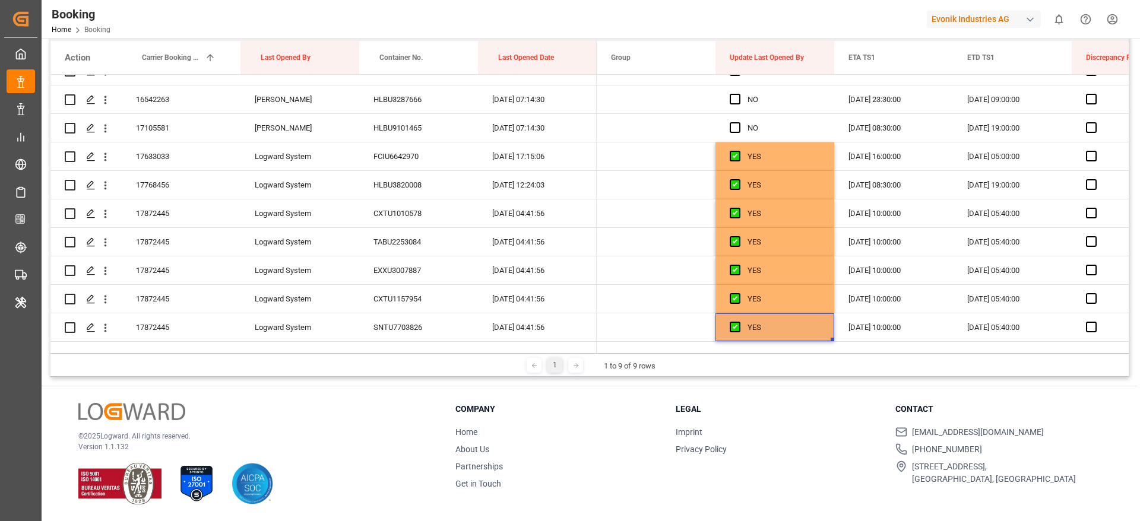
scroll to position [1959, 0]
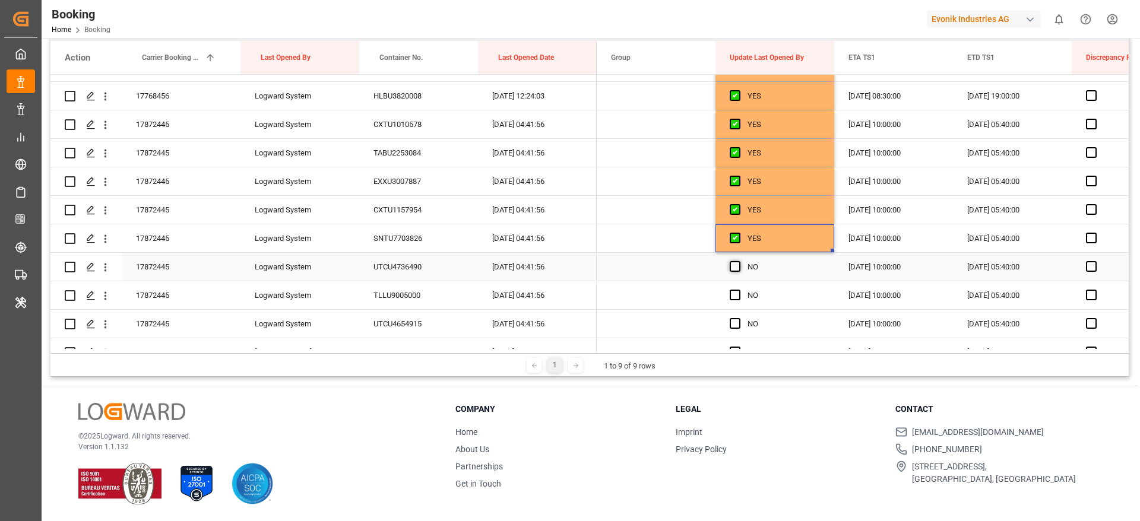
click at [732, 269] on span "Press SPACE to select this row." at bounding box center [735, 266] width 11 height 11
click at [739, 261] on input "Press SPACE to select this row." at bounding box center [739, 261] width 0 height 0
click at [733, 303] on div "Press SPACE to select this row." at bounding box center [739, 295] width 18 height 27
click at [733, 298] on span "Press SPACE to select this row." at bounding box center [735, 295] width 11 height 11
click at [739, 290] on input "Press SPACE to select this row." at bounding box center [739, 290] width 0 height 0
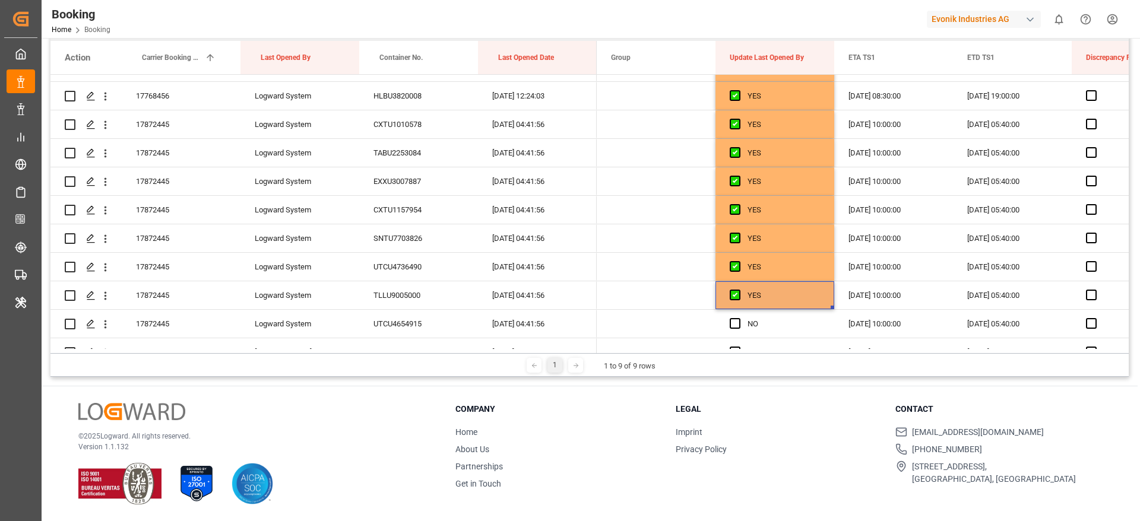
scroll to position [2048, 0]
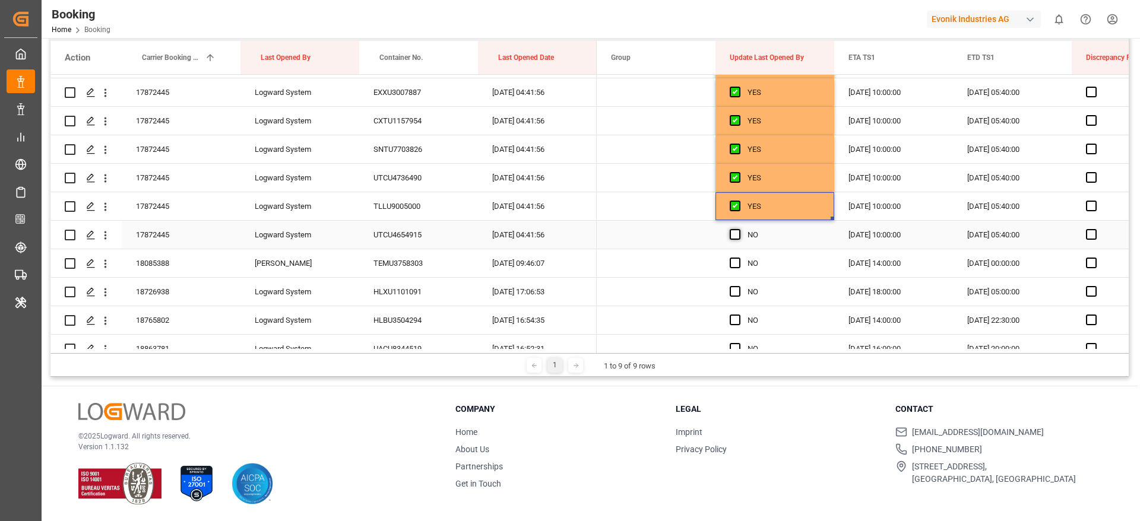
click at [737, 230] on span "Press SPACE to select this row." at bounding box center [735, 234] width 11 height 11
click at [739, 229] on input "Press SPACE to select this row." at bounding box center [739, 229] width 0 height 0
click at [737, 262] on span "Press SPACE to select this row." at bounding box center [735, 263] width 11 height 11
click at [739, 258] on input "Press SPACE to select this row." at bounding box center [739, 258] width 0 height 0
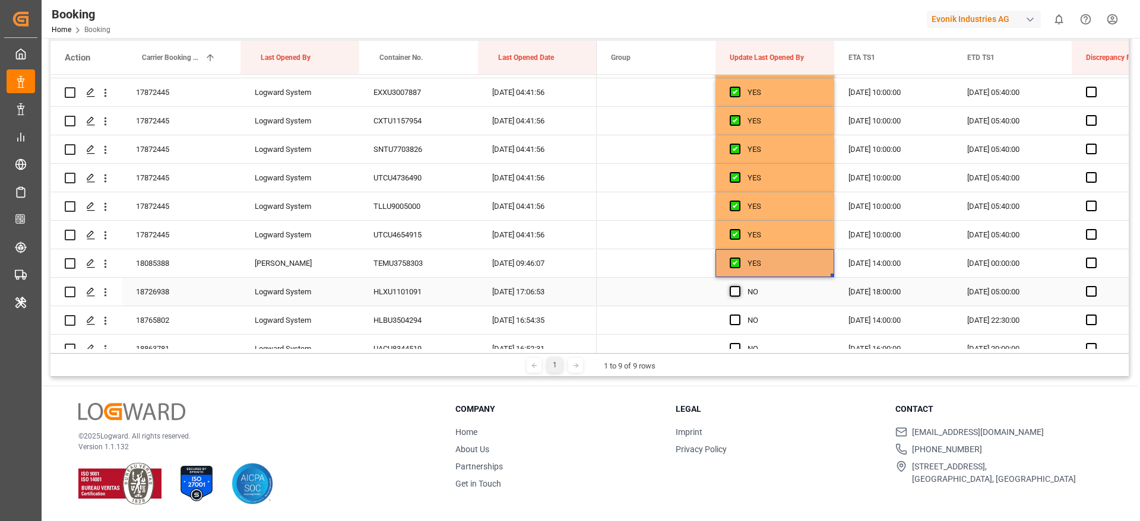
click at [737, 289] on span "Press SPACE to select this row." at bounding box center [735, 291] width 11 height 11
click at [739, 286] on input "Press SPACE to select this row." at bounding box center [739, 286] width 0 height 0
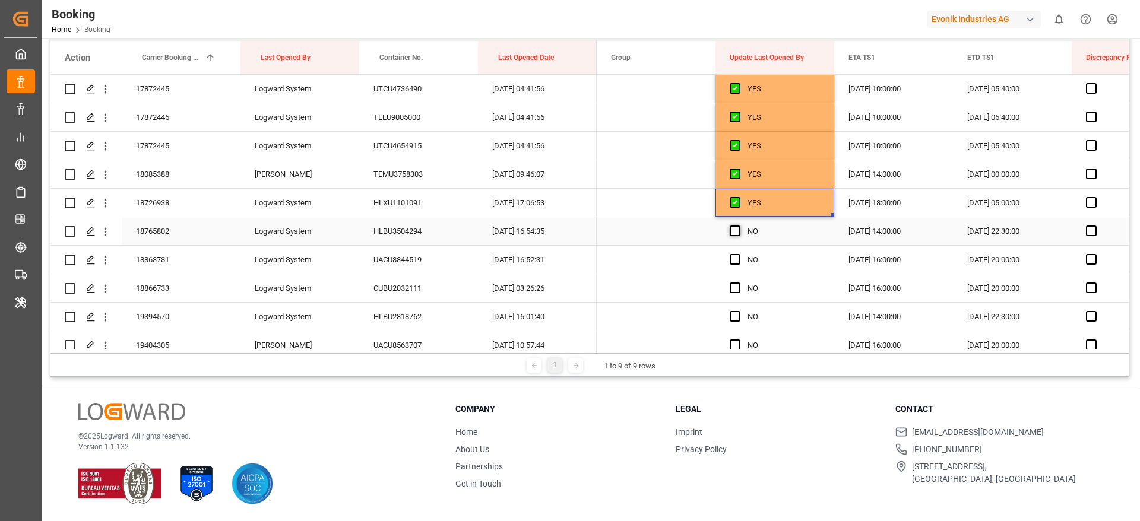
click at [733, 232] on span "Press SPACE to select this row." at bounding box center [735, 231] width 11 height 11
click at [739, 226] on input "Press SPACE to select this row." at bounding box center [739, 226] width 0 height 0
click at [736, 261] on span "Press SPACE to select this row." at bounding box center [735, 259] width 11 height 11
click at [739, 254] on input "Press SPACE to select this row." at bounding box center [739, 254] width 0 height 0
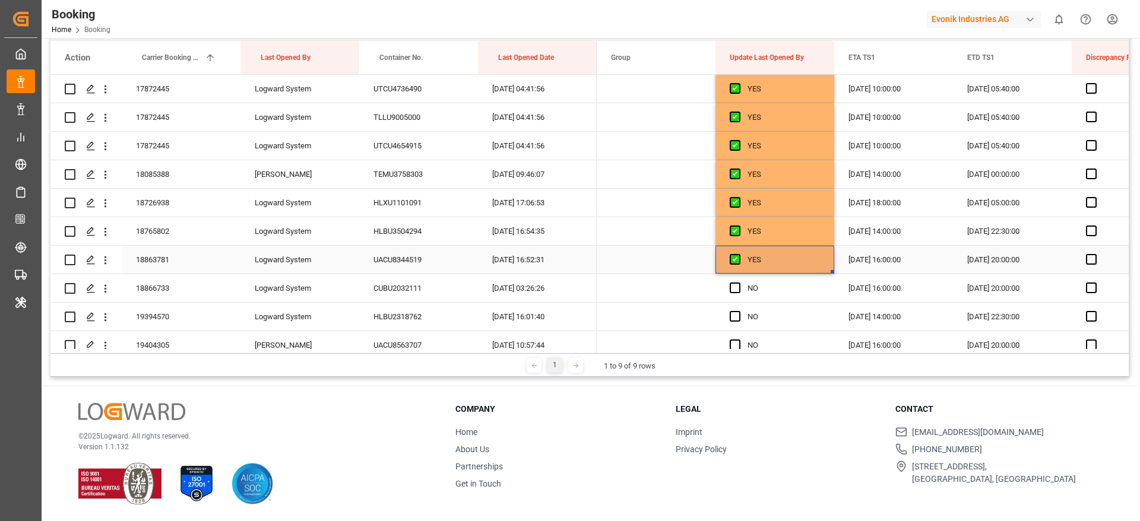
click at [736, 290] on span "Press SPACE to select this row." at bounding box center [735, 288] width 11 height 11
click at [739, 283] on input "Press SPACE to select this row." at bounding box center [739, 283] width 0 height 0
click at [735, 314] on span "Press SPACE to select this row." at bounding box center [735, 316] width 11 height 11
click at [739, 311] on input "Press SPACE to select this row." at bounding box center [739, 311] width 0 height 0
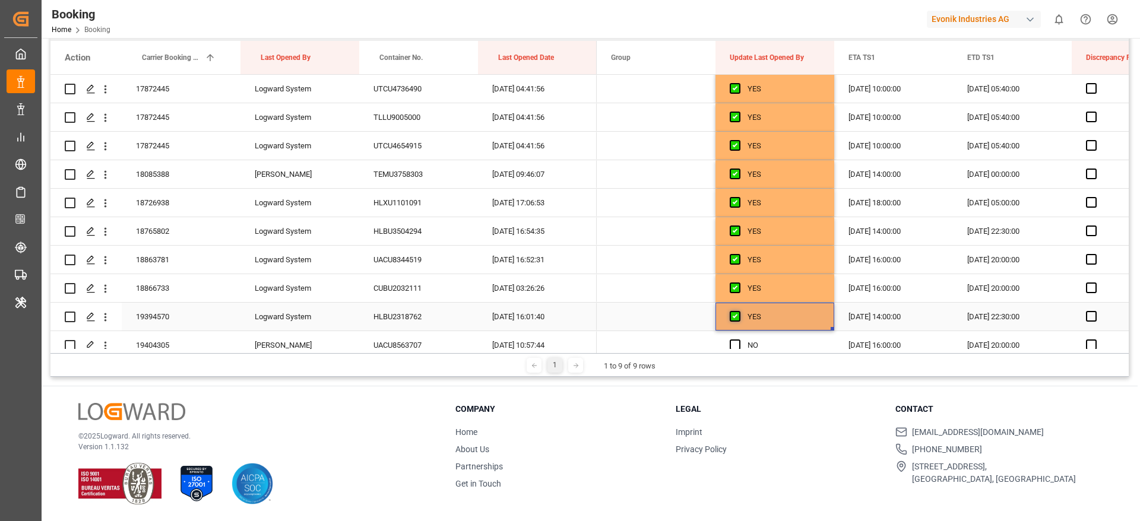
scroll to position [2226, 0]
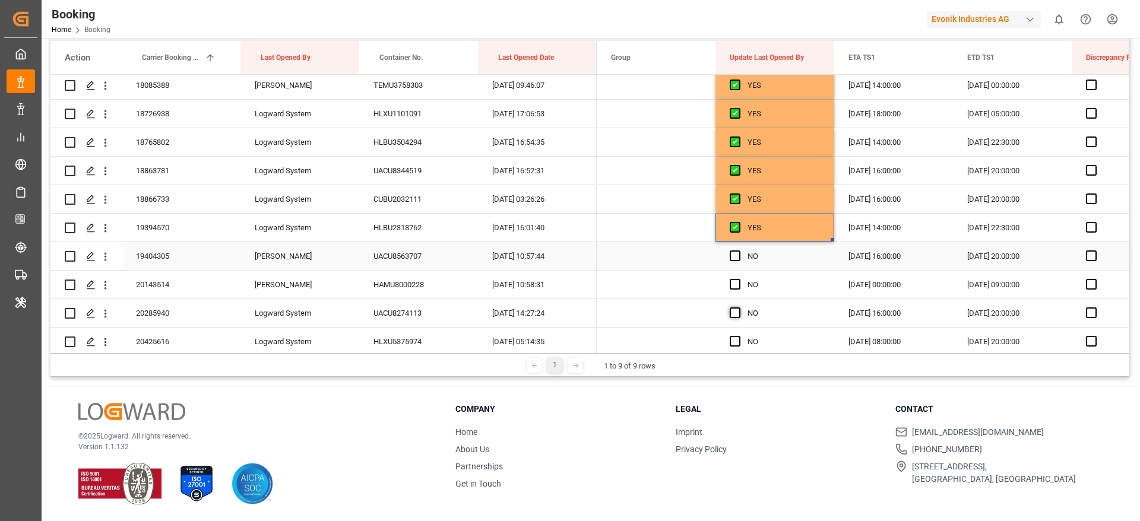
click at [737, 254] on span "Press SPACE to select this row." at bounding box center [735, 256] width 11 height 11
click at [739, 251] on input "Press SPACE to select this row." at bounding box center [739, 251] width 0 height 0
click at [737, 286] on span "Press SPACE to select this row." at bounding box center [735, 284] width 11 height 11
click at [739, 279] on input "Press SPACE to select this row." at bounding box center [739, 279] width 0 height 0
click at [733, 309] on span "Press SPACE to select this row." at bounding box center [735, 313] width 11 height 11
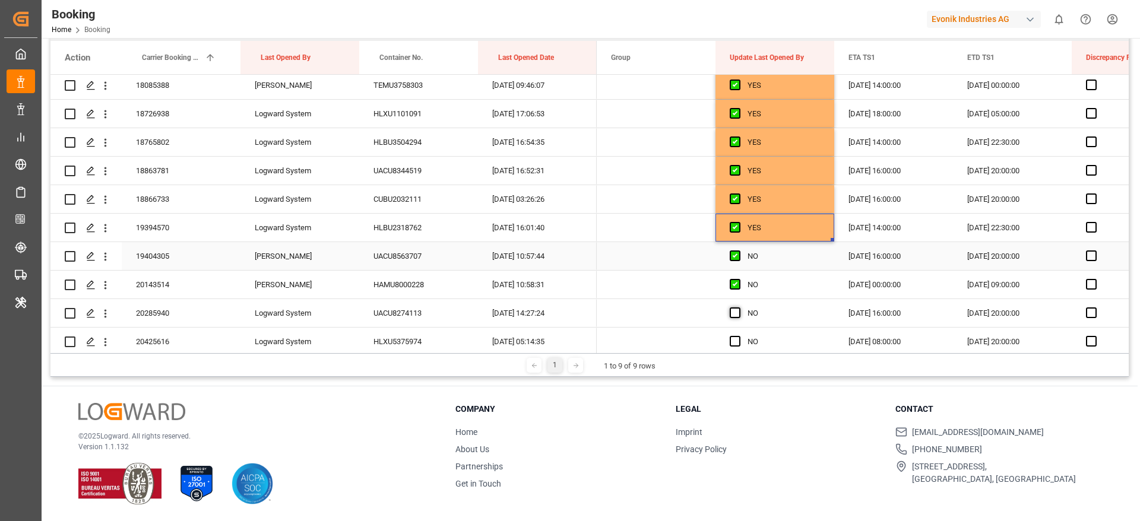
click at [739, 308] on input "Press SPACE to select this row." at bounding box center [739, 308] width 0 height 0
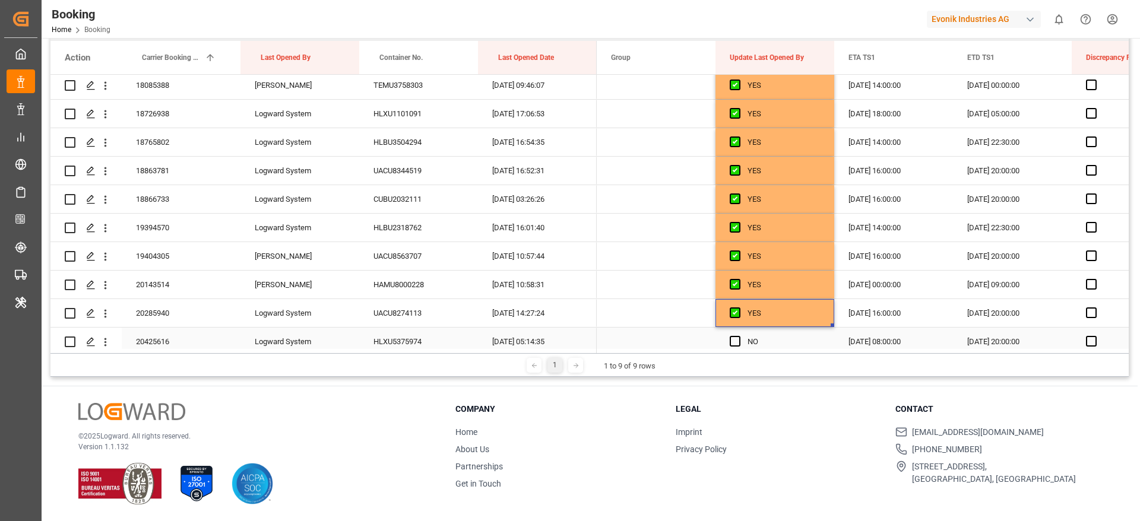
scroll to position [2315, 0]
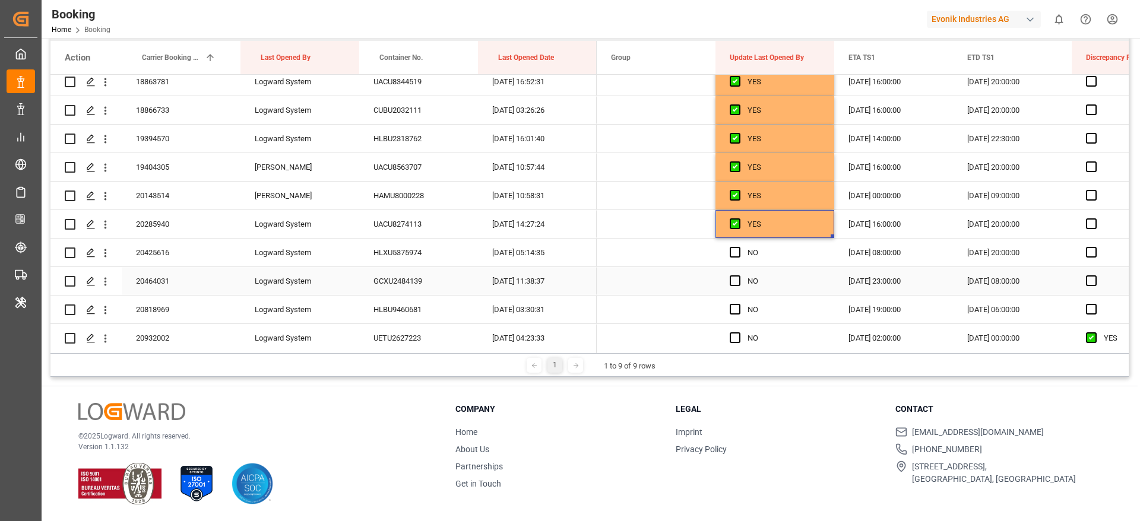
click at [736, 261] on div "Press SPACE to select this row." at bounding box center [739, 252] width 18 height 27
click at [736, 254] on span "Press SPACE to select this row." at bounding box center [735, 252] width 11 height 11
click at [739, 247] on input "Press SPACE to select this row." at bounding box center [739, 247] width 0 height 0
click at [733, 279] on span "Press SPACE to select this row." at bounding box center [735, 280] width 11 height 11
click at [739, 275] on input "Press SPACE to select this row." at bounding box center [739, 275] width 0 height 0
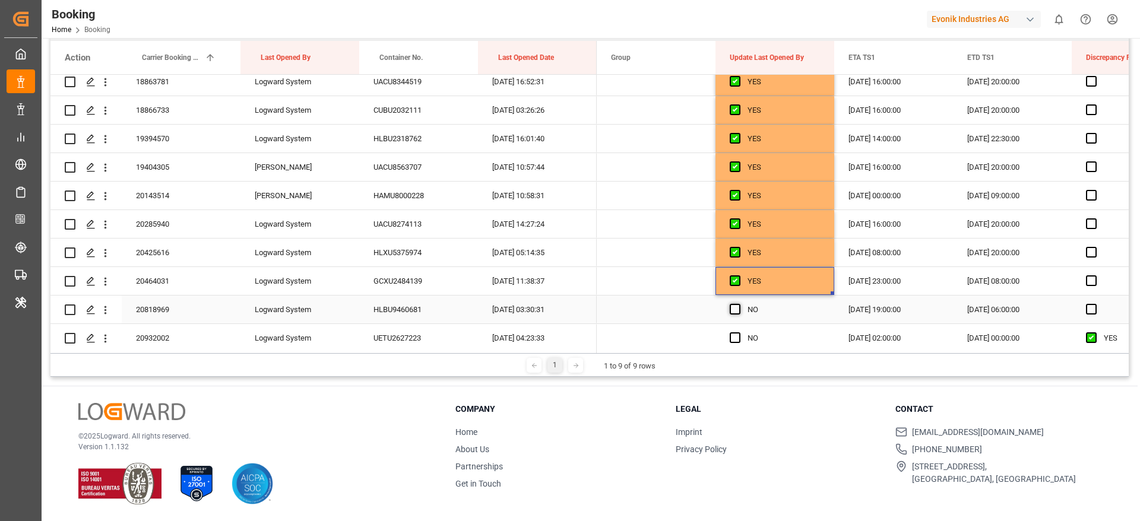
click at [738, 309] on span "Press SPACE to select this row." at bounding box center [735, 309] width 11 height 11
click at [739, 304] on input "Press SPACE to select this row." at bounding box center [739, 304] width 0 height 0
click at [106, 284] on icon "open menu" at bounding box center [105, 281] width 12 height 12
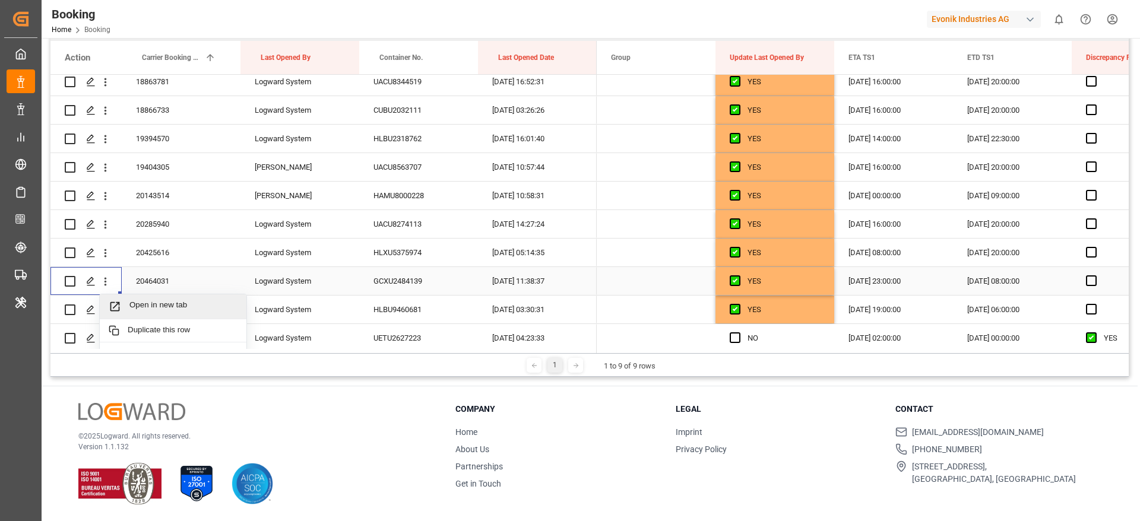
click at [196, 305] on span "Open in new tab" at bounding box center [183, 306] width 108 height 12
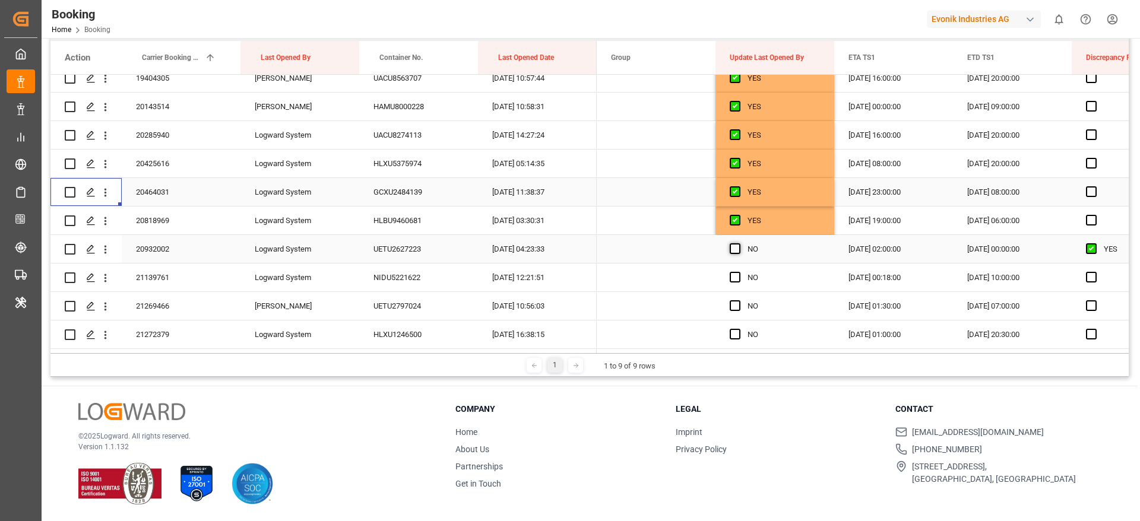
click at [739, 249] on span "Press SPACE to select this row." at bounding box center [735, 248] width 11 height 11
click at [739, 243] on input "Press SPACE to select this row." at bounding box center [739, 243] width 0 height 0
click at [739, 275] on span "Press SPACE to select this row." at bounding box center [735, 277] width 11 height 11
click at [739, 272] on input "Press SPACE to select this row." at bounding box center [739, 272] width 0 height 0
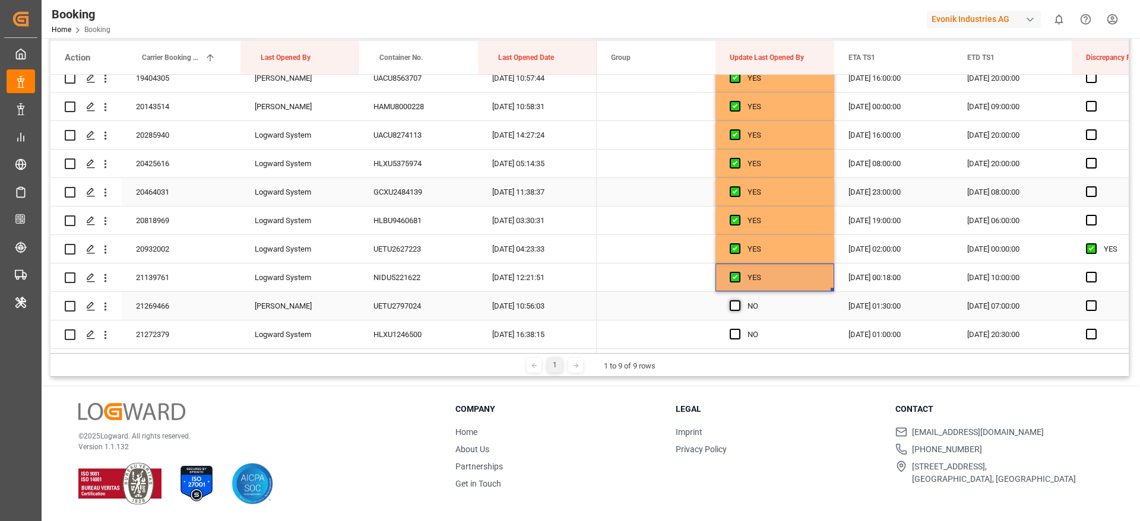
click at [736, 309] on span "Press SPACE to select this row." at bounding box center [735, 305] width 11 height 11
click at [739, 300] on input "Press SPACE to select this row." at bounding box center [739, 300] width 0 height 0
click at [735, 340] on div "Press SPACE to select this row." at bounding box center [739, 334] width 18 height 27
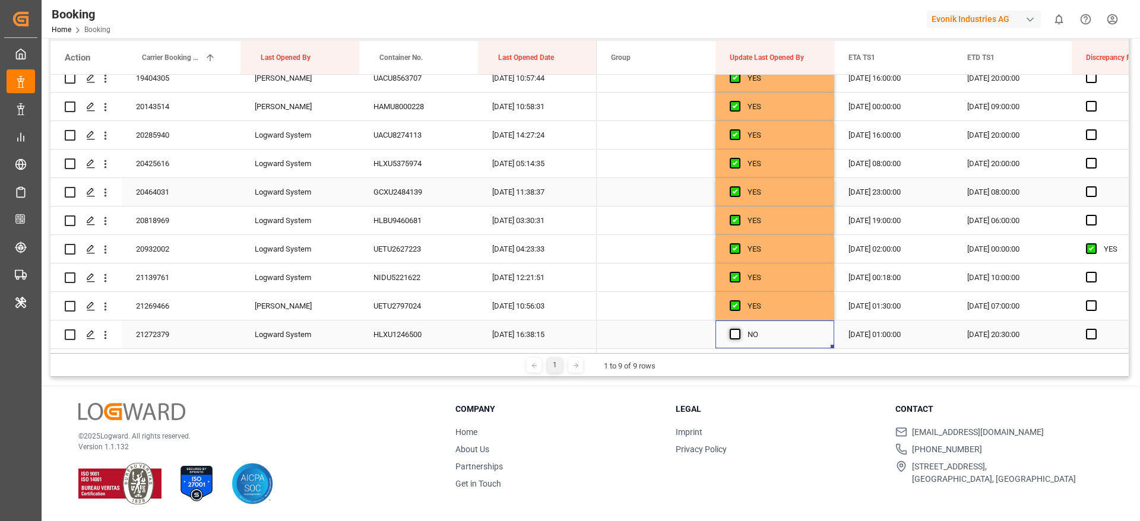
click at [735, 334] on span "Press SPACE to select this row." at bounding box center [735, 334] width 11 height 11
click at [739, 329] on input "Press SPACE to select this row." at bounding box center [739, 329] width 0 height 0
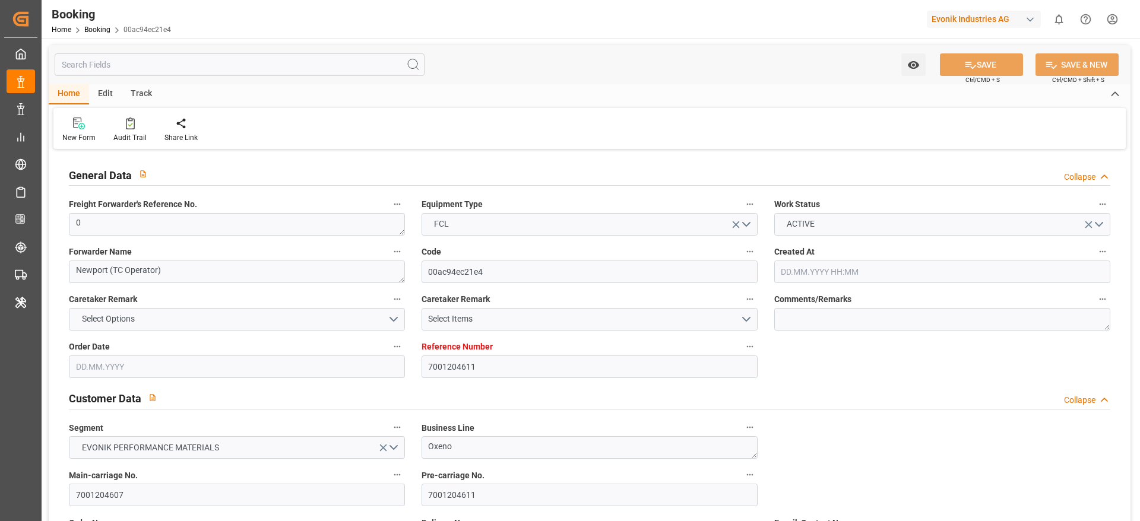
type input "7001204611"
type input "9632179"
type input "Hapag [PERSON_NAME]"
type input "Hapag Lloyd Aktiengesellschaft"
type input "NLRTM"
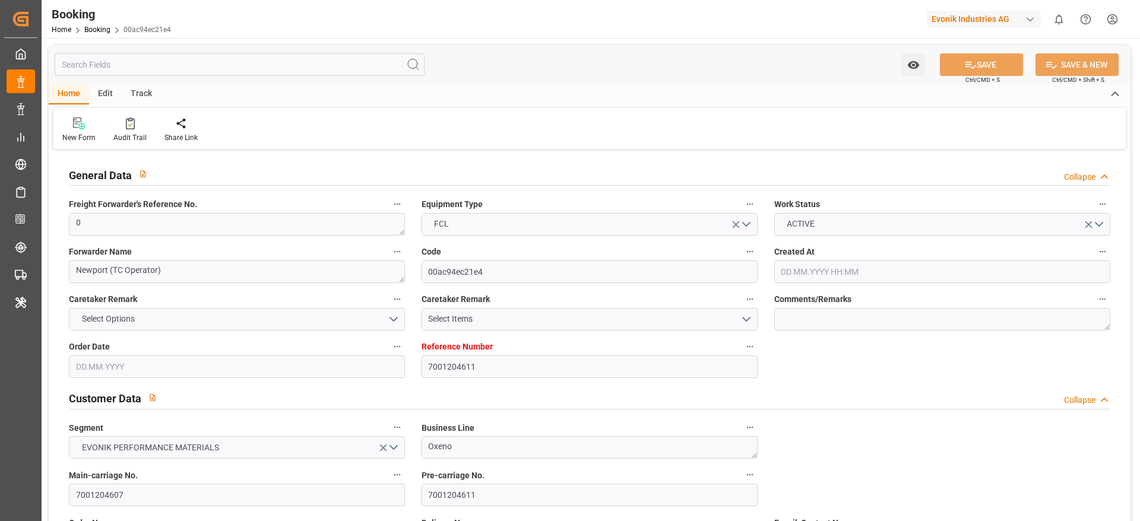
type input "CNNJG"
type input "CNSGH"
type input "0"
type input "[DATE] 11:30"
type input "[DATE]"
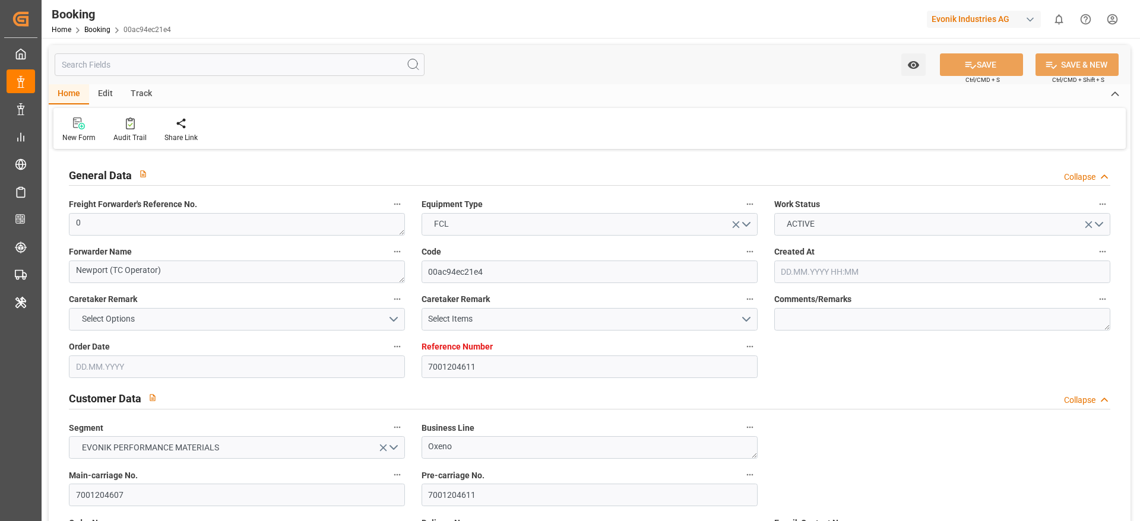
type input "[DATE]"
type input "[DATE] 00:00"
type input "27.07.2025 00:00"
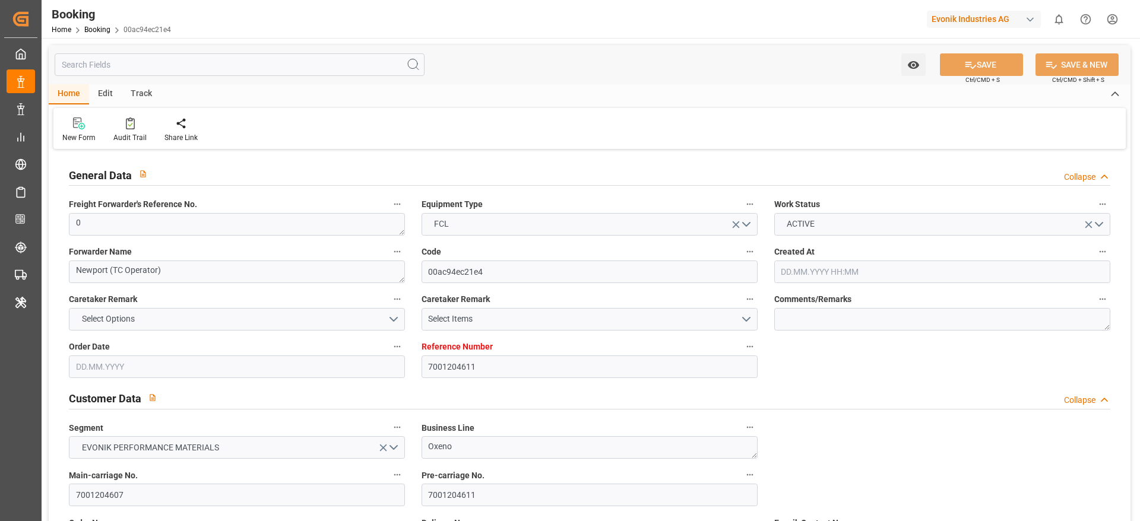
type input "22.07.2025 00:00"
type input "17.09.2025 00:00"
type input "[DATE] 00:00"
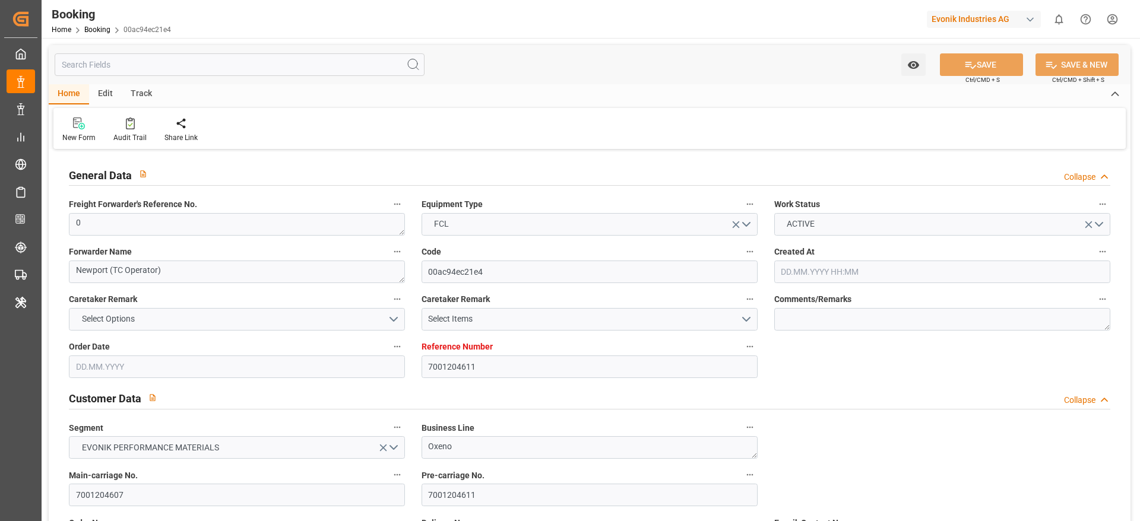
type input "[DATE] 00:00"
type input "09.09.2025 00:00"
type input "15.07.2025"
type input "16.09.2025 09:48"
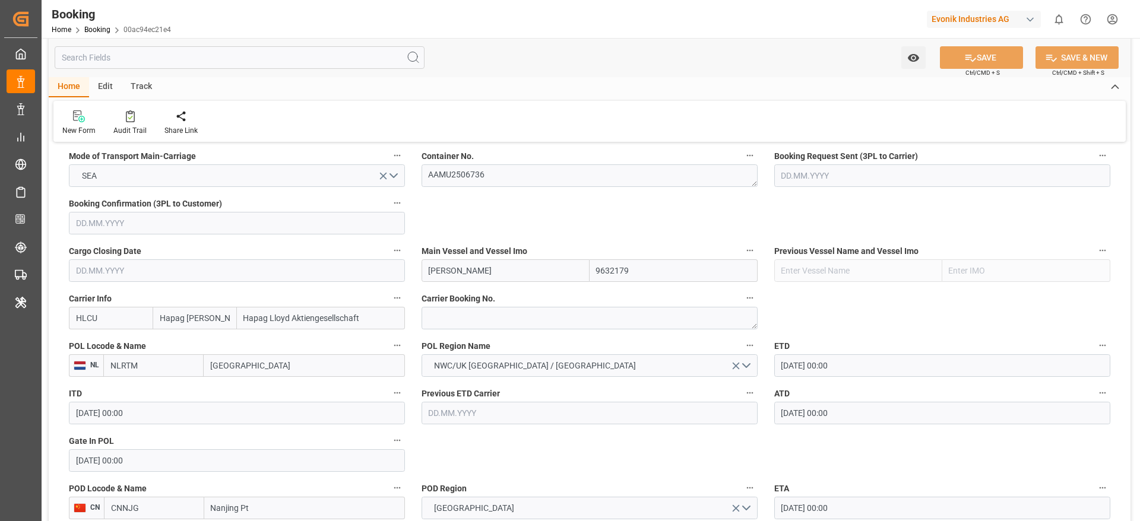
scroll to position [712, 0]
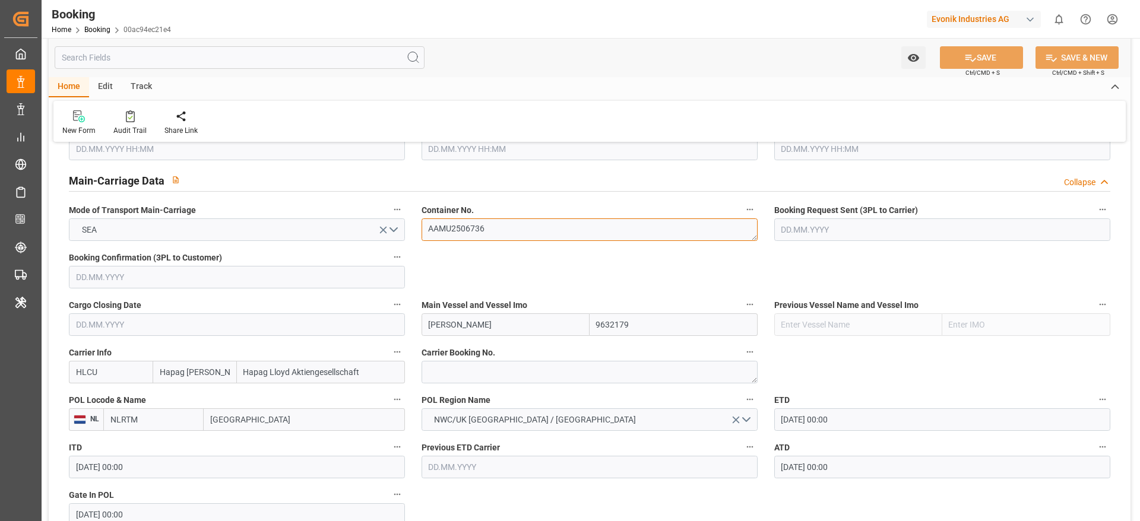
click at [505, 233] on textarea "AAMU2506736" at bounding box center [590, 229] width 336 height 23
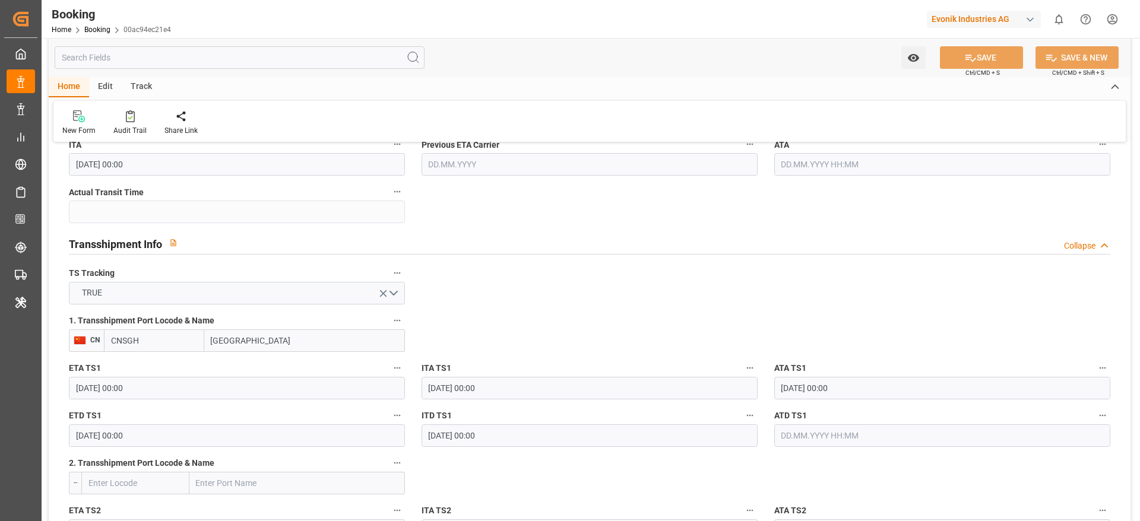
scroll to position [1247, 0]
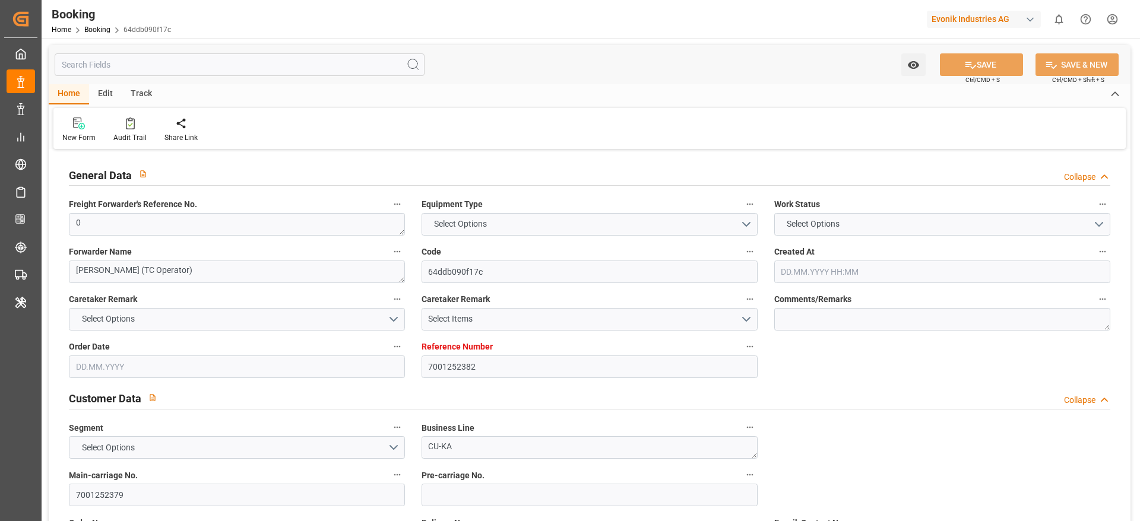
type input "7001252382"
type input "9702065"
type input "Hapag [PERSON_NAME]"
type input "Hapag Lloyd Aktiengesellschaft"
type input "NLRTM"
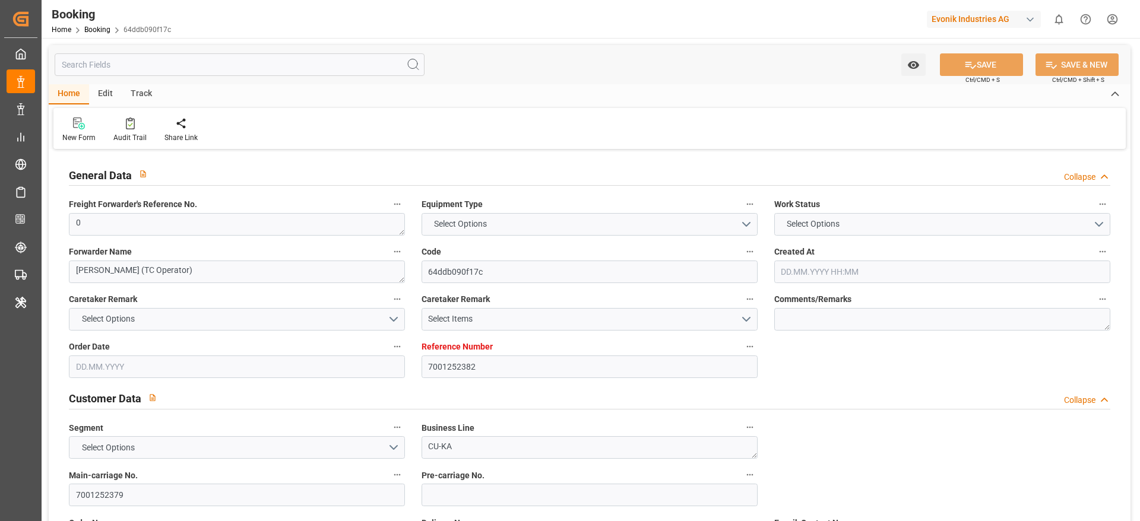
type input "COSMR"
type input "DEHAM"
type input "0"
type input "19.08.2025 09:43"
type input "19.08.2025"
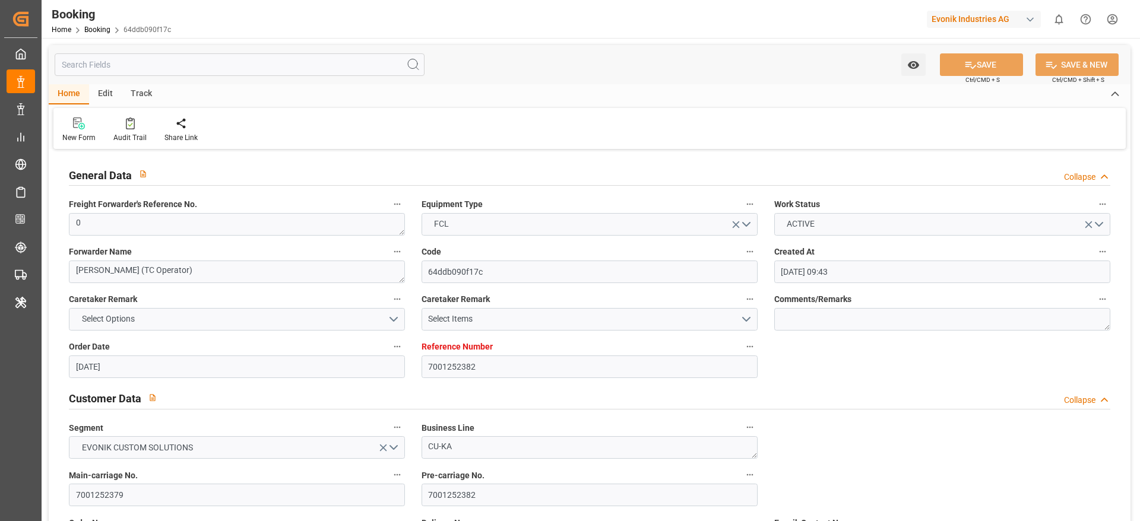
type input "27.09.2025"
type input "01.09.2025"
type input "27.08.2025 00:00"
type input "08.09.2025 00:00"
type input "07.09.2025 00:00"
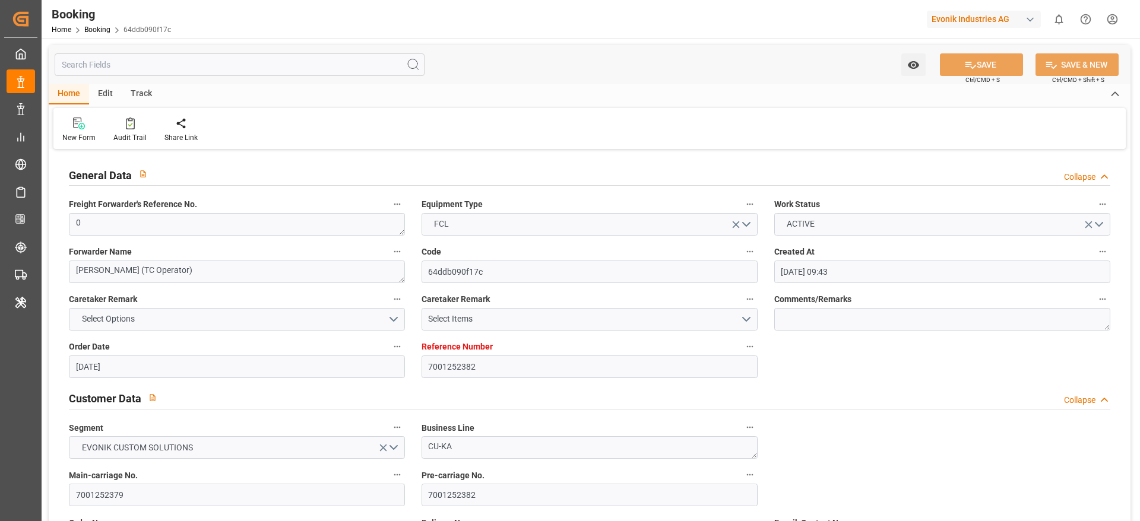
type input "08.09.2025 00:00"
type input "27.08.2025 00:00"
type input "10.10.2025 00:00"
type input "28.09.2025 00:00"
type input "11.09.2025 00:00"
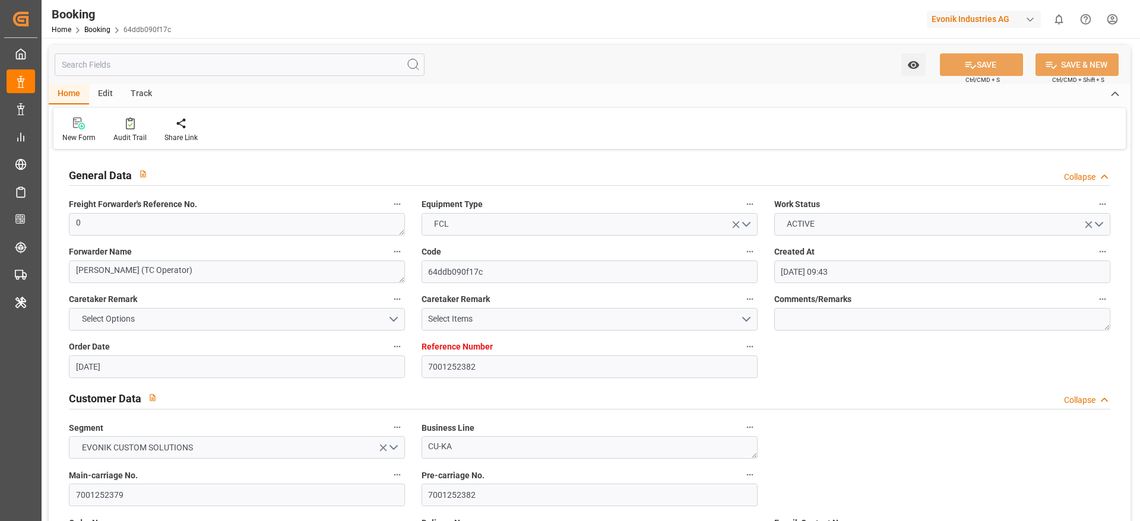
type input "10.09.2025 00:00"
type input "11.09.2025 00:00"
type input "17.09.2025 00:00"
type input "14.09.2025 00:00"
type input "21.08.2025"
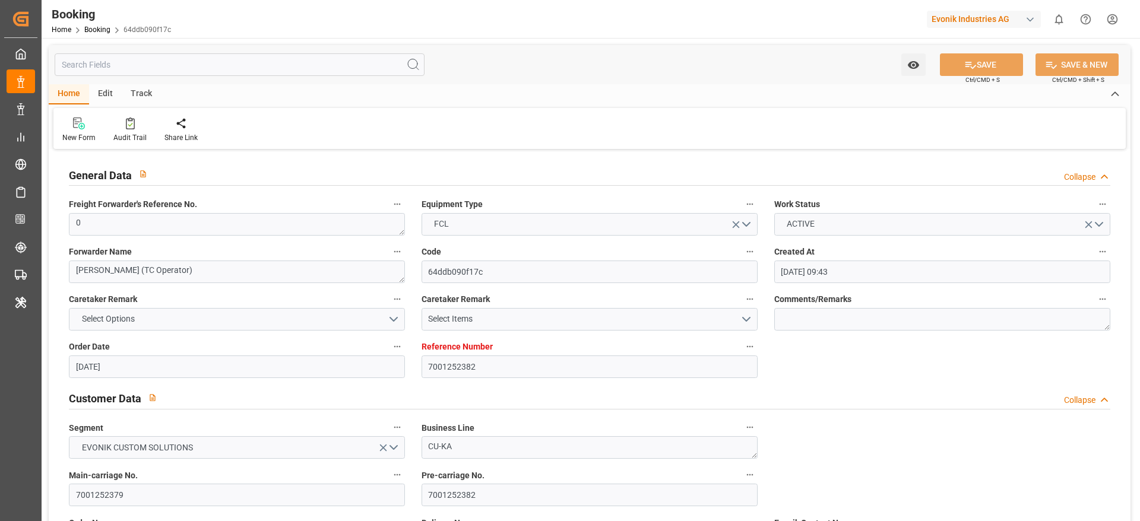
type input "16.09.2025 09:50"
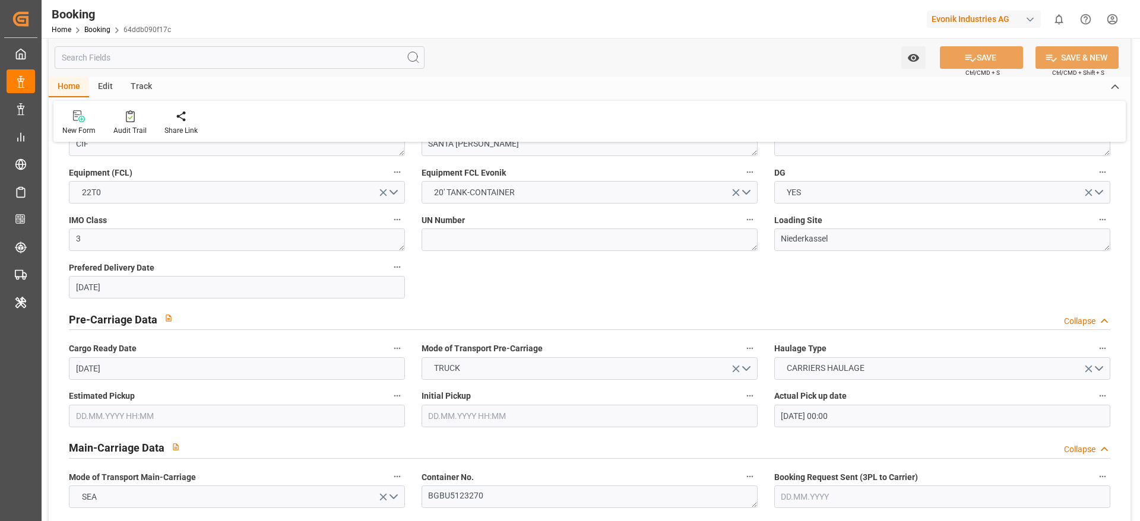
scroll to position [712, 0]
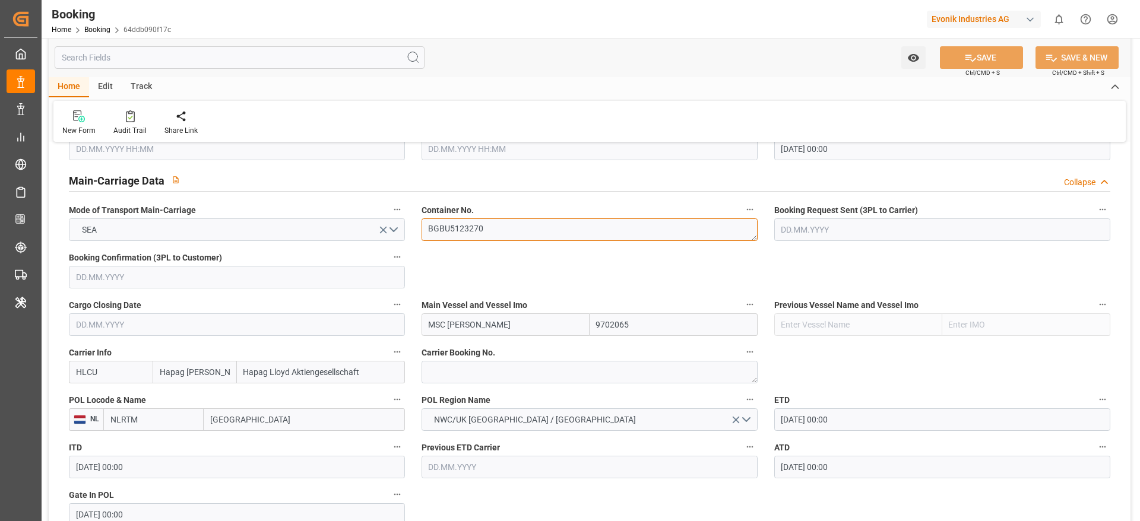
click at [512, 221] on textarea "BGBU5123270" at bounding box center [590, 229] width 336 height 23
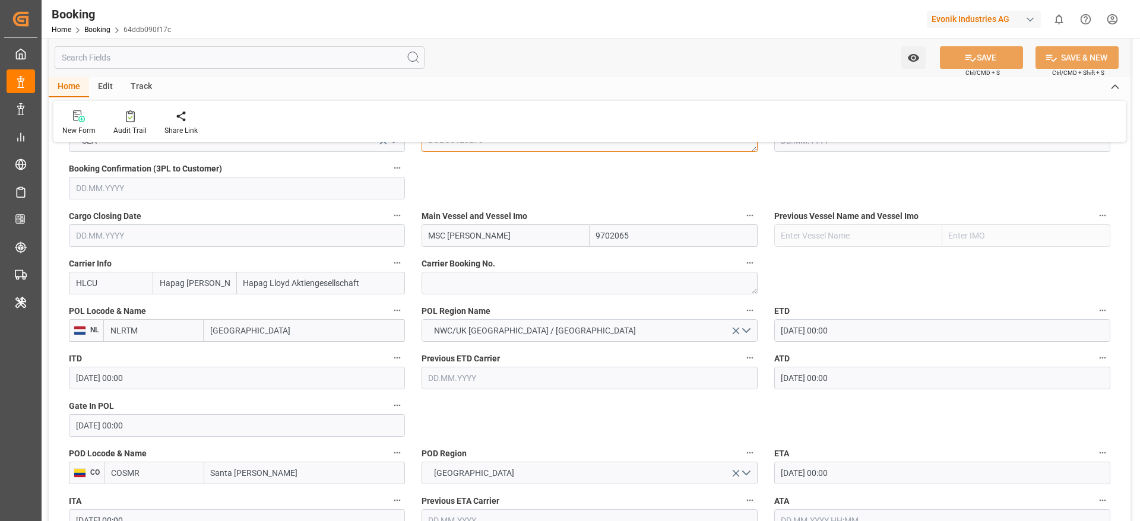
scroll to position [891, 0]
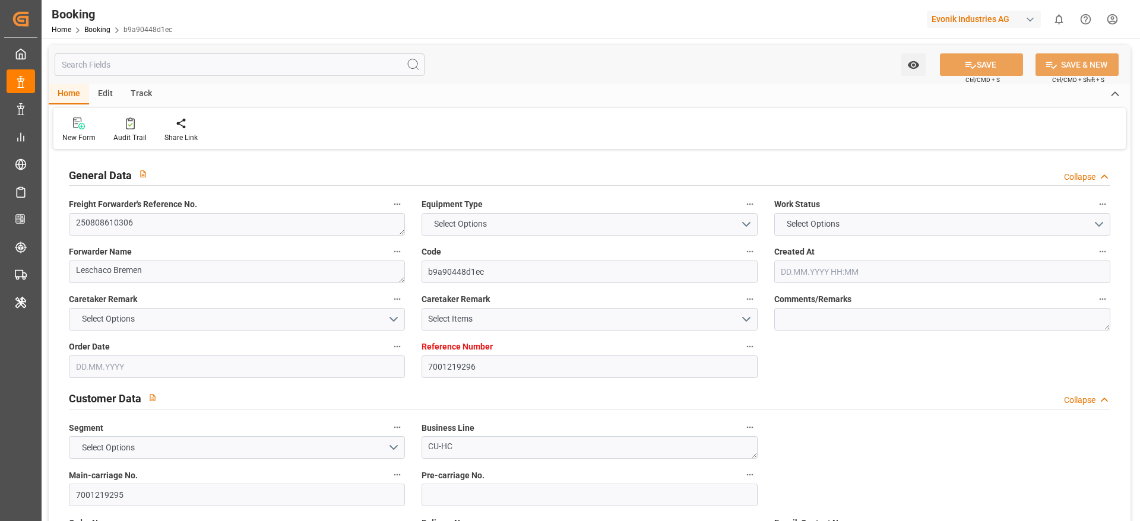
type input "7001219296"
type input "9321524"
type input "Hapag [PERSON_NAME]"
type input "Hapag Lloyd Aktiengesellschaft"
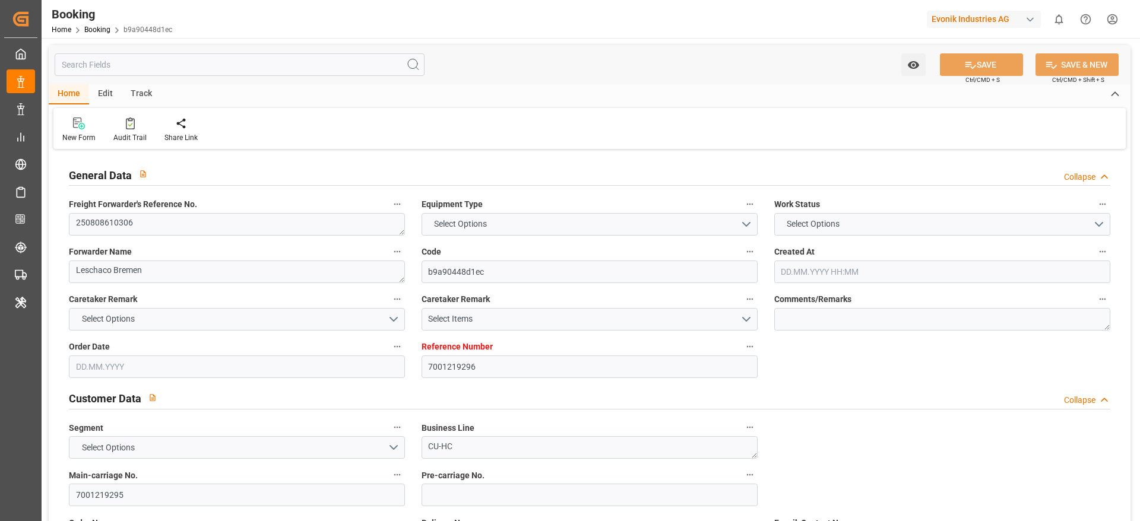
type input "NLRTM"
type input "JPUKB"
type input "CNSHG"
type input "0"
type input "NLRTM"
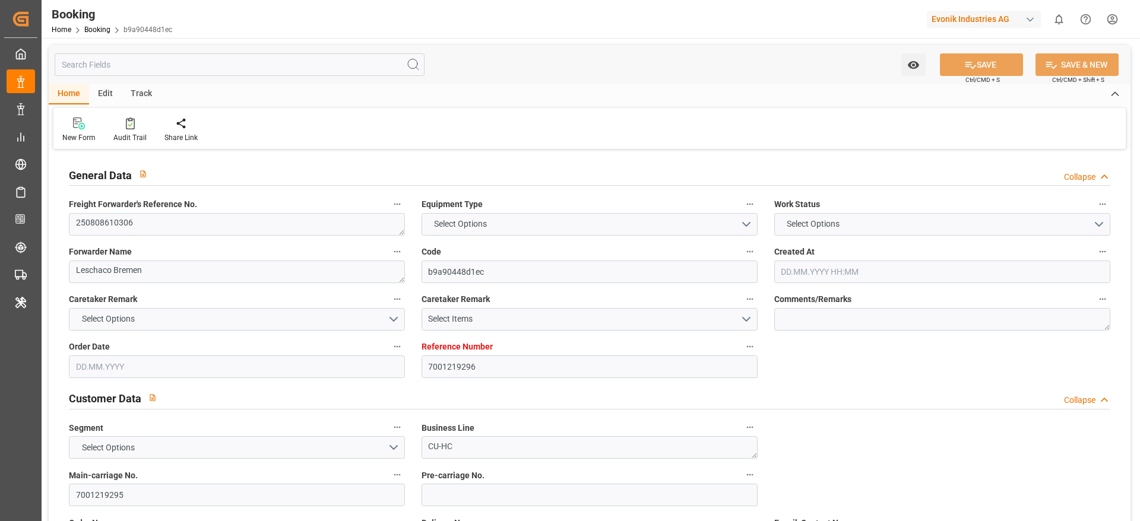
type input "JPUKB"
type input "9443475"
type input "9235531"
type input "10.07.2025 12:33"
type input "10.07.2025"
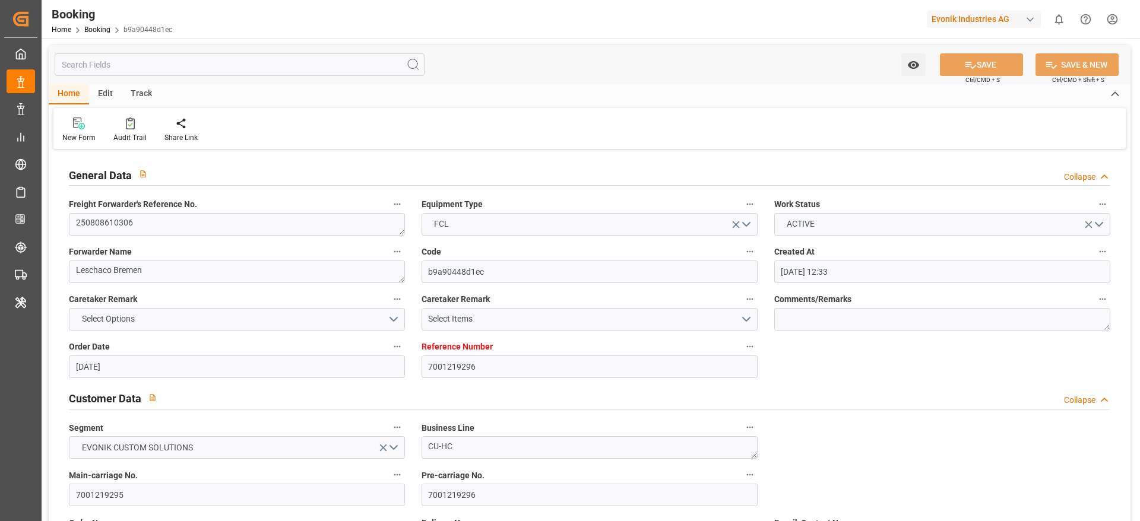
type input "24.09.2025"
type input "25.07.2025"
type input "22.07.2025"
type input "10.09.2025"
type input "03.08.2025 00:00"
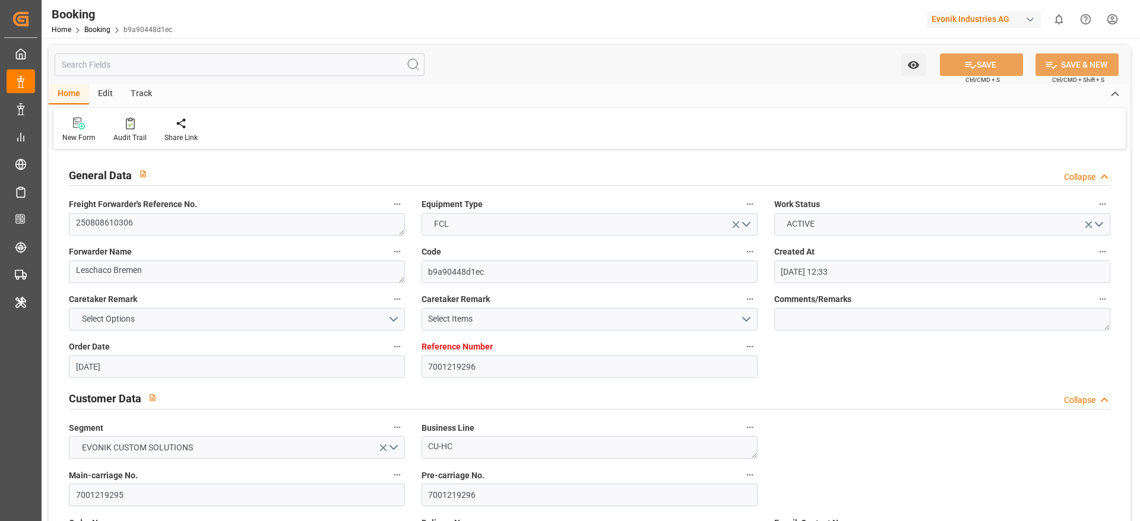
type input "03.08.2025 00:00"
type input "03.08.2025 05:42"
type input "29.07.2025 00:17"
type input "22.09.2025 14:00"
type input "22.09.2025 00:00"
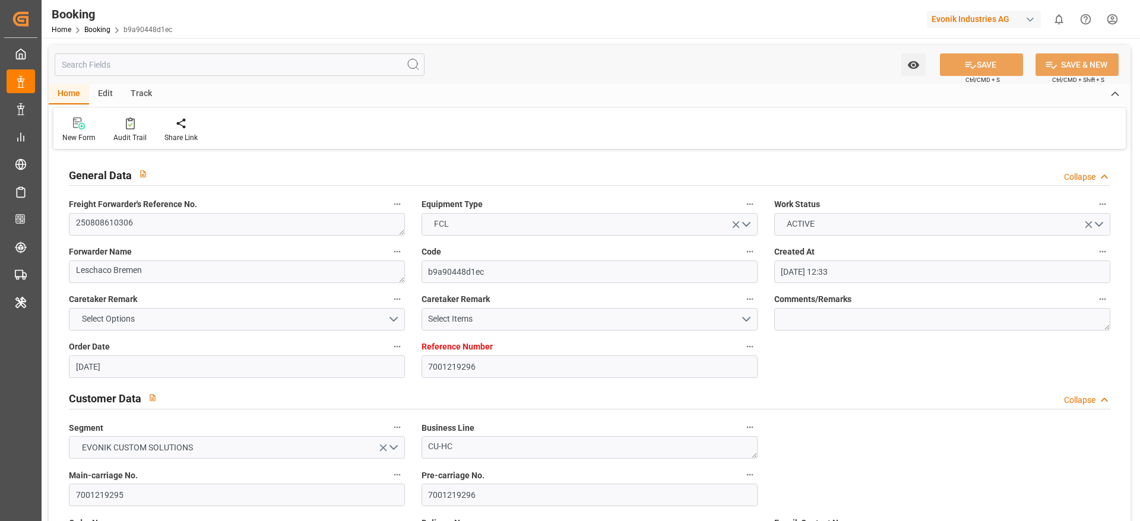
type input "14.09.2025 14:00"
type input "15.09.2025 00:00"
type input "14.09.2025 15:15"
type input "19.09.2025 20:00"
type input "19.09.2025 00:00"
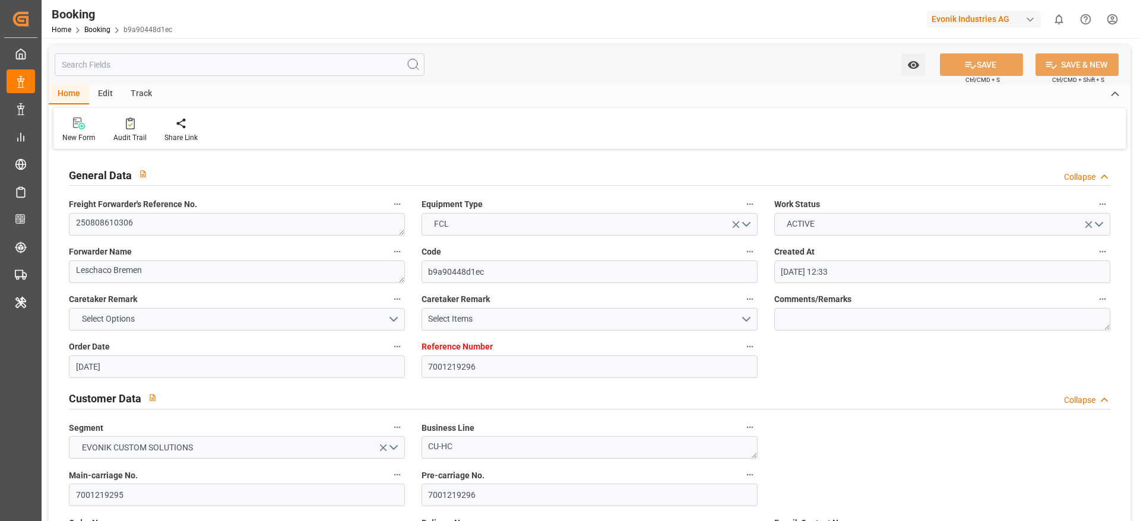
type input "31.07.2025"
type input "16.09.2025 17:11"
type input "[DATE]"
type input "25.07.2025 21:57"
type input "03.08.2025 00:03"
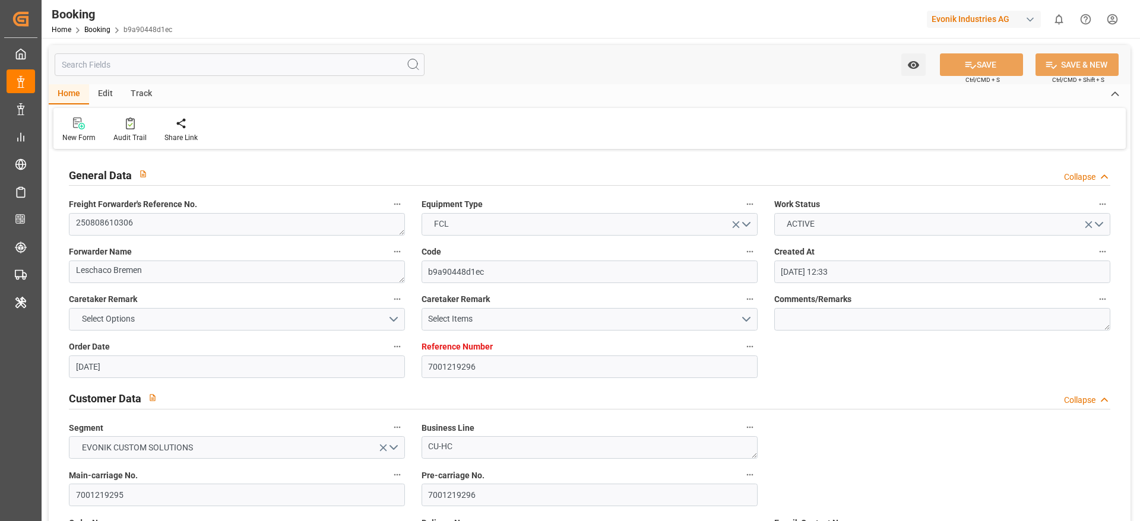
type input "03.08.2025 07:00"
type input "03.08.2025 06:57"
type input "14.09.2025 14:00"
type input "14.09.2025 14:56"
type input "14.09.2025 15:15"
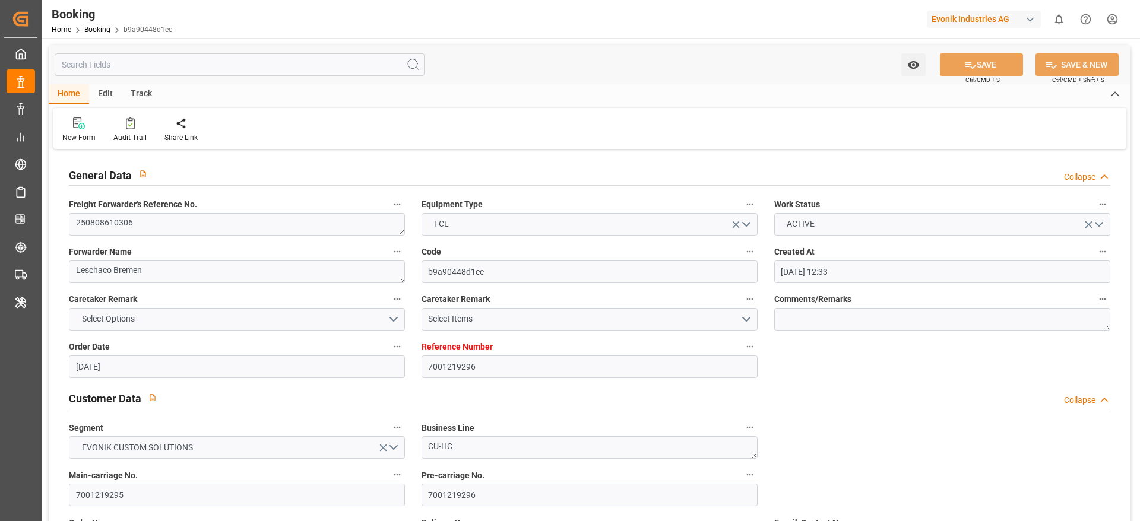
type input "14.09.2025 15:15"
type input "14.09.2025 23:08"
type input "14.09.2025 22:26"
type input "19.09.2025 20:00"
type input "22.09.2025 14:00"
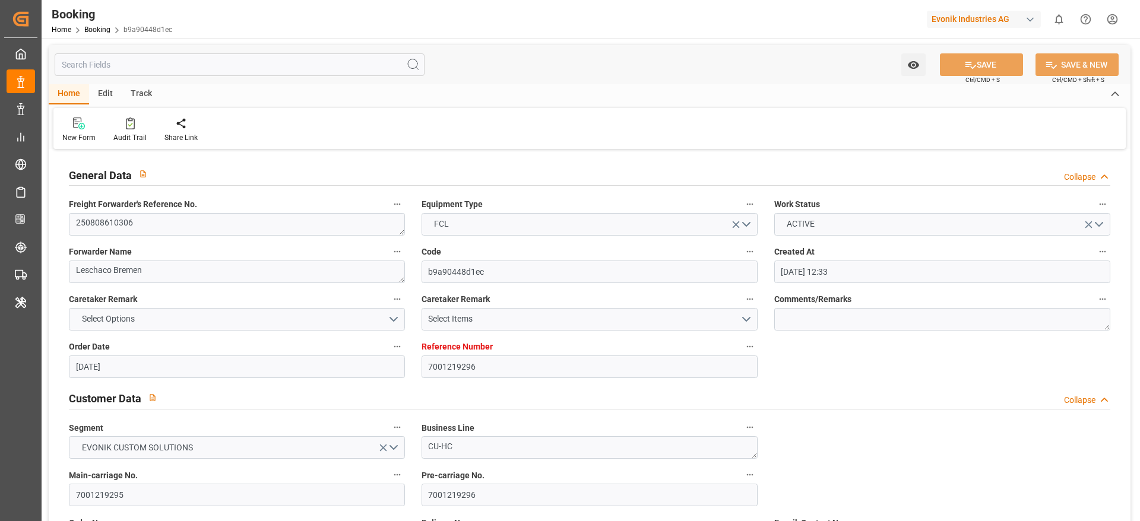
type input "22.09.2025 21:01"
type input "26.09.2025 21:01"
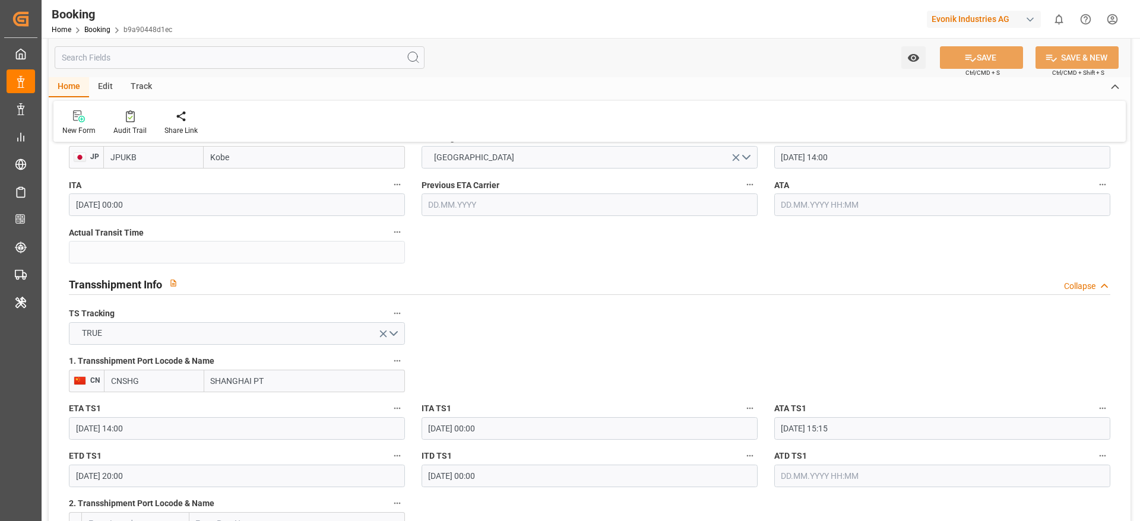
scroll to position [1158, 0]
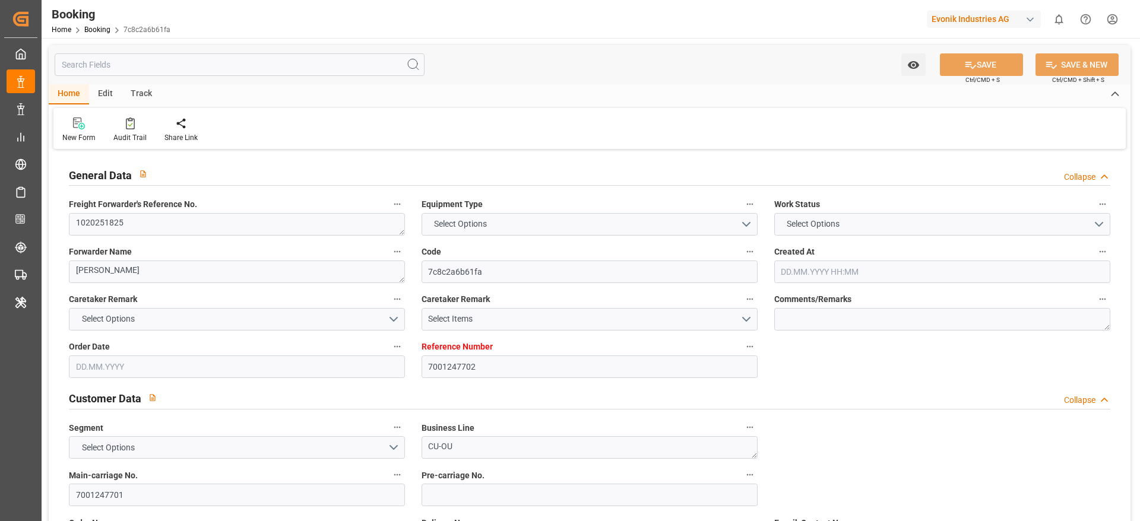
type input "7001247702"
type input "9731949"
type input "Hapag [PERSON_NAME]"
type input "Hapag Lloyd Aktiengesellschaft"
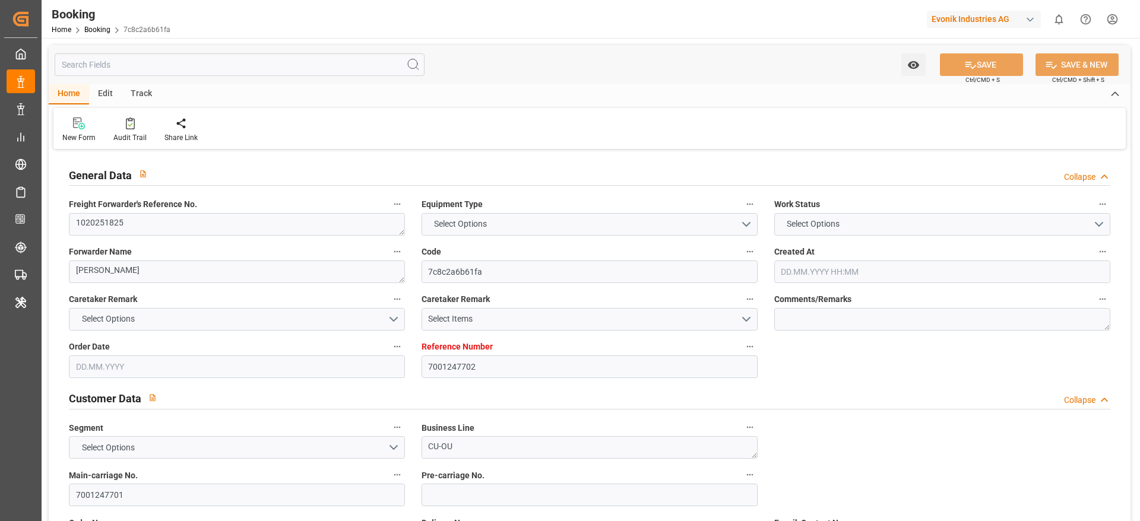
type input "BEANR"
type input "GTPBR"
type input "COCTG"
type input "0"
type input "BEANR"
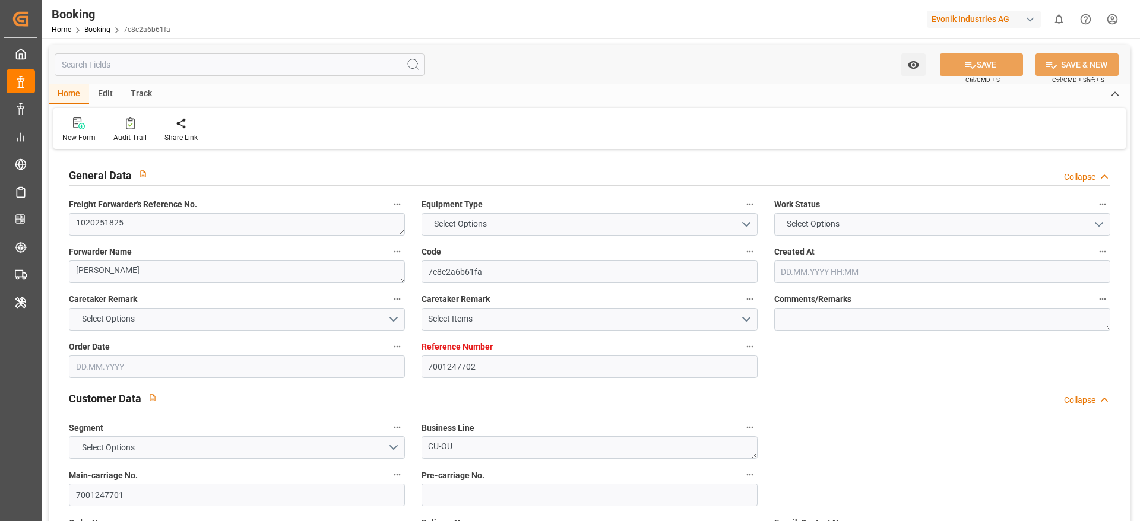
type input "GTPBR"
type input "9307279"
type input "13.08.2025 09:44"
type input "13.08.2025"
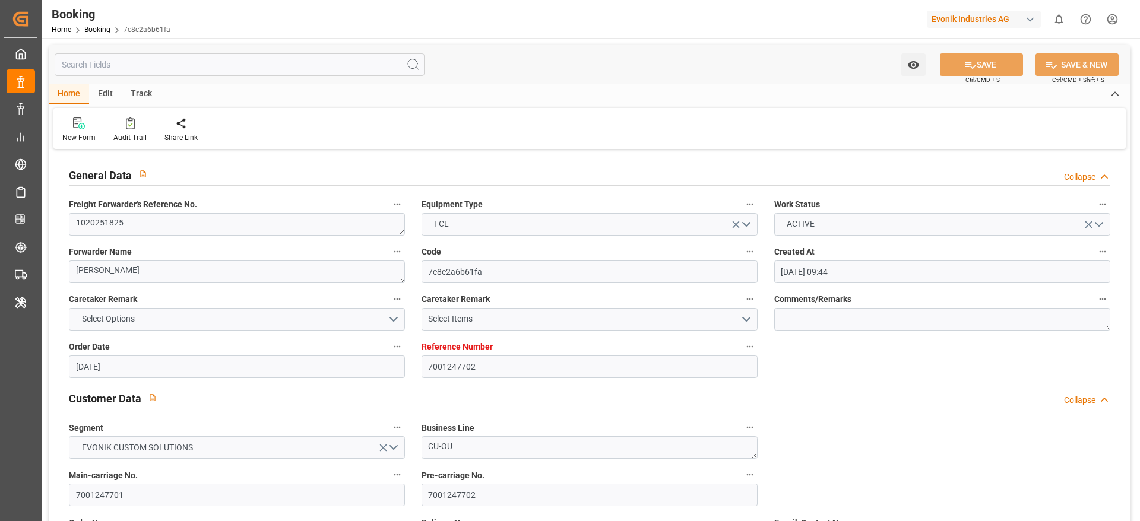
type input "02.10.2025"
type input "29.08.2025"
type input "25.08.2025 00:00"
type input "28.08.2025 22:00"
type input "28.08.2025 00:00"
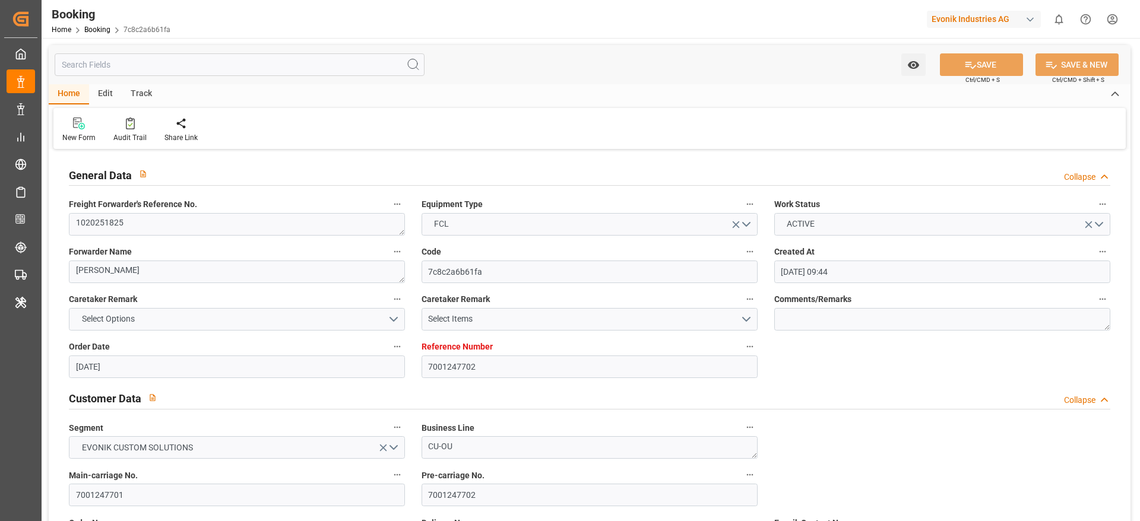
type input "30.08.2025 03:48"
type input "25.08.2025 19:03"
type input "26.09.2025 07:00"
type input "05.10.2025 00:00"
type input "13.09.2025 23:00"
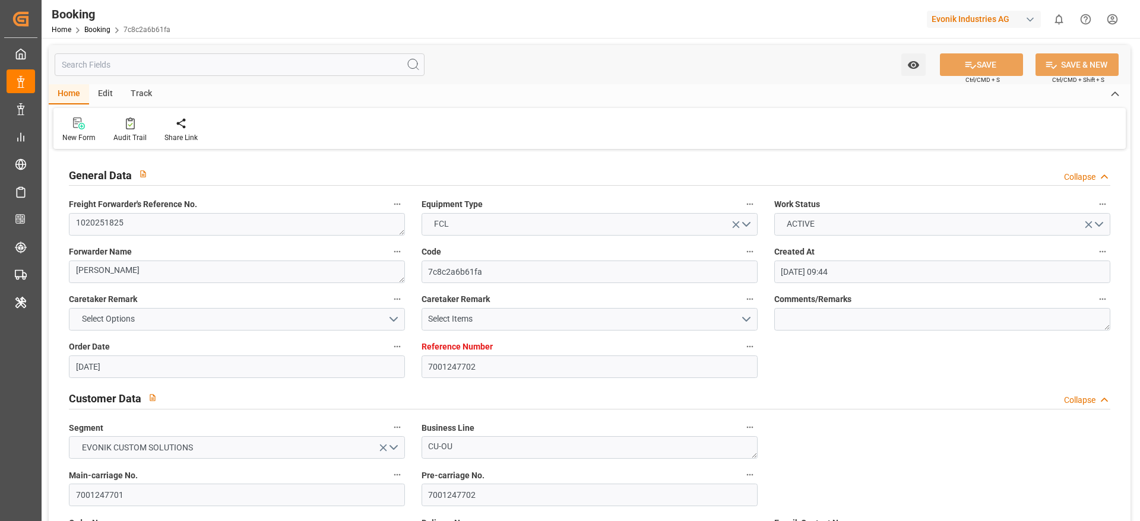
type input "13.09.2025 00:00"
type input "13.09.2025 18:18"
type input "17.09.2025 08:00"
type input "17.09.2025 00:00"
type input "21.08.2025"
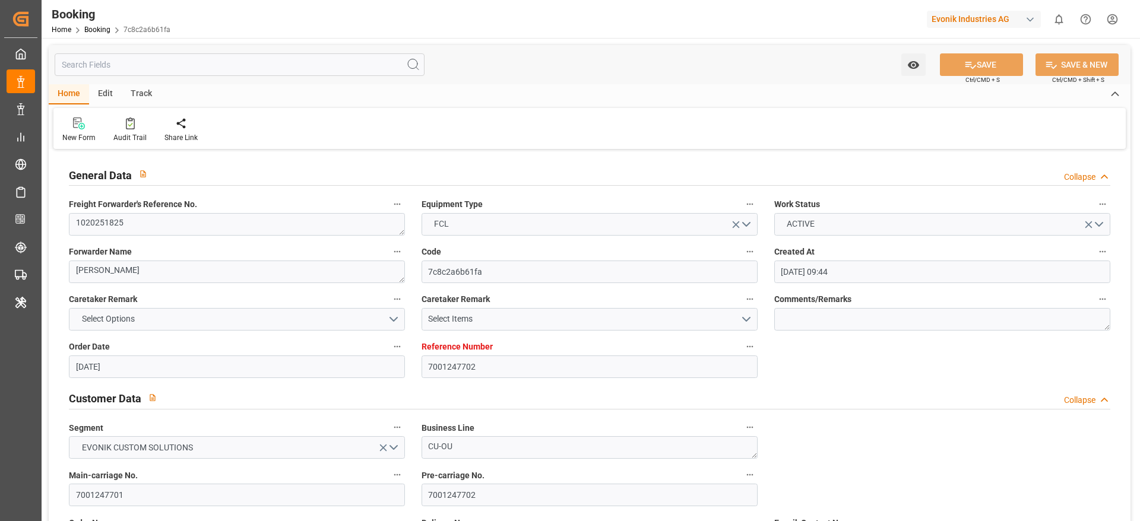
type input "16.09.2025 11:38"
type input "16.09.2025"
type input "25.08.2025 08:49"
type input "28.08.2025 07:23"
type input "28.08.2025 22:00"
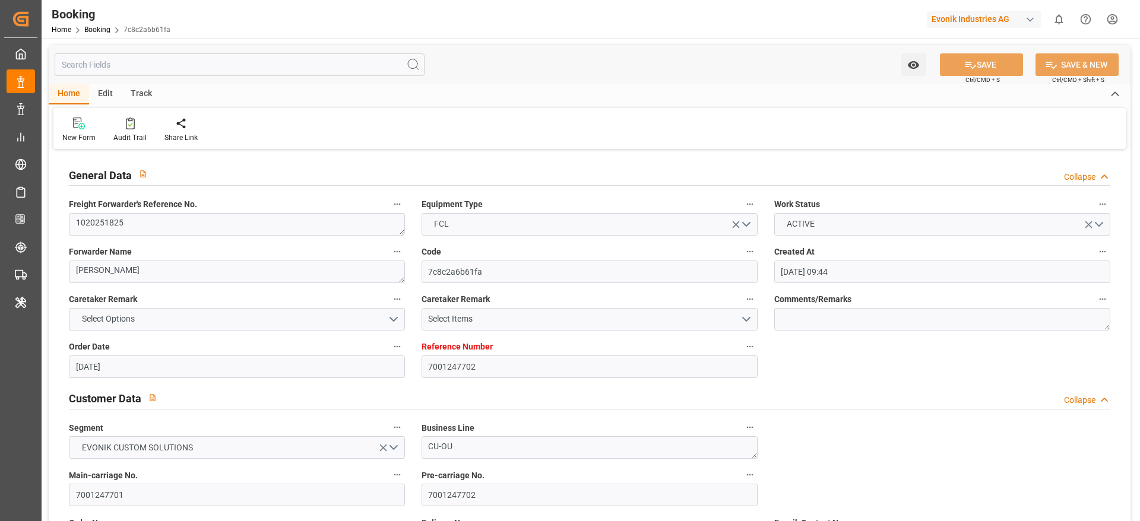
type input "30.08.2025 04:27"
type input "13.09.2025 23:00"
type input "13.09.2025 18:11"
type input "13.09.2025 18:18"
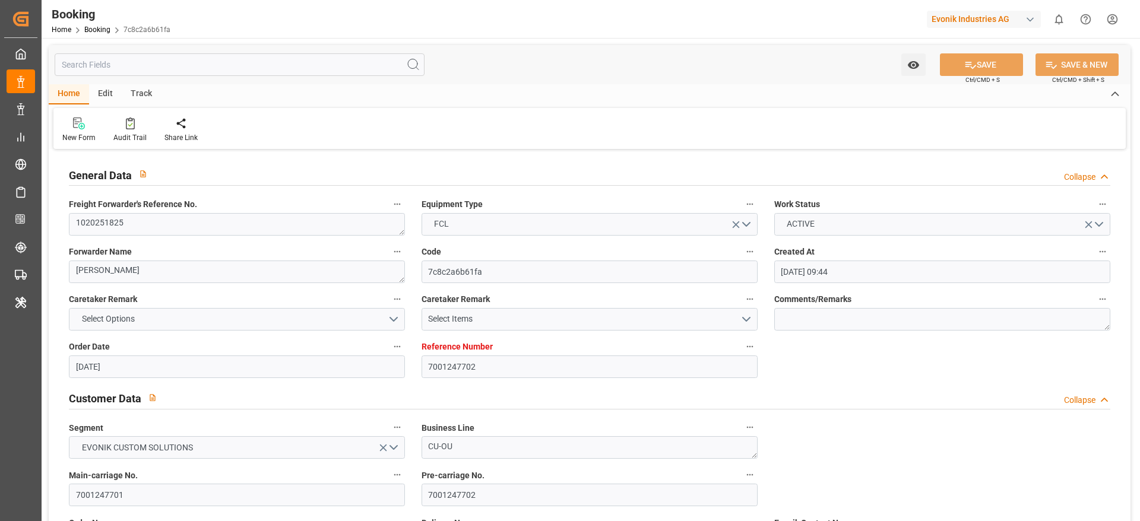
type input "14.09.2025 01:10"
type input "14.09.2025 01:44"
type input "17.09.2025 08:00"
type input "26.09.2025 07:00"
type input "26.09.2025 12:02"
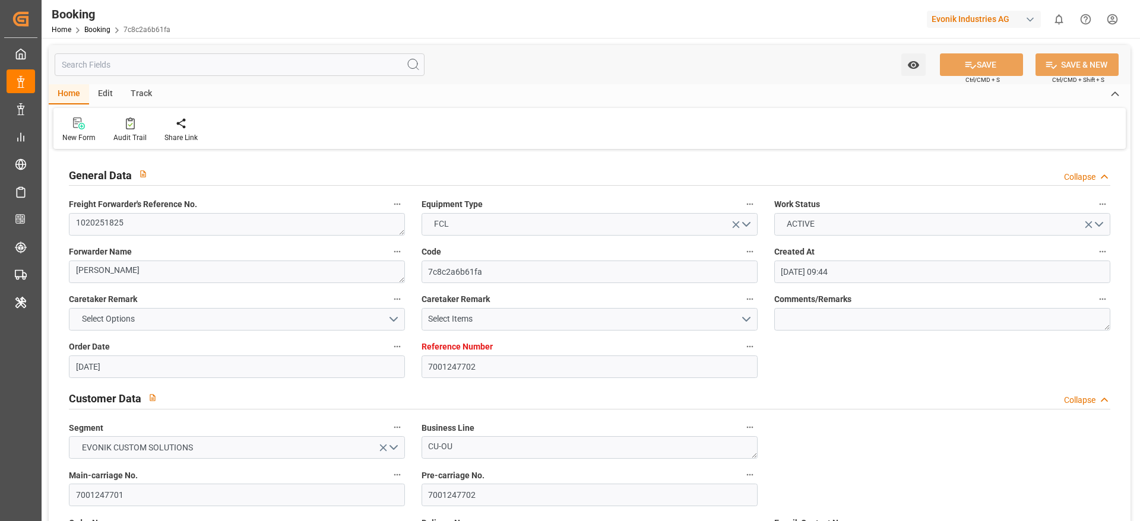
type input "30.09.2025 12:02"
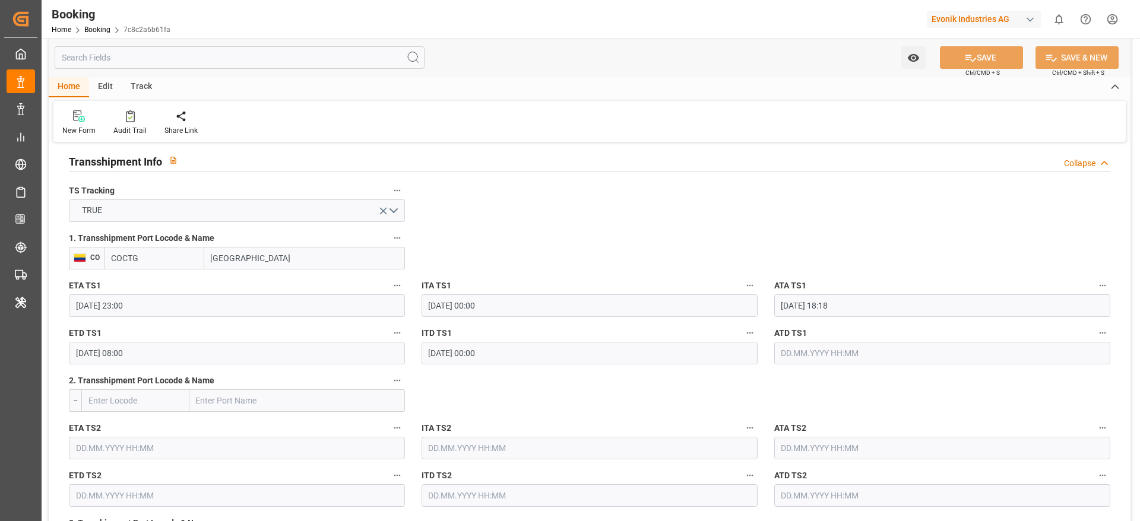
scroll to position [1247, 0]
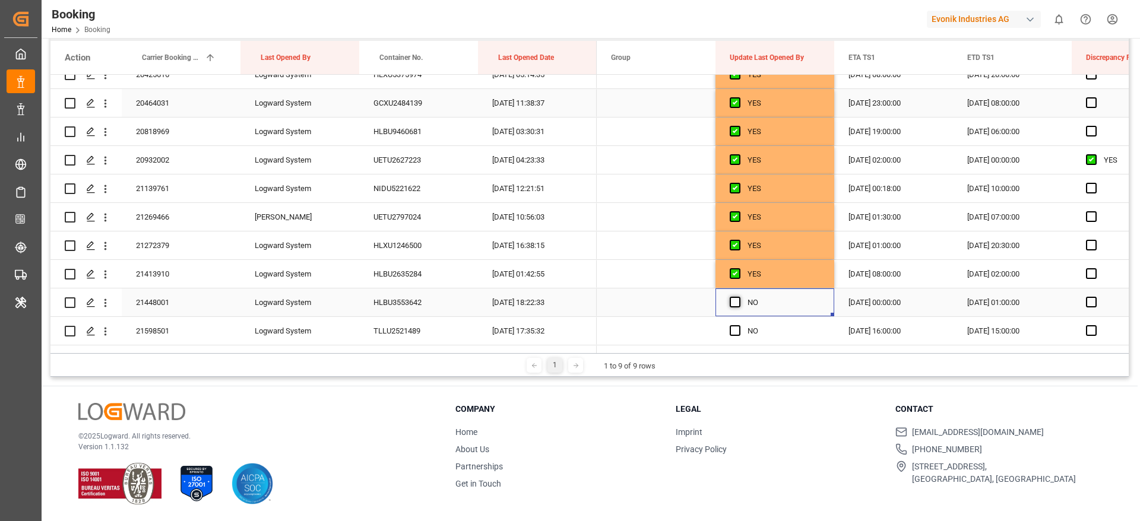
click at [739, 300] on span "Press SPACE to select this row." at bounding box center [735, 302] width 11 height 11
click at [739, 297] on input "Press SPACE to select this row." at bounding box center [739, 297] width 0 height 0
click at [736, 328] on span "Press SPACE to select this row." at bounding box center [735, 330] width 11 height 11
click at [739, 325] on input "Press SPACE to select this row." at bounding box center [739, 325] width 0 height 0
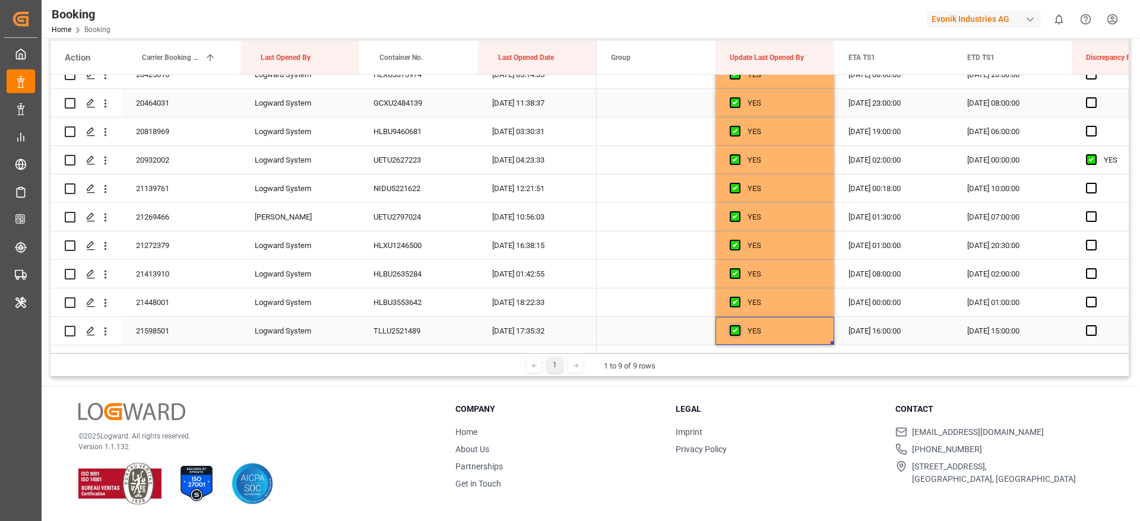
scroll to position [2583, 0]
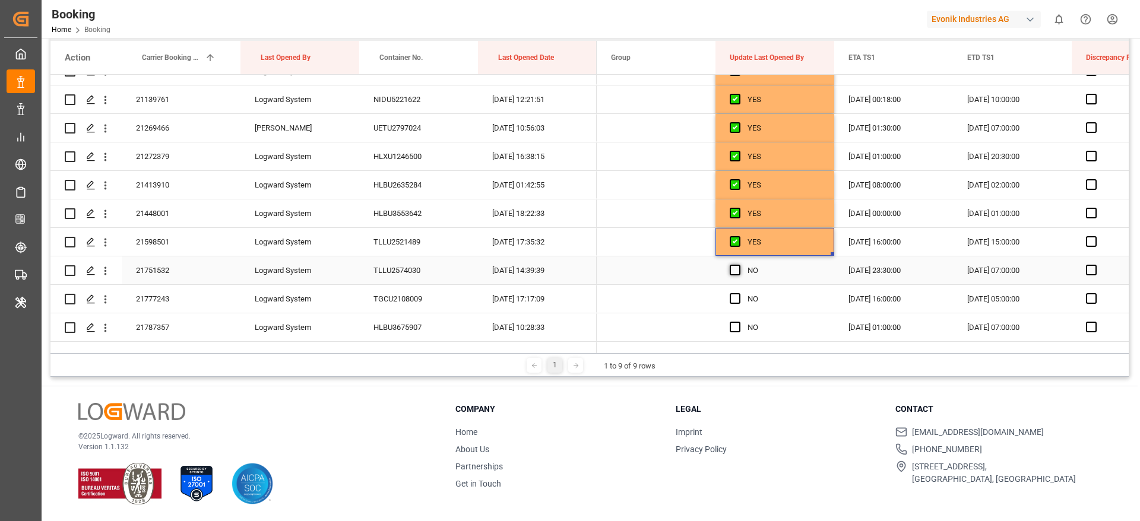
click at [736, 273] on span "Press SPACE to select this row." at bounding box center [735, 270] width 11 height 11
click at [739, 265] on input "Press SPACE to select this row." at bounding box center [739, 265] width 0 height 0
click at [737, 295] on span "Press SPACE to select this row." at bounding box center [735, 298] width 11 height 11
click at [739, 293] on input "Press SPACE to select this row." at bounding box center [739, 293] width 0 height 0
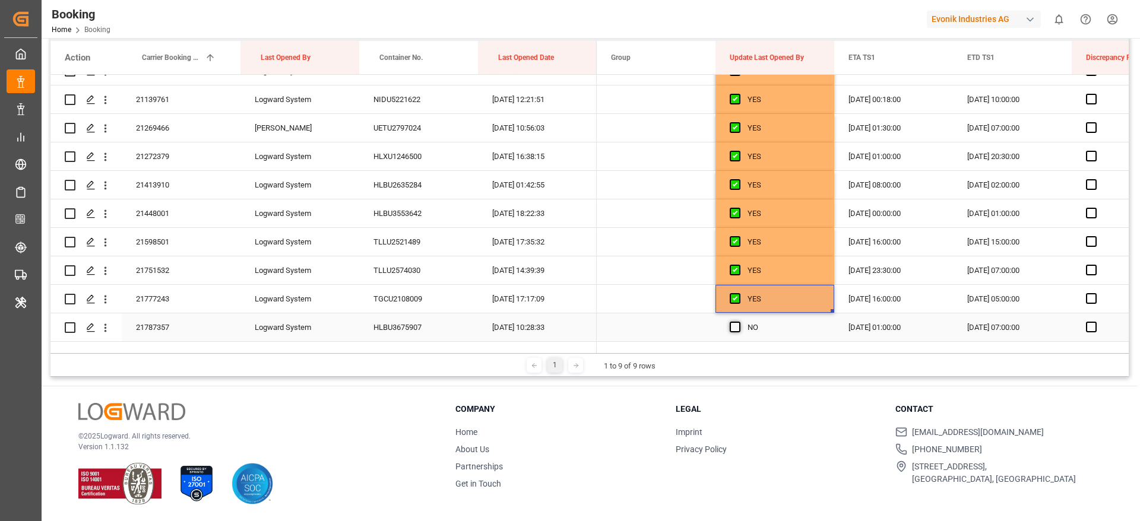
click at [737, 325] on span "Press SPACE to select this row." at bounding box center [735, 327] width 11 height 11
click at [739, 322] on input "Press SPACE to select this row." at bounding box center [739, 322] width 0 height 0
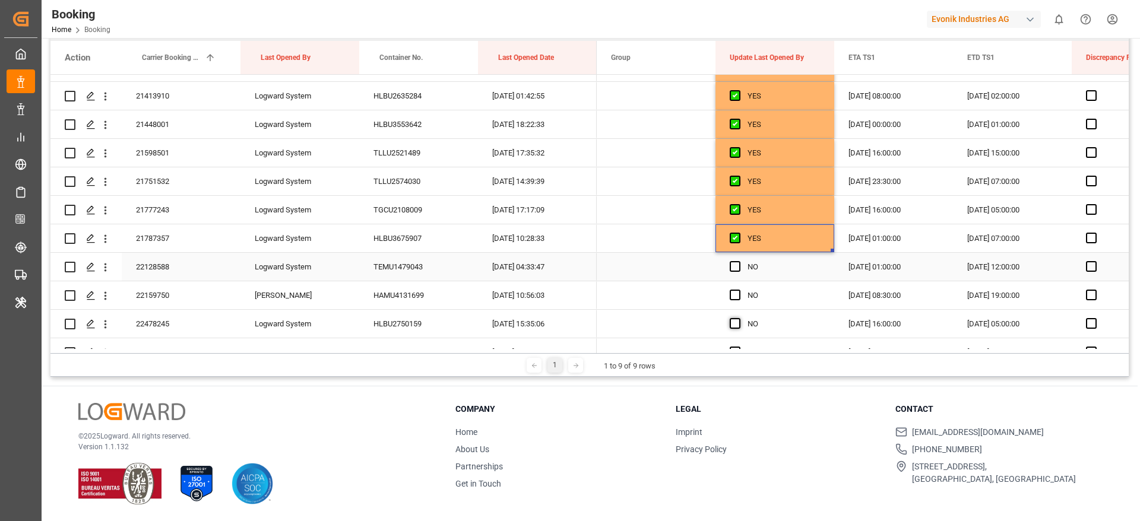
click at [731, 266] on span "Press SPACE to select this row." at bounding box center [735, 266] width 11 height 11
click at [739, 261] on input "Press SPACE to select this row." at bounding box center [739, 261] width 0 height 0
click at [739, 298] on span "Press SPACE to select this row." at bounding box center [735, 295] width 11 height 11
click at [739, 290] on input "Press SPACE to select this row." at bounding box center [739, 290] width 0 height 0
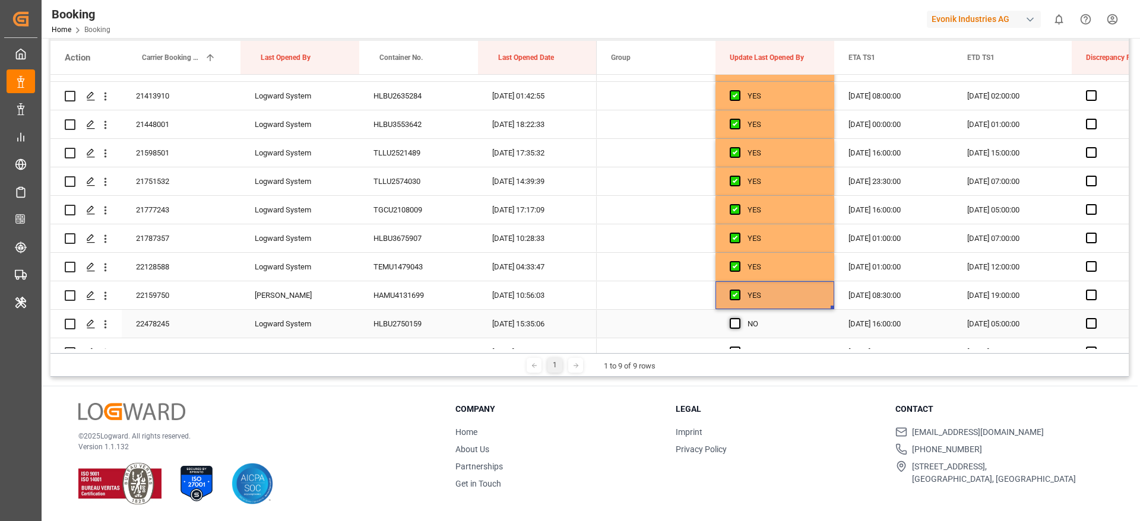
click at [734, 321] on span "Press SPACE to select this row." at bounding box center [735, 323] width 11 height 11
click at [739, 318] on input "Press SPACE to select this row." at bounding box center [739, 318] width 0 height 0
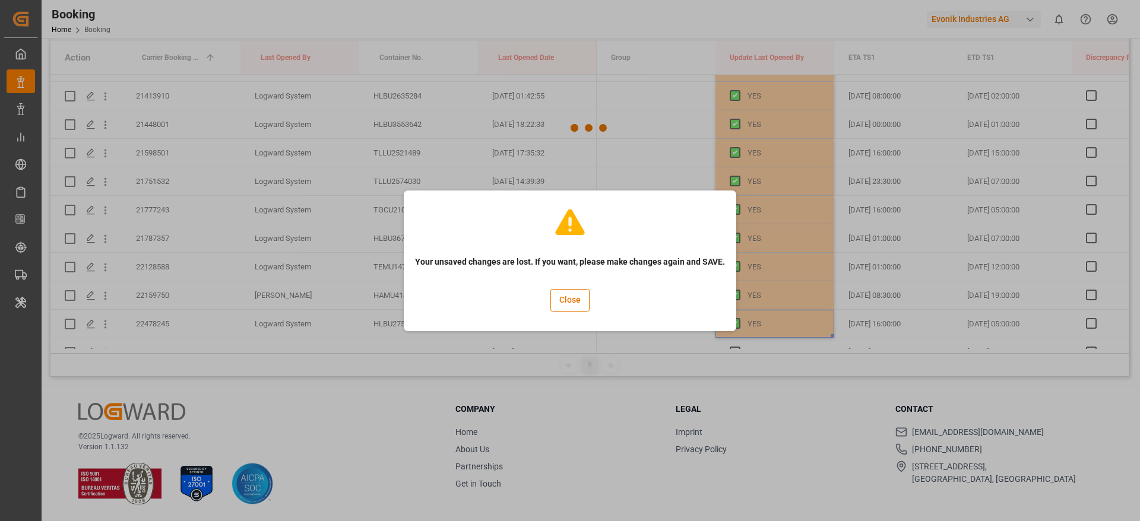
scroll to position [2761, 0]
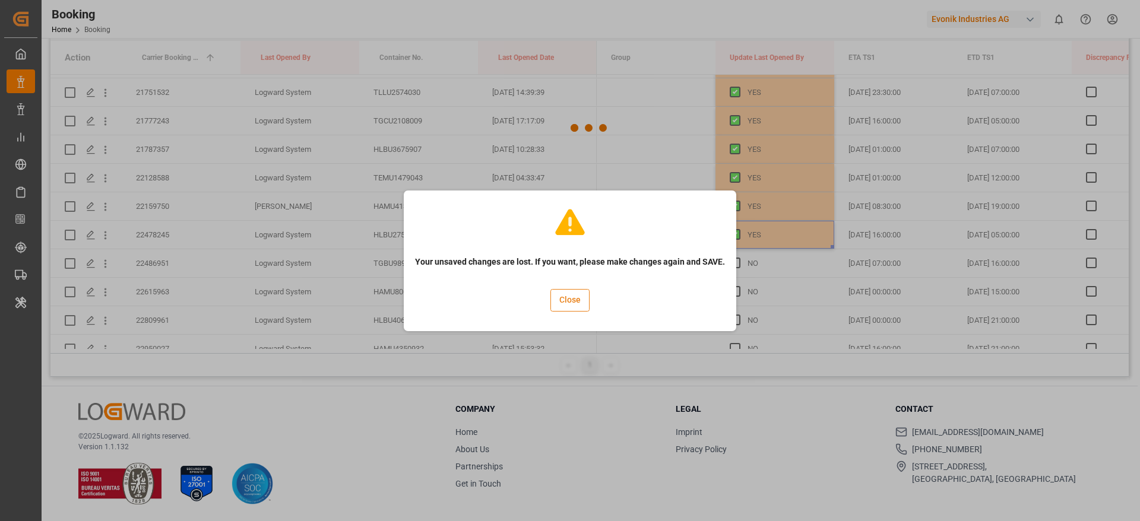
click at [573, 307] on button "Close" at bounding box center [569, 300] width 39 height 23
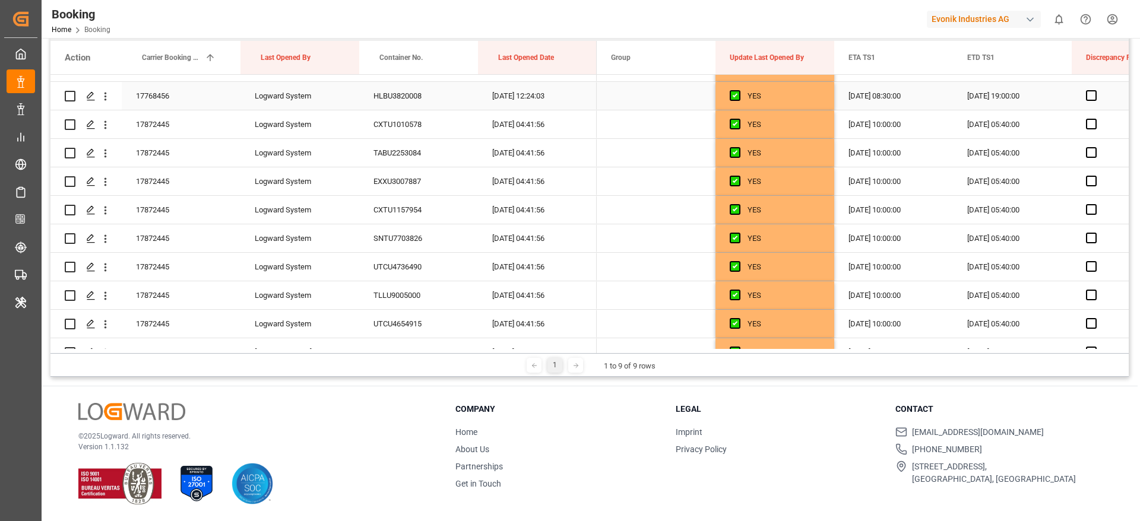
scroll to position [1781, 0]
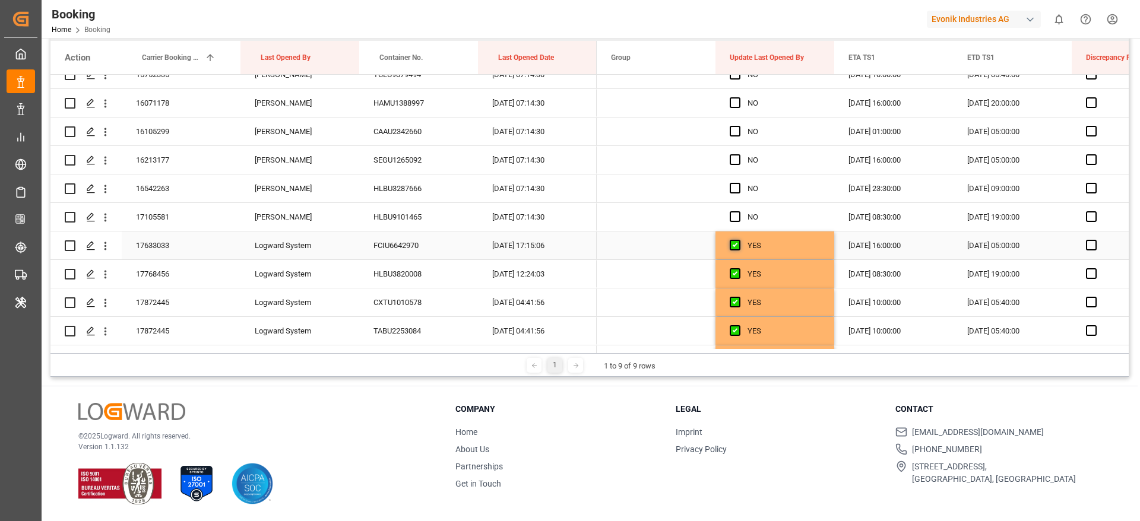
click at [737, 240] on span "Press SPACE to select this row." at bounding box center [735, 245] width 11 height 11
click at [739, 240] on input "Press SPACE to select this row." at bounding box center [739, 240] width 0 height 0
click at [737, 240] on span "Press SPACE to select this row." at bounding box center [735, 245] width 11 height 11
click at [739, 240] on input "Press SPACE to select this row." at bounding box center [739, 240] width 0 height 0
click at [781, 247] on div "YES" at bounding box center [783, 245] width 72 height 27
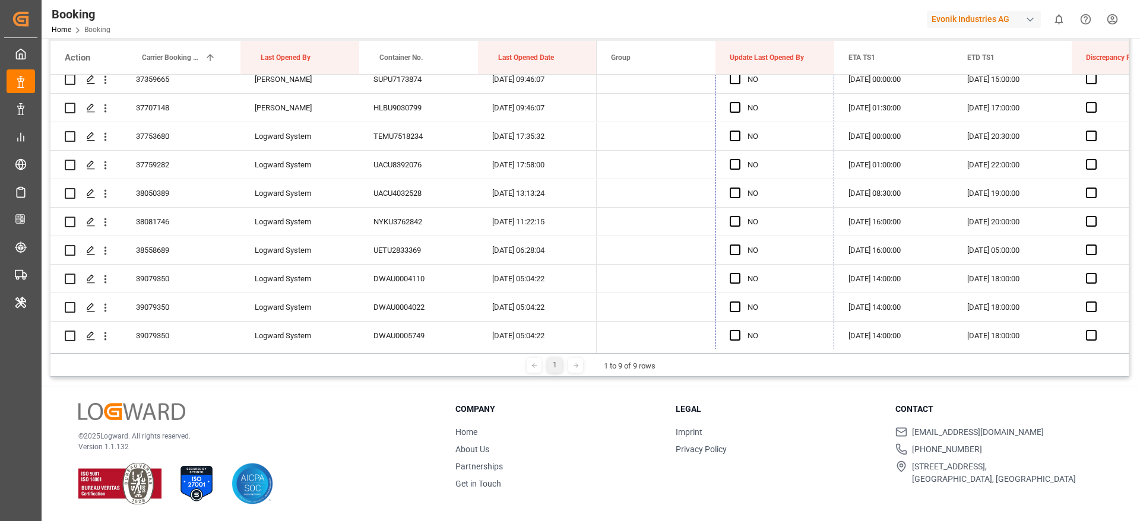
scroll to position [6174, 0]
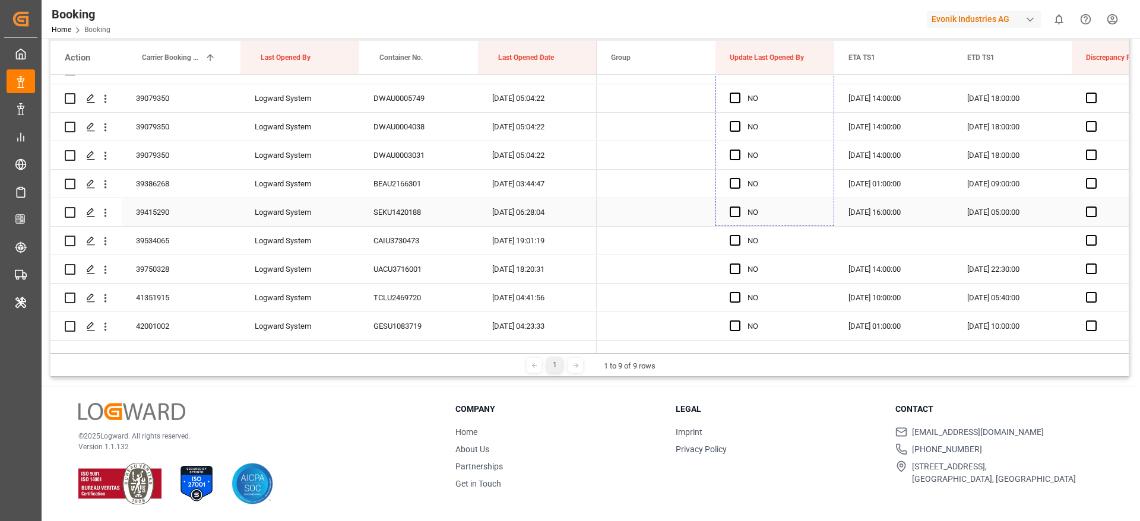
drag, startPoint x: 832, startPoint y: 257, endPoint x: 768, endPoint y: 213, distance: 78.6
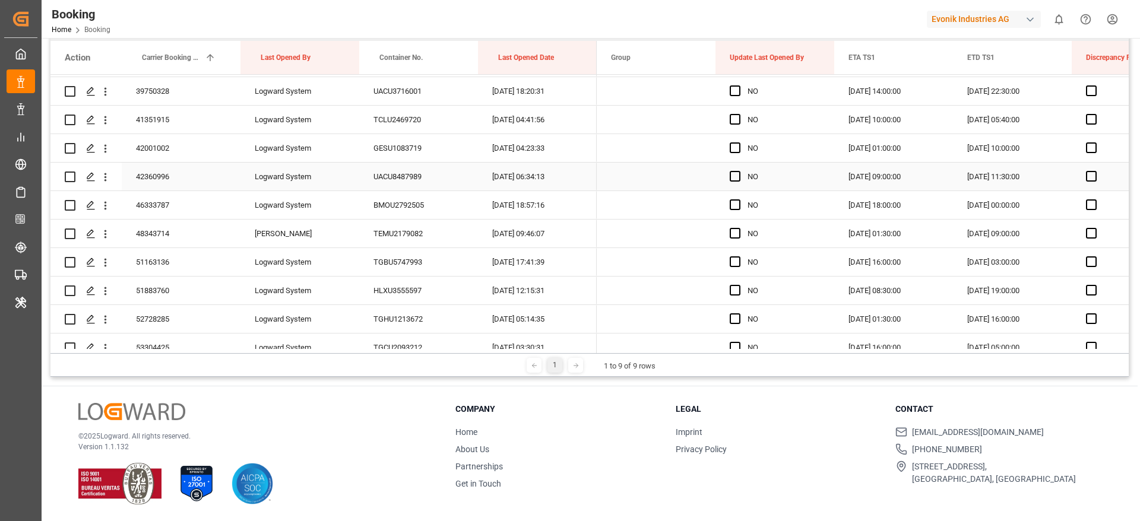
scroll to position [6264, 0]
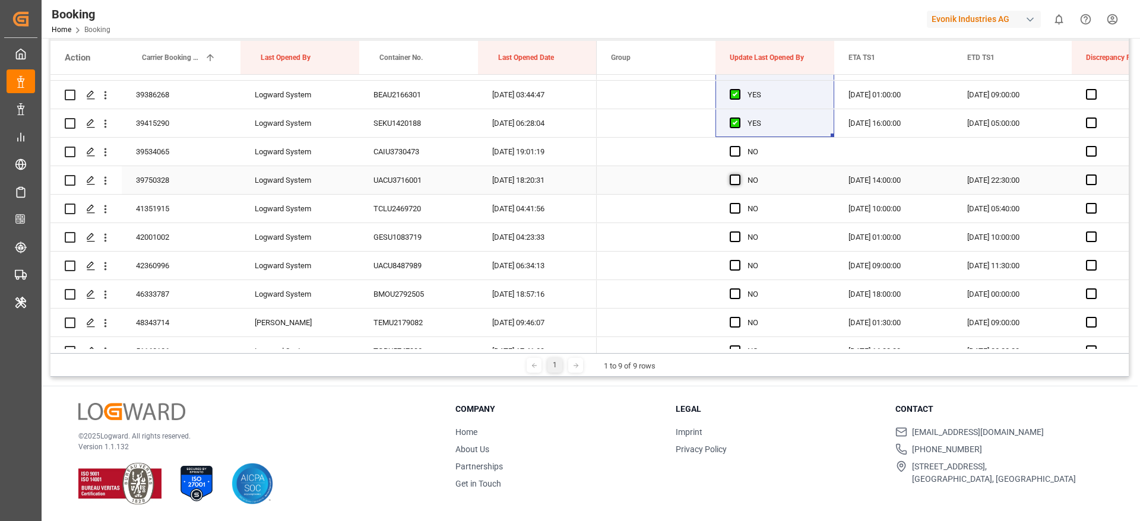
click at [734, 183] on span "Press SPACE to select this row." at bounding box center [735, 180] width 11 height 11
click at [739, 175] on input "Press SPACE to select this row." at bounding box center [739, 175] width 0 height 0
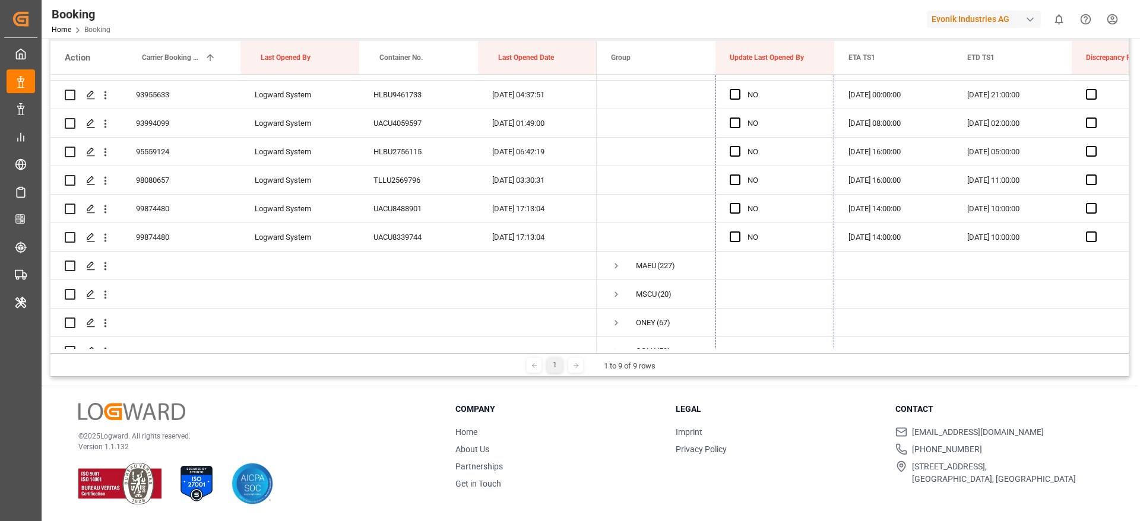
scroll to position [8021, 0]
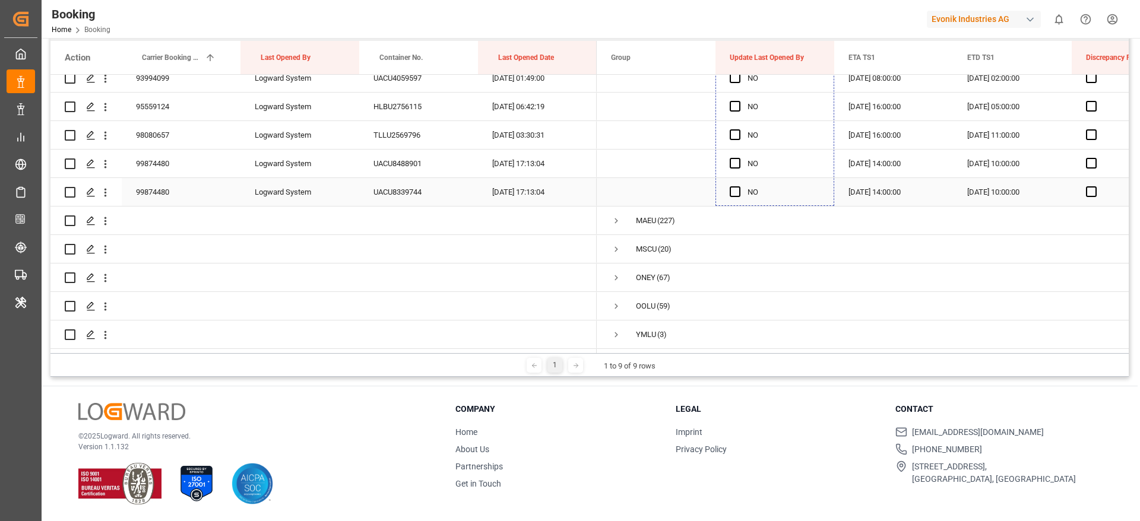
drag, startPoint x: 831, startPoint y: 193, endPoint x: 758, endPoint y: 190, distance: 72.5
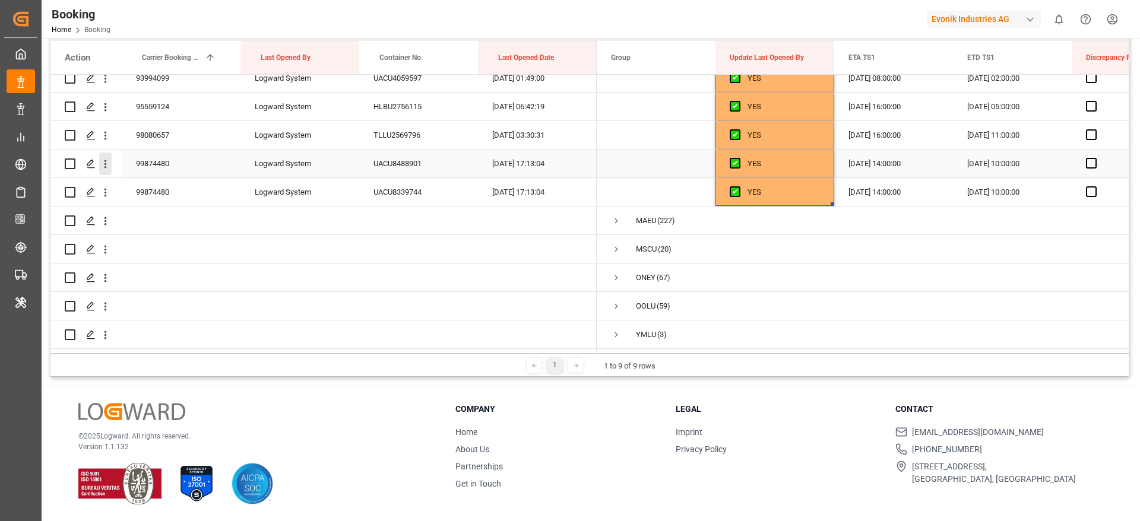
click at [108, 162] on icon "open menu" at bounding box center [105, 164] width 12 height 12
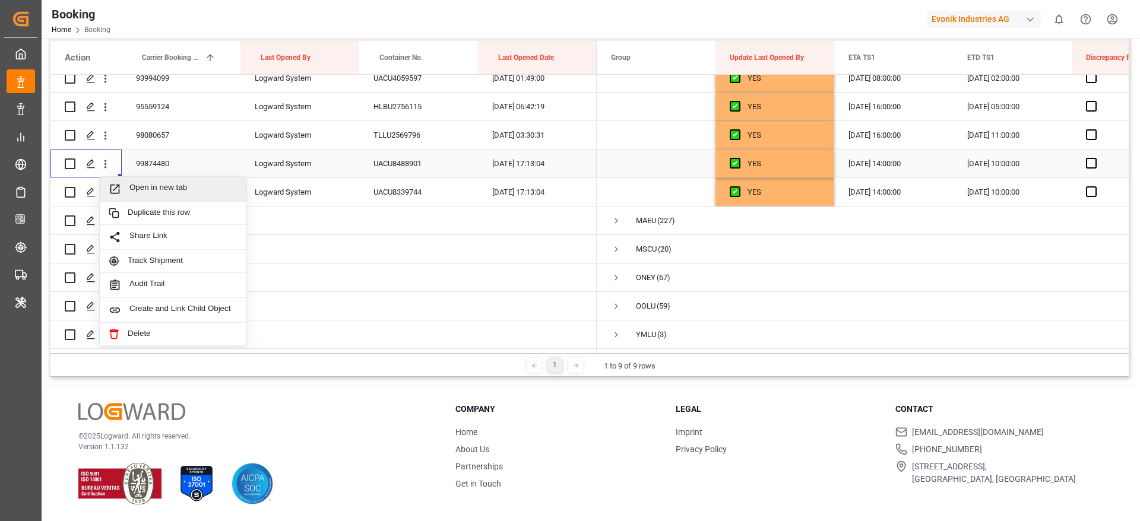
click at [178, 191] on span "Open in new tab" at bounding box center [183, 189] width 108 height 12
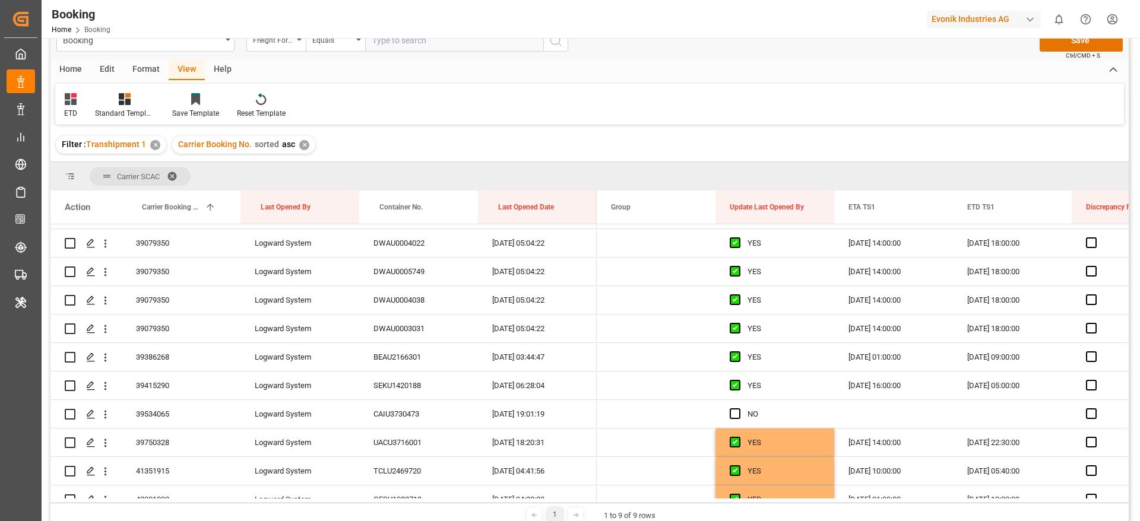
scroll to position [0, 0]
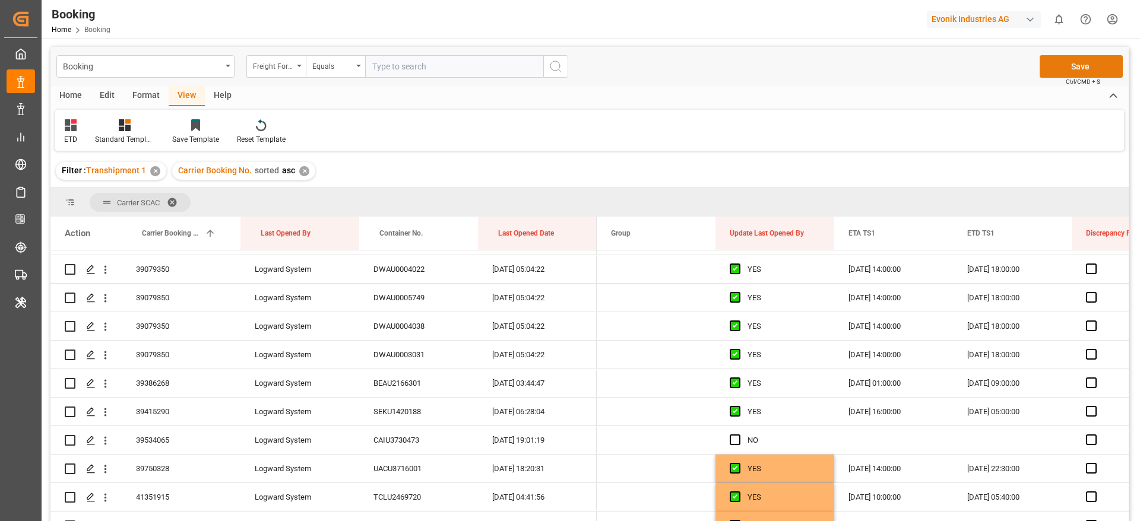
click at [1079, 62] on button "Save" at bounding box center [1081, 66] width 83 height 23
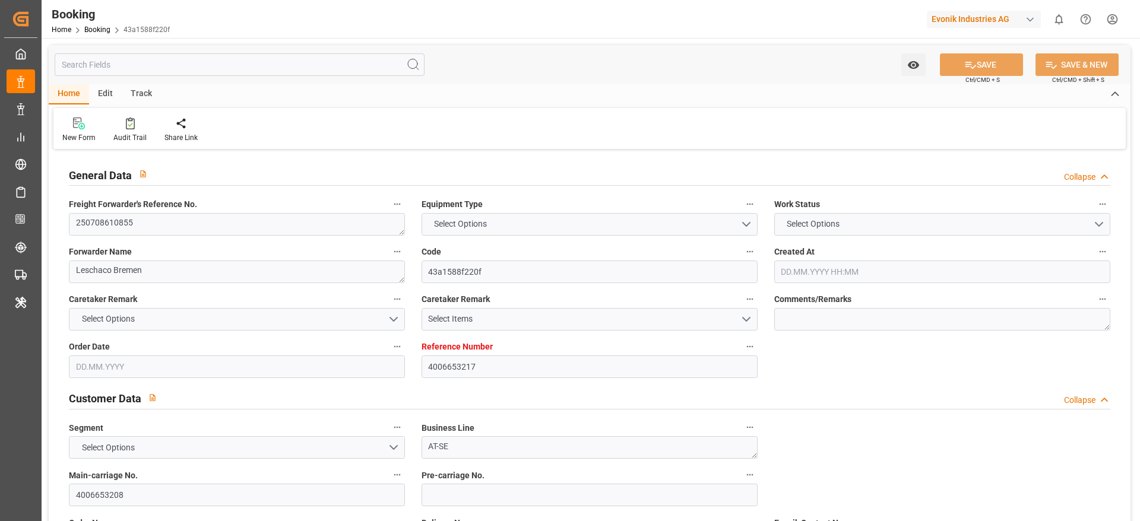
type input "4006653217"
type input "9943889"
type input "Hapag [PERSON_NAME]"
type input "Hapag Lloyd Aktiengesellschaft"
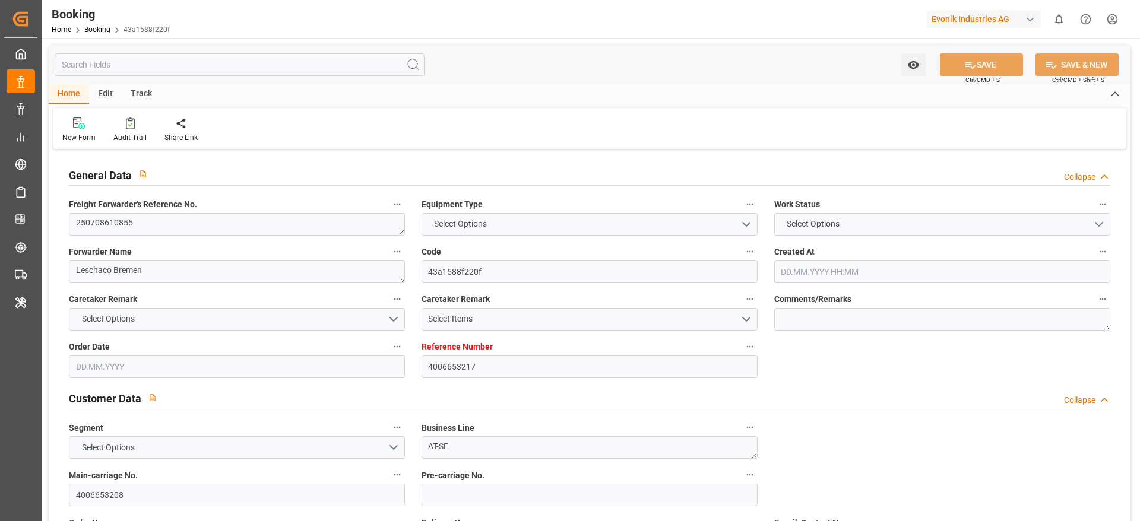
type input "DEBRV"
type input "KRPUS"
type input "CNSHG"
type input "0"
type input "DEBRV"
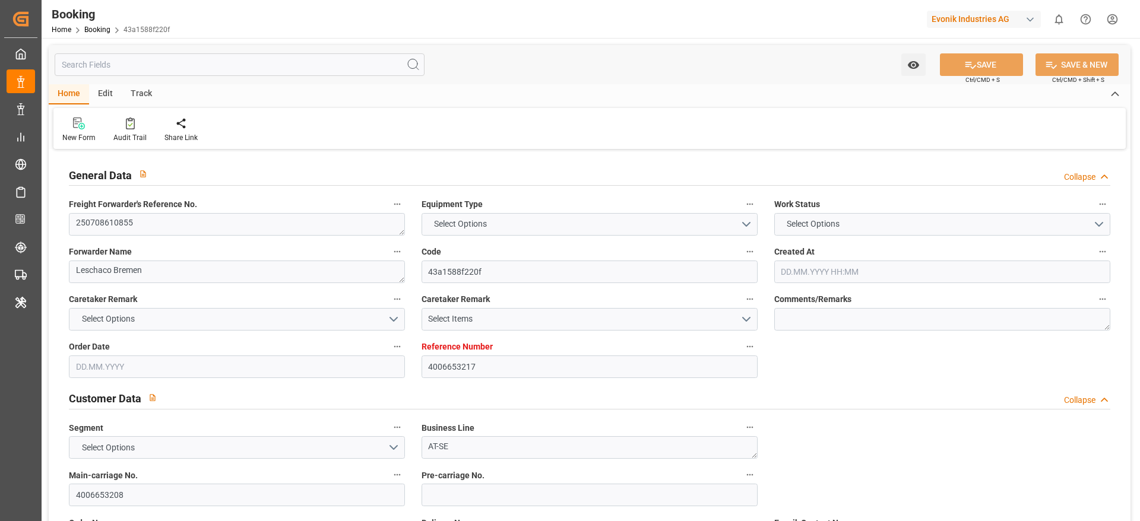
type input "KRPUS"
type input "9687552"
type input "[DATE] 05:45"
type input "[DATE]"
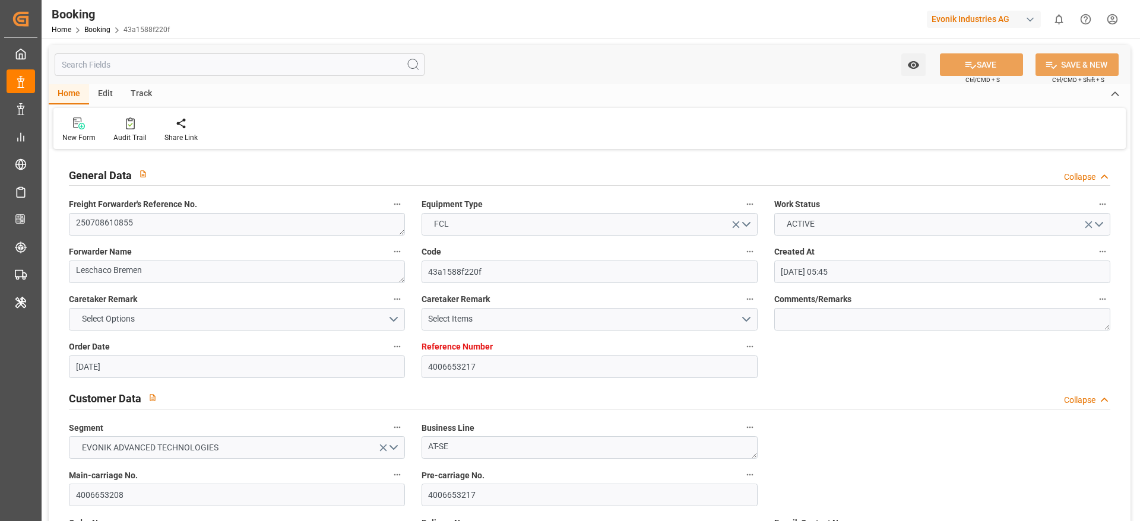
type input "[DATE]"
type input "[DATE] 21:30"
type input "[DATE] 00:00"
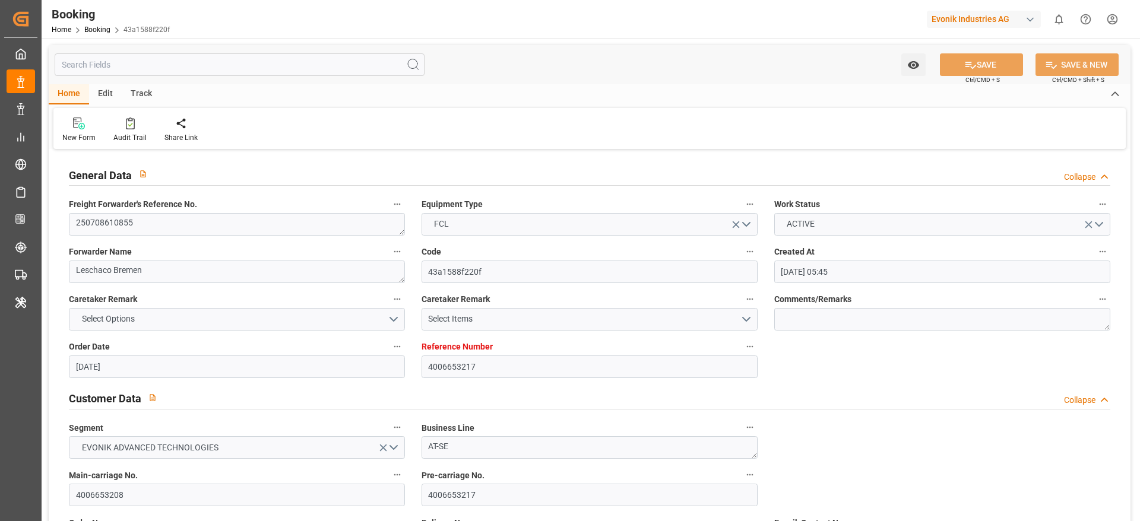
type input "[DATE] 20:36"
type input "[DATE] 19:56"
type input "[DATE] 06:00"
type input "[DATE] 00:00"
type input "[DATE] 14:00"
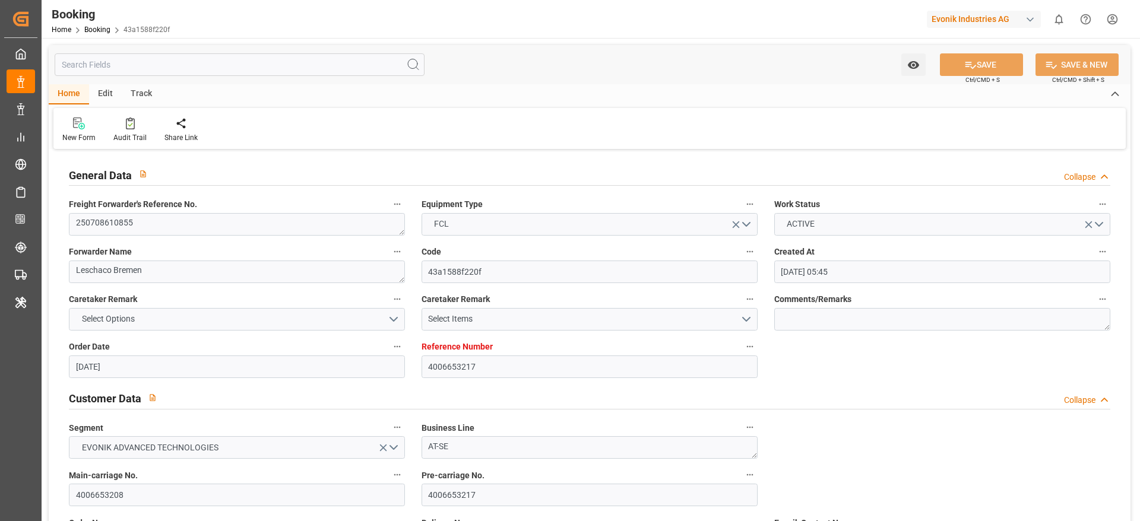
type input "[DATE] 00:00"
type input "[DATE] 13:50"
type input "[DATE] 10:00"
type input "[DATE] 00:00"
type input "[DATE]"
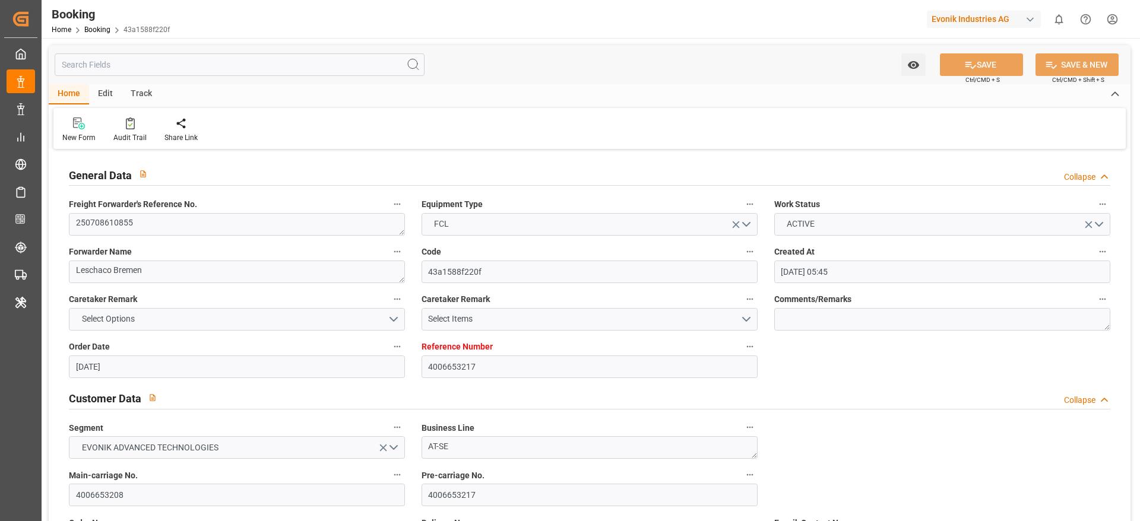
type input "[DATE] 17:13"
type input "[DATE]"
type input "[DATE] 07:21"
type input "[DATE] 11:27"
type input "[DATE] 18:00"
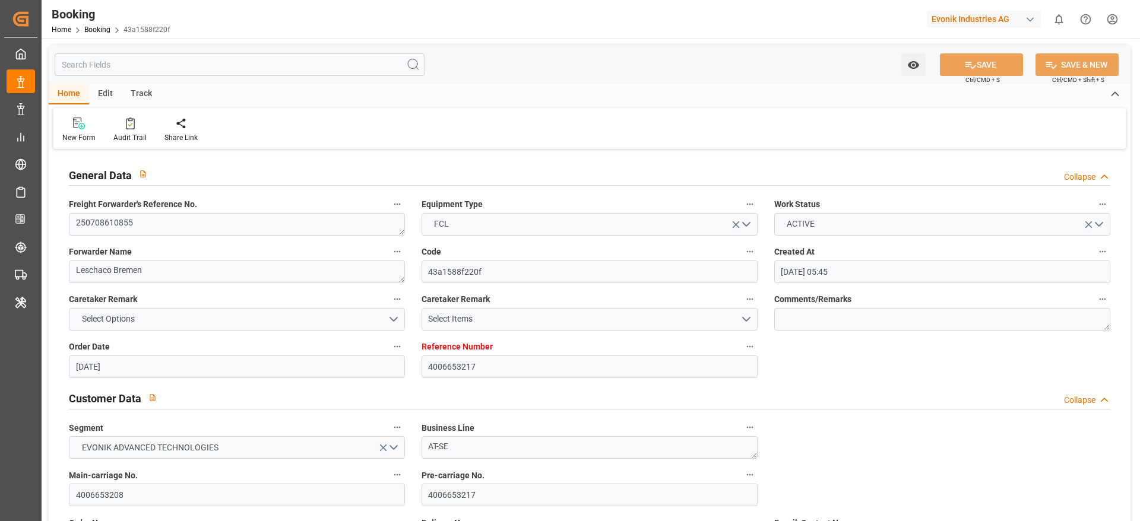
type input "[DATE] 20:49"
type input "[DATE] 14:00"
type input "[DATE] 14:36"
type input "[DATE] 13:50"
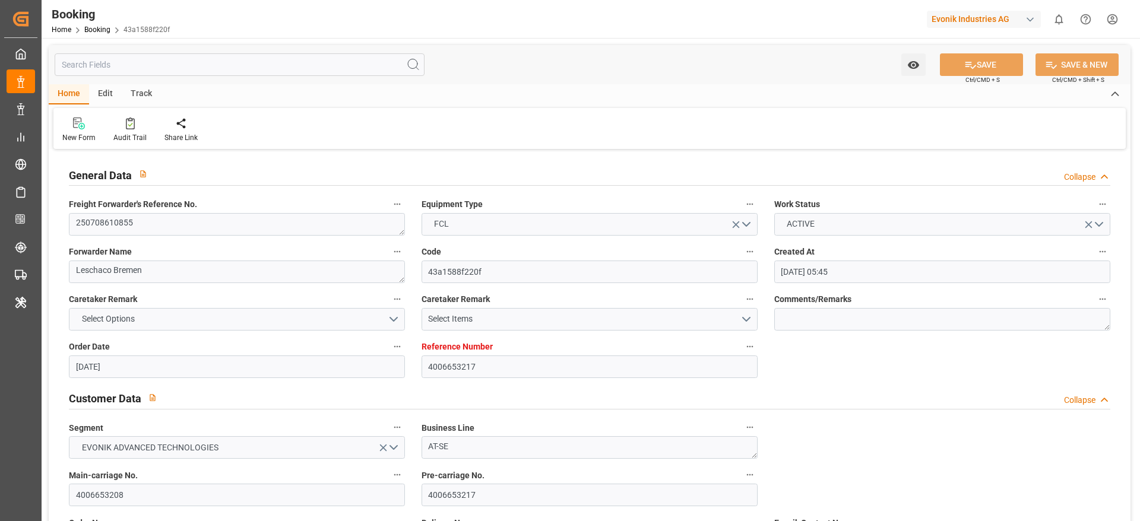
type input "[DATE] 22:34"
type input "[DATE] 14:39"
type input "[DATE] 10:00"
type input "[DATE] 06:00"
type input "[DATE] 19:33"
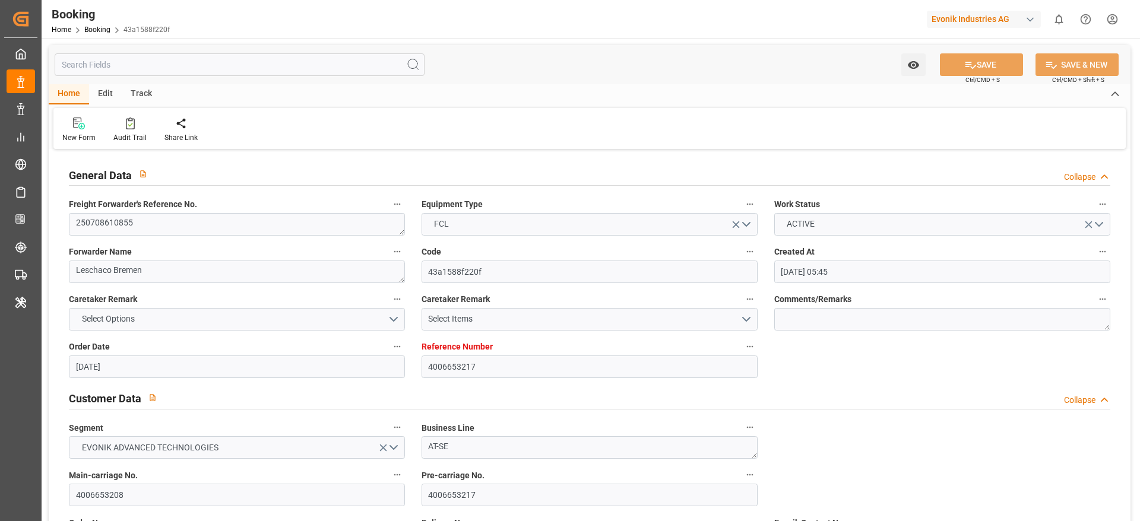
type input "[DATE] 19:33"
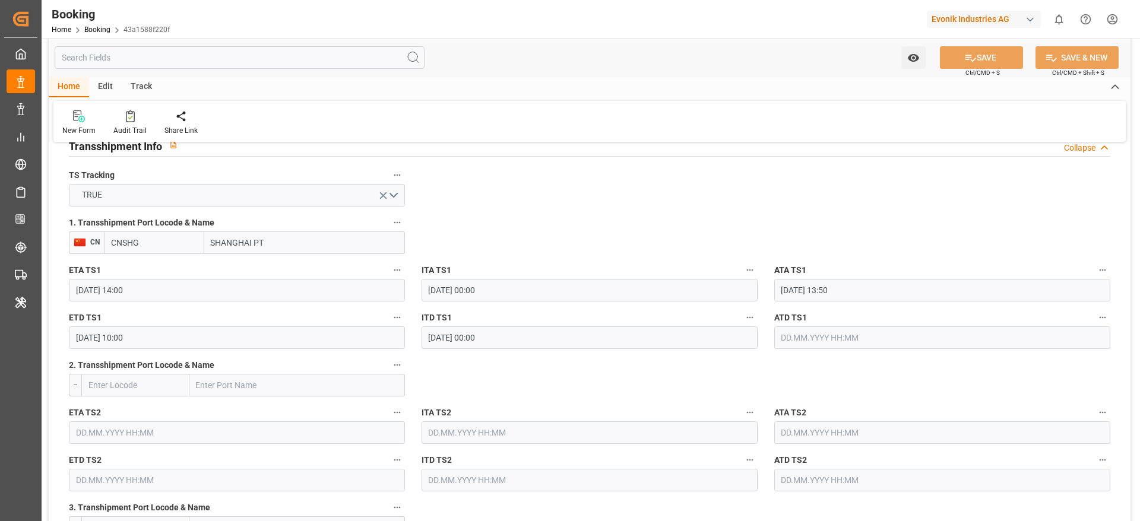
scroll to position [1336, 0]
